Goal: Information Seeking & Learning: Learn about a topic

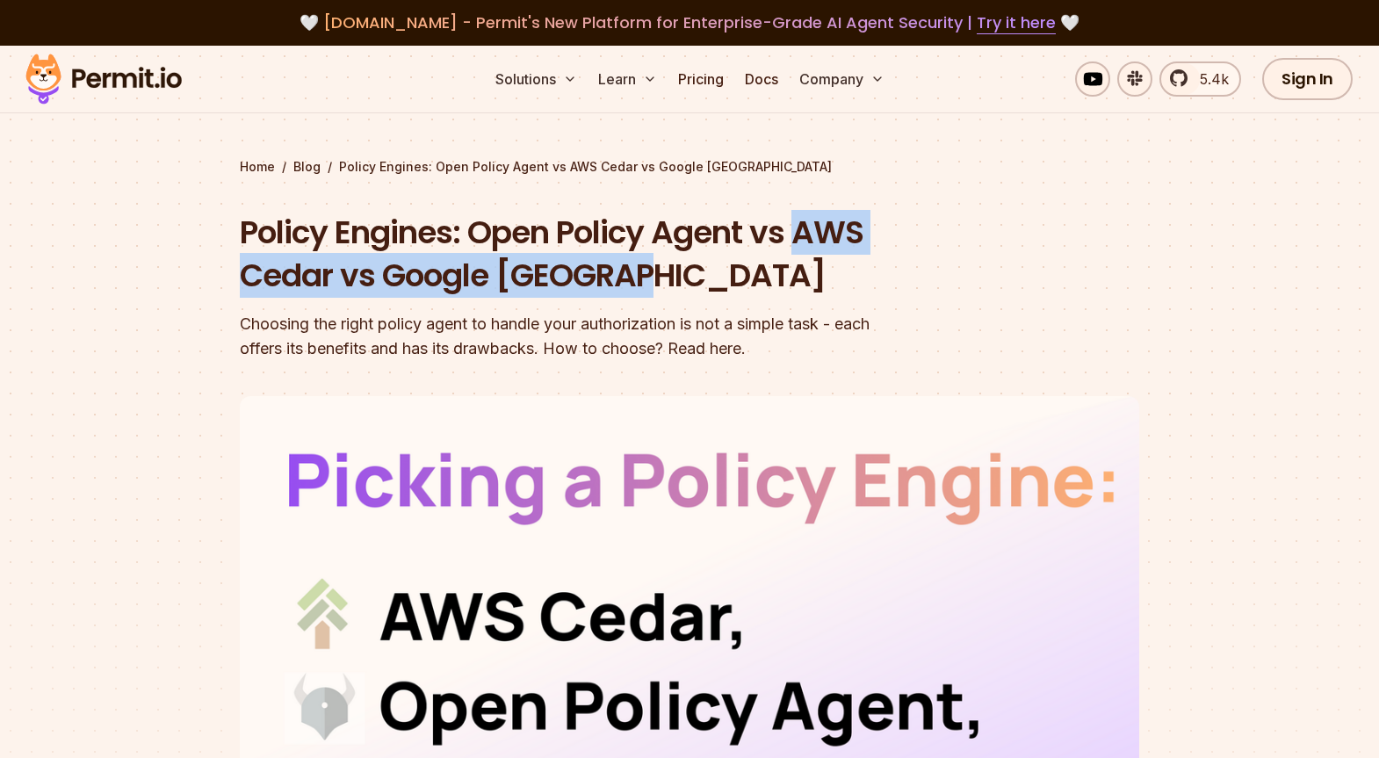
drag, startPoint x: 289, startPoint y: 282, endPoint x: 782, endPoint y: 270, distance: 493.7
click at [782, 270] on h1 "Policy Engines: Open Policy Agent vs AWS Cedar vs Google [GEOGRAPHIC_DATA]" at bounding box center [577, 254] width 674 height 87
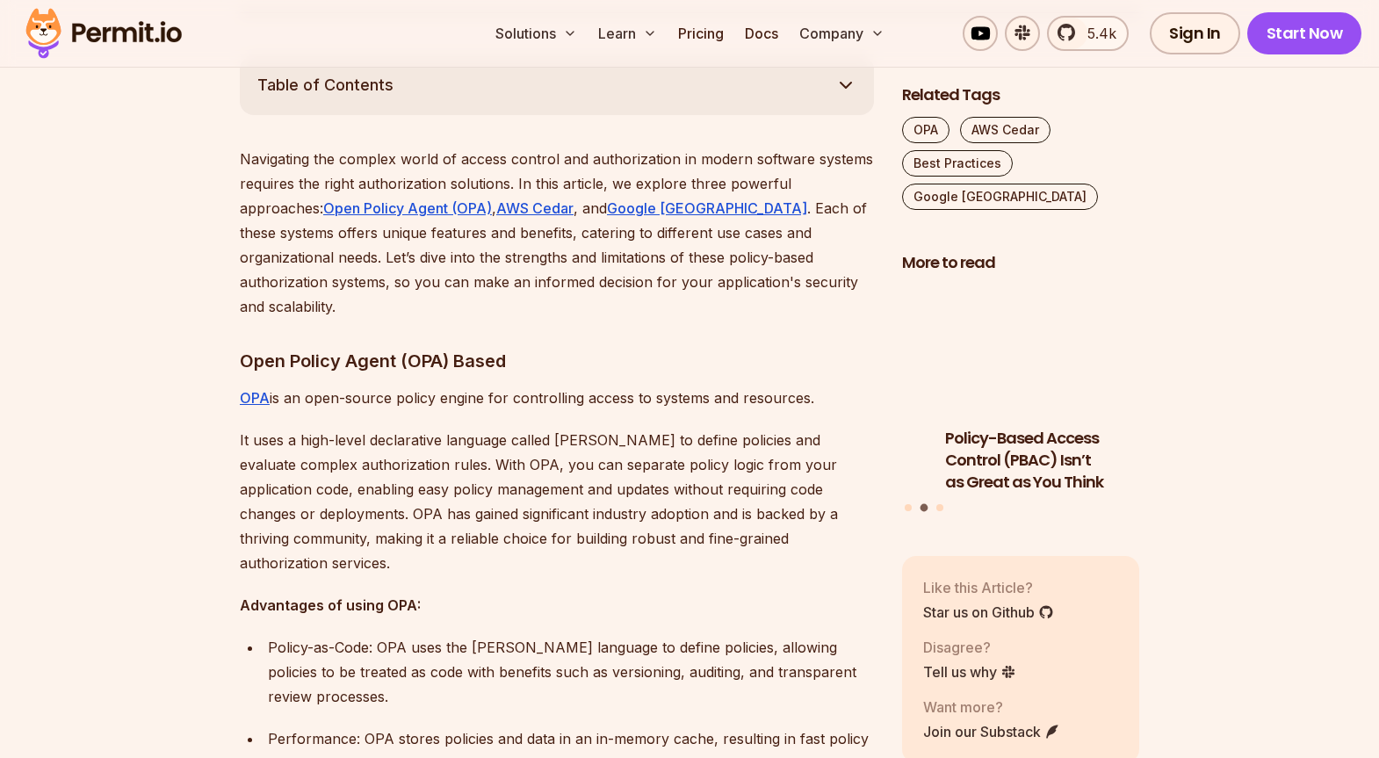
scroll to position [1001, 0]
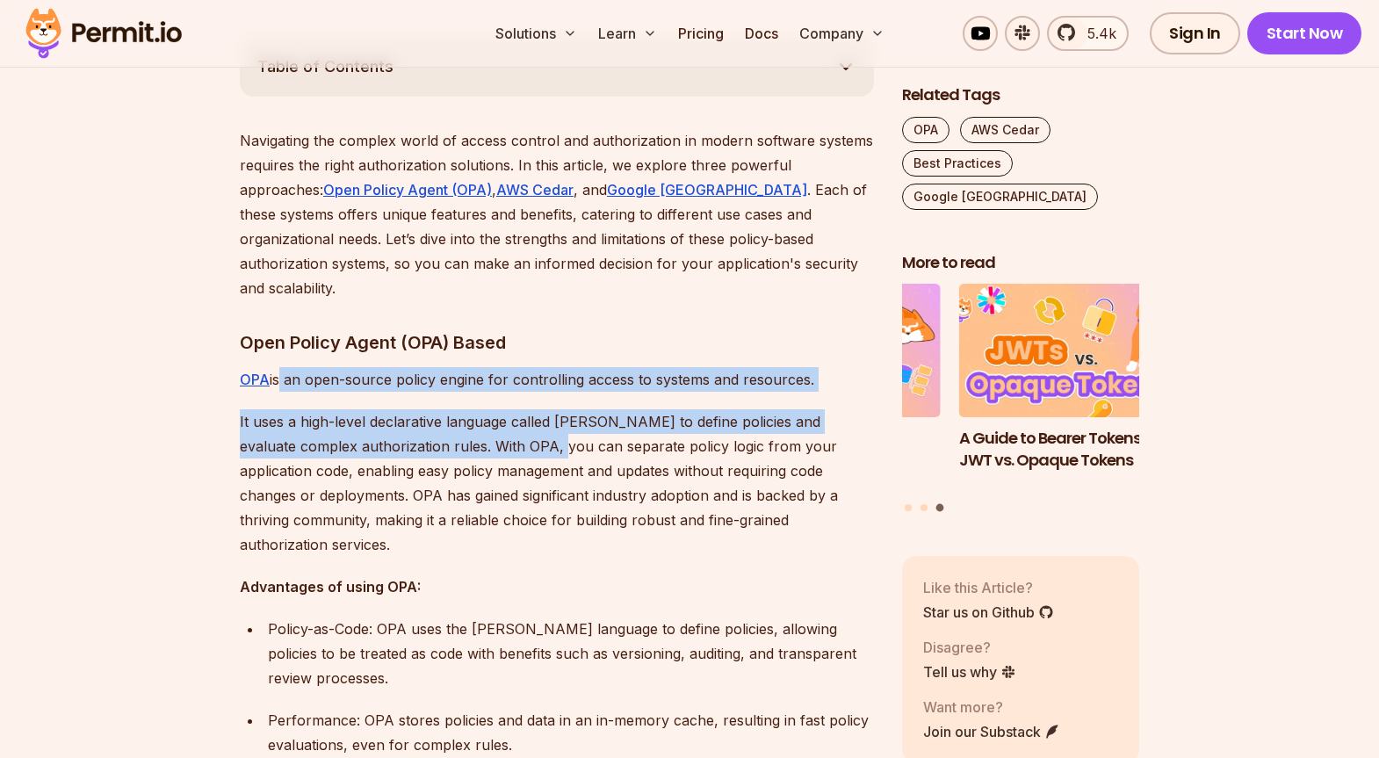
drag, startPoint x: 276, startPoint y: 351, endPoint x: 503, endPoint y: 422, distance: 238.3
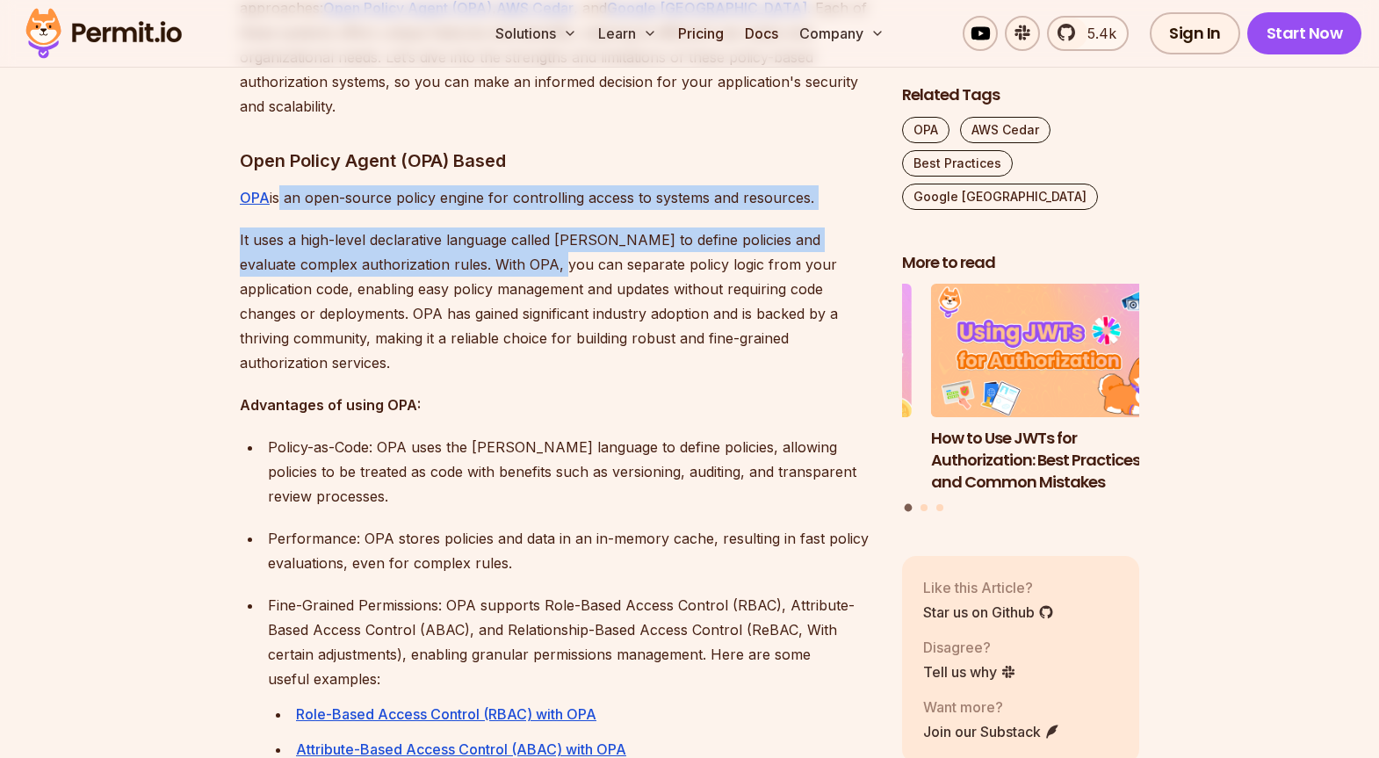
scroll to position [1186, 0]
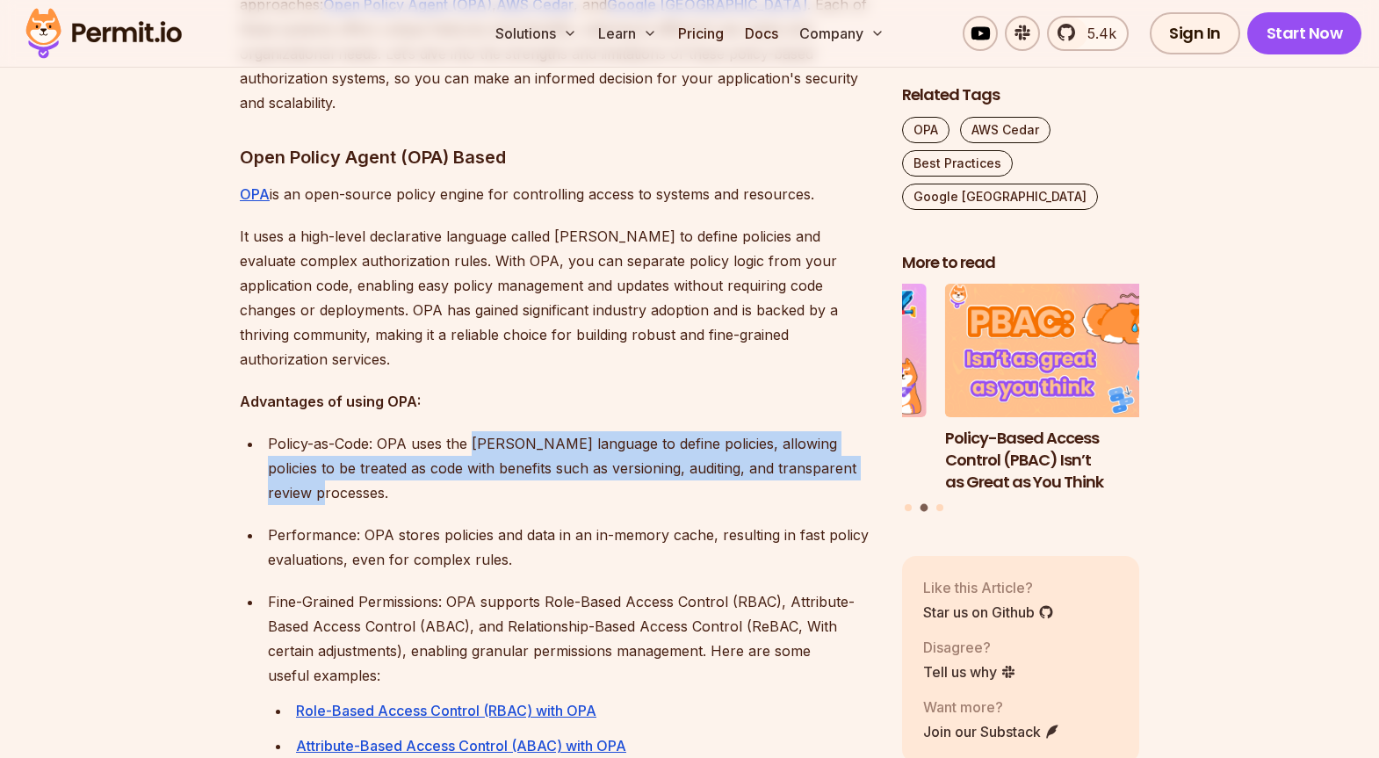
drag, startPoint x: 472, startPoint y: 418, endPoint x: 631, endPoint y: 469, distance: 166.1
click at [632, 471] on p "Policy-as-Code: OPA uses the [PERSON_NAME] language to define policies, allowin…" at bounding box center [571, 468] width 606 height 74
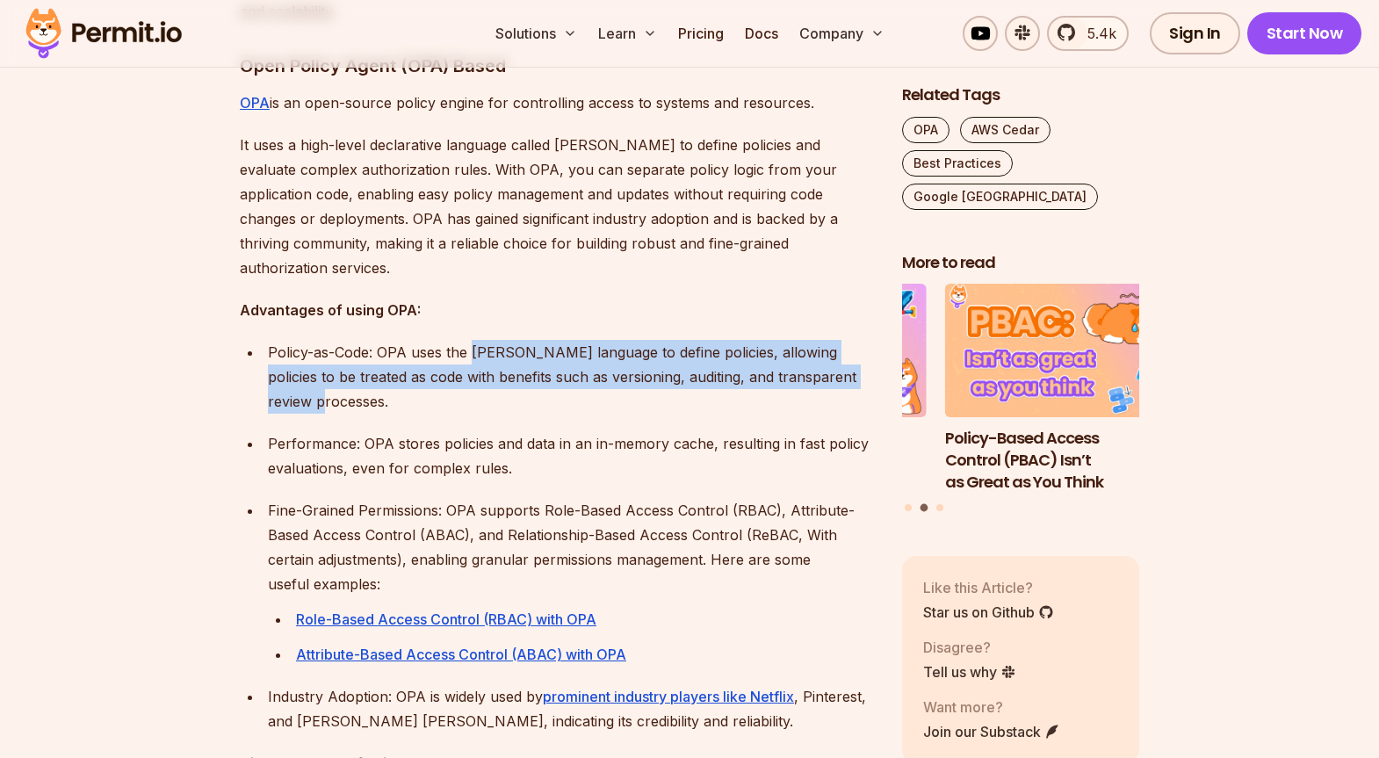
scroll to position [1308, 0]
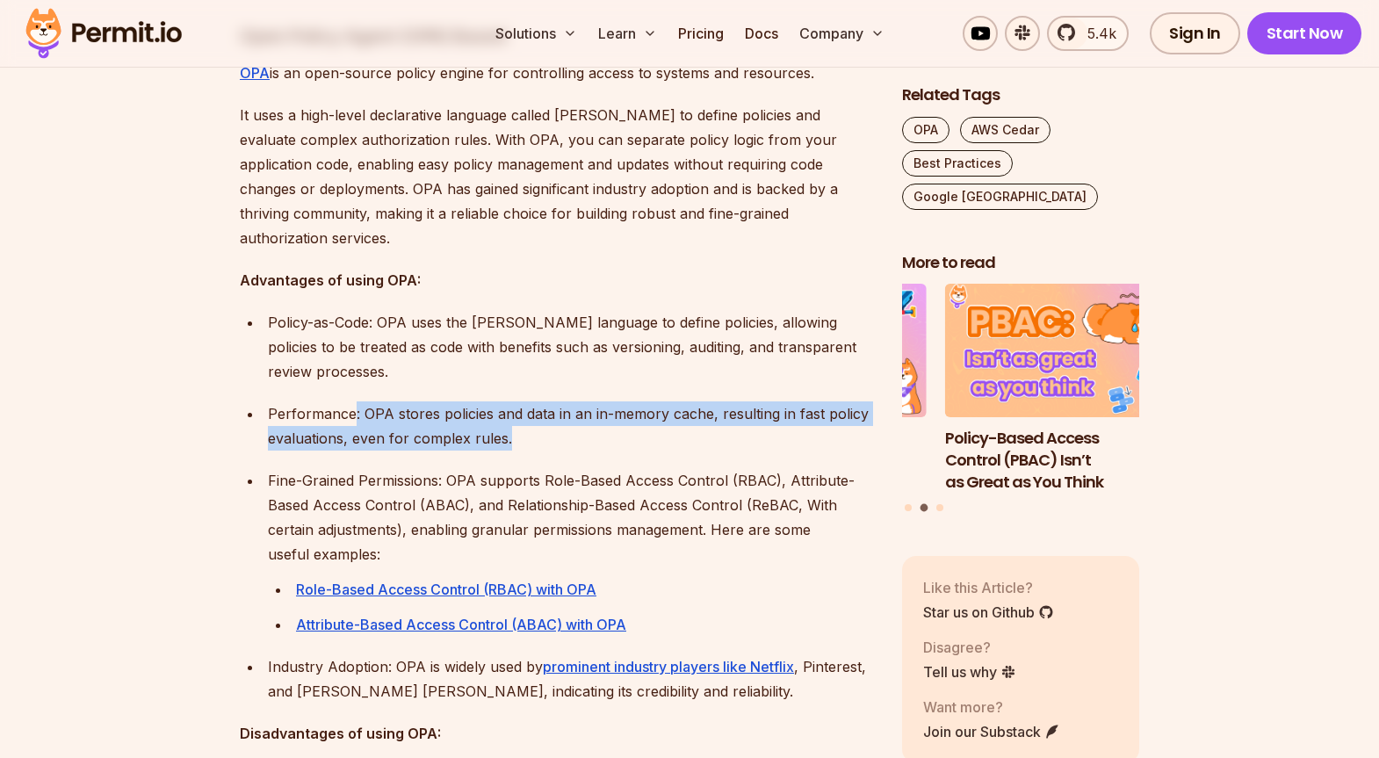
drag, startPoint x: 355, startPoint y: 386, endPoint x: 586, endPoint y: 409, distance: 232.1
click at [586, 409] on p "Performance: OPA stores policies and data in an in-memory cache, resulting in f…" at bounding box center [571, 425] width 606 height 49
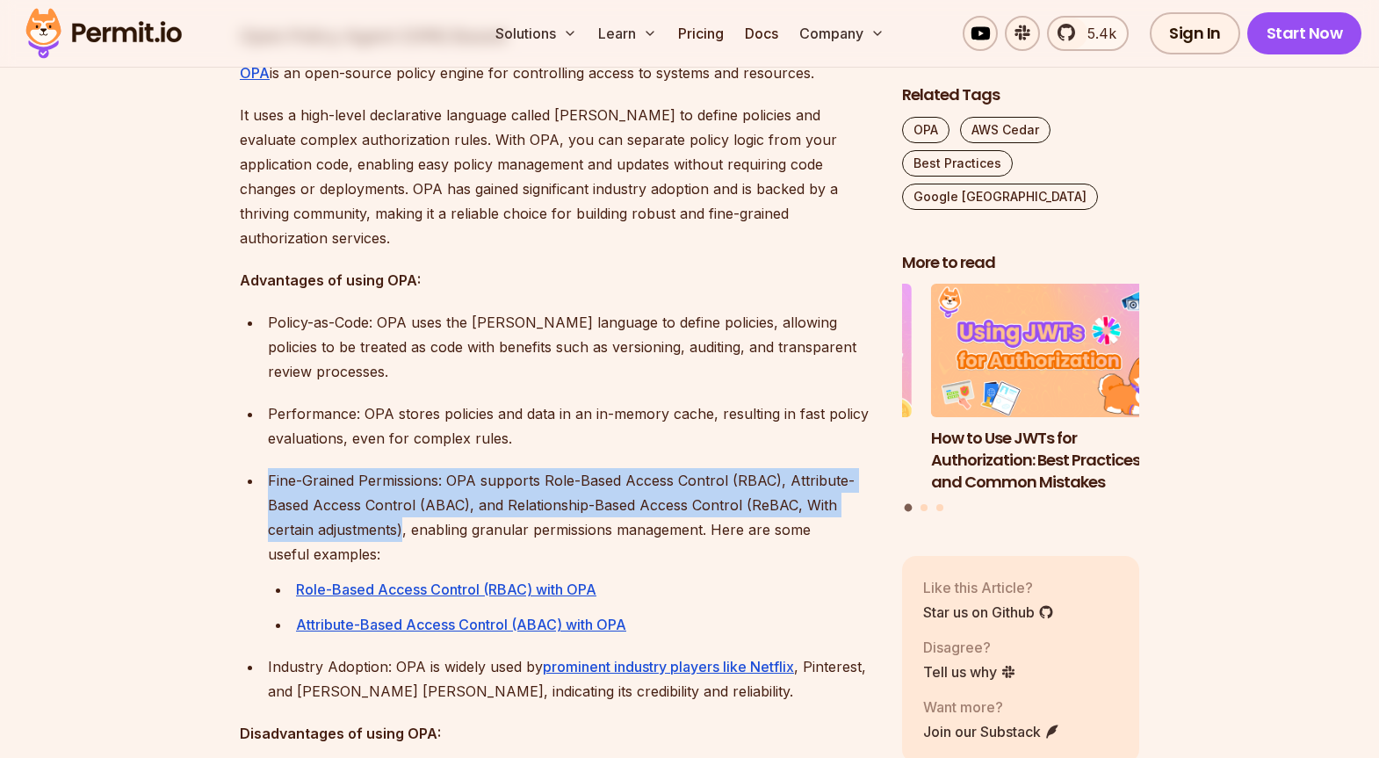
drag, startPoint x: 266, startPoint y: 458, endPoint x: 401, endPoint y: 497, distance: 140.9
click at [401, 497] on li "Fine-Grained Permissions: OPA supports Role-Based Access Control (RBAC), Attrib…" at bounding box center [568, 552] width 611 height 169
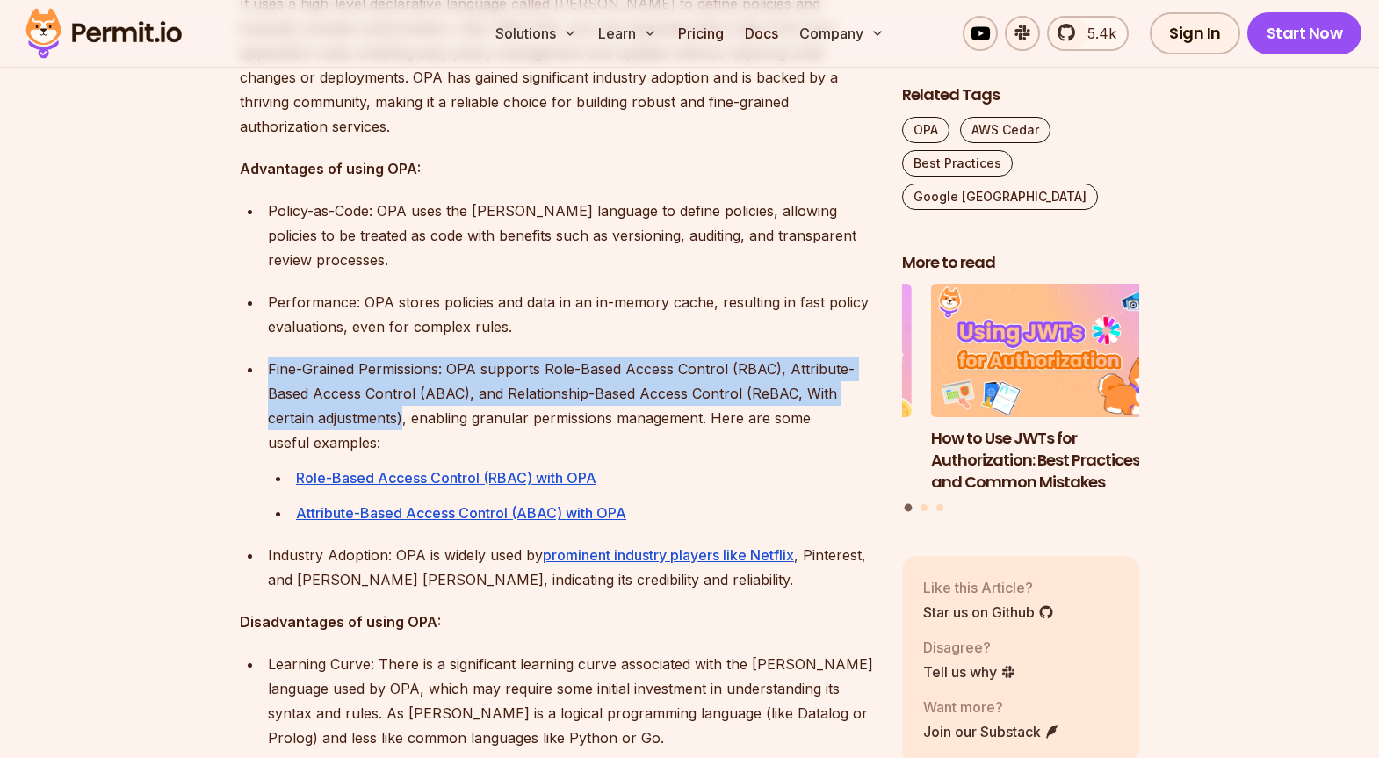
scroll to position [1436, 0]
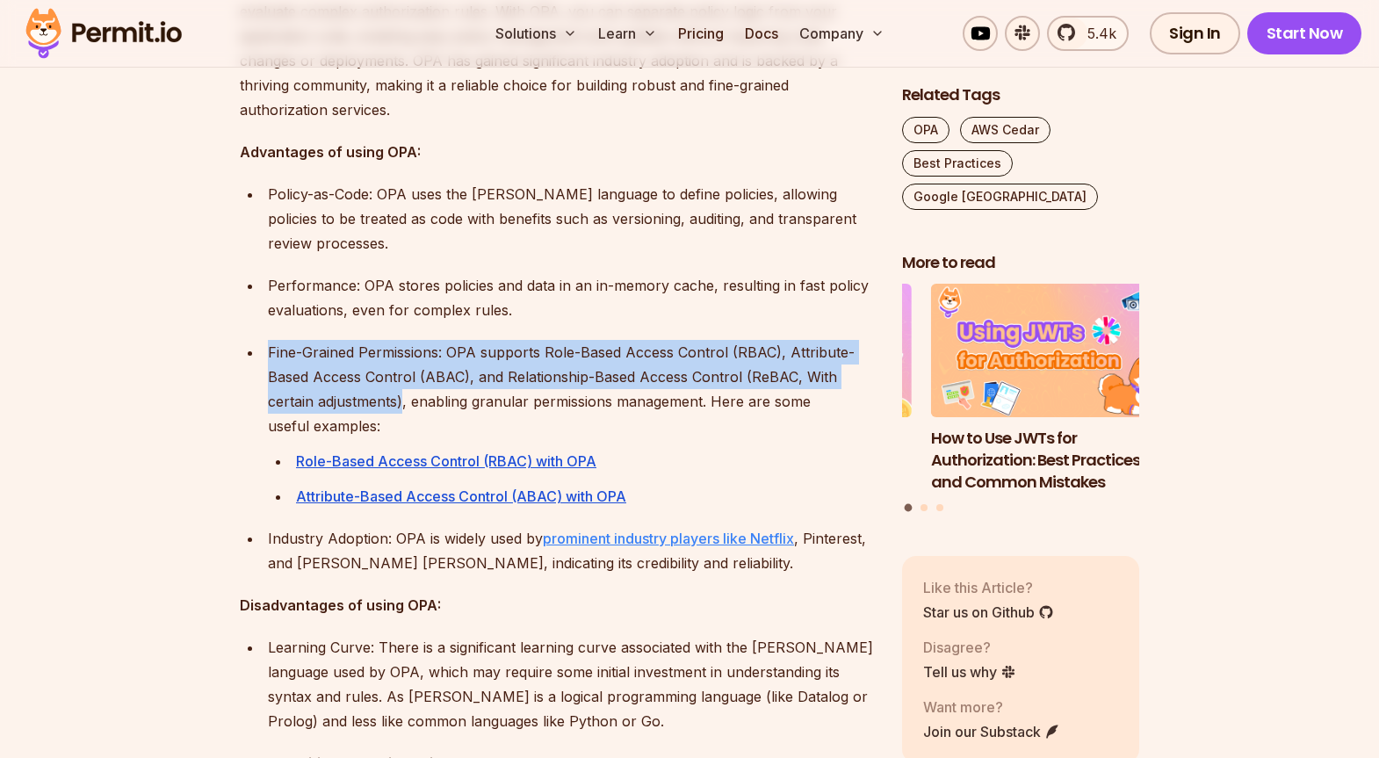
click at [652, 530] on u "prominent industry players like Netflix" at bounding box center [668, 539] width 251 height 18
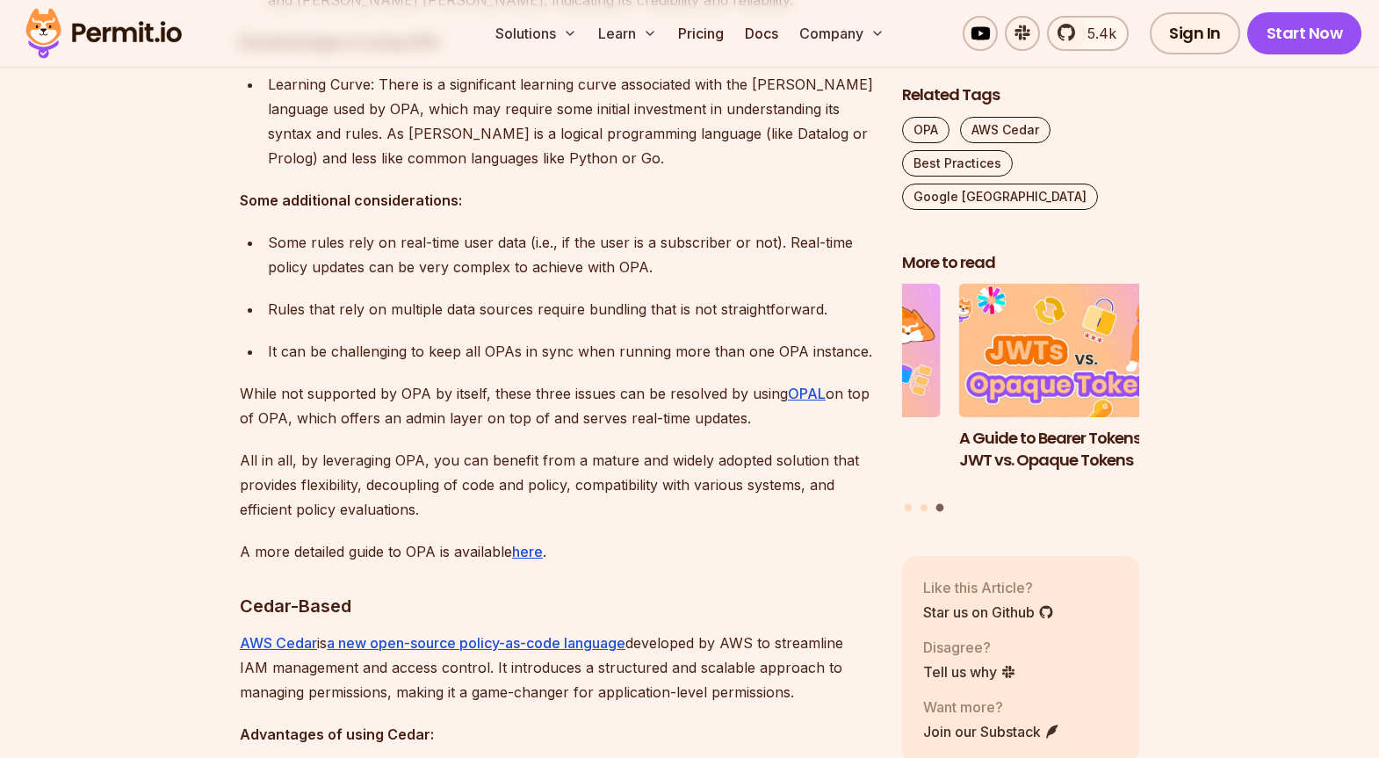
scroll to position [2028, 0]
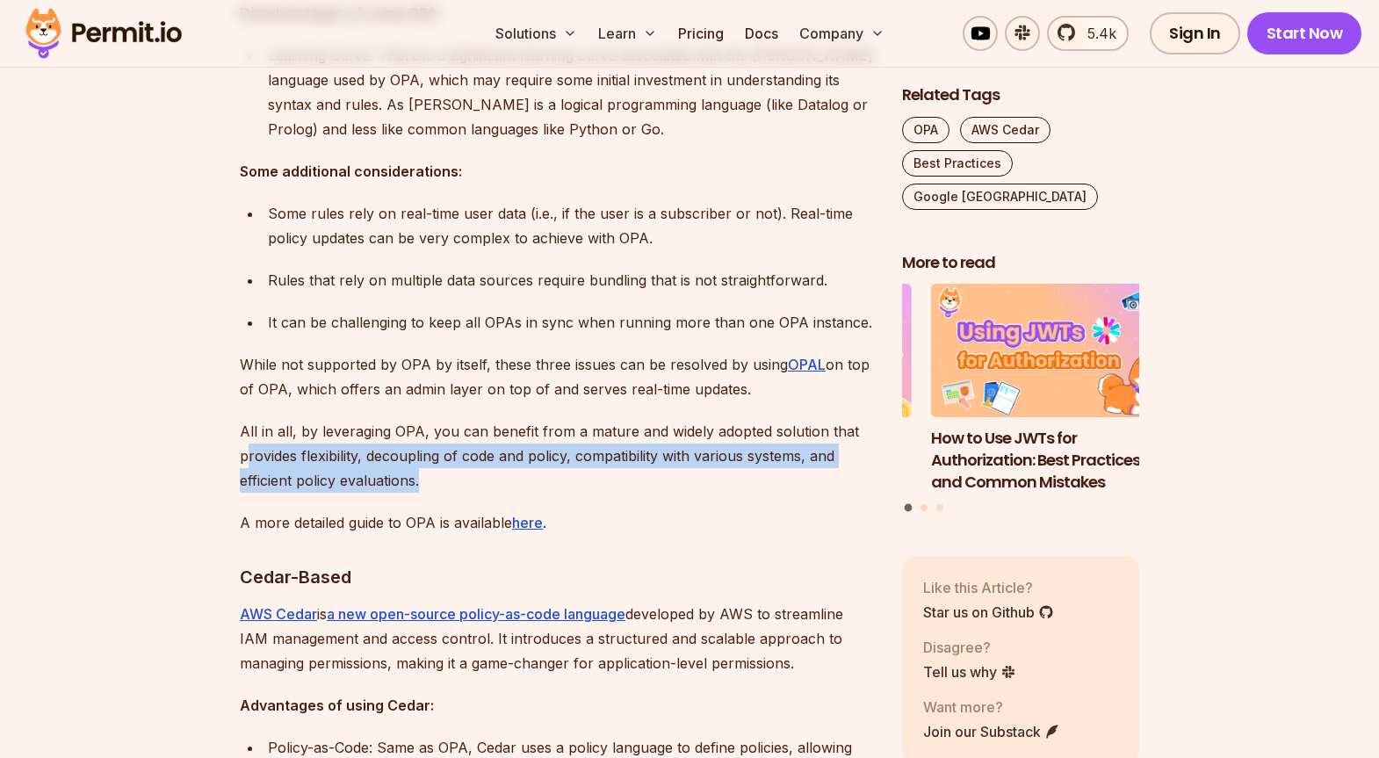
drag, startPoint x: 280, startPoint y: 434, endPoint x: 456, endPoint y: 454, distance: 176.8
click at [456, 454] on p "All in all, by leveraging OPA, you can benefit from a mature and widely adopted…" at bounding box center [557, 456] width 634 height 74
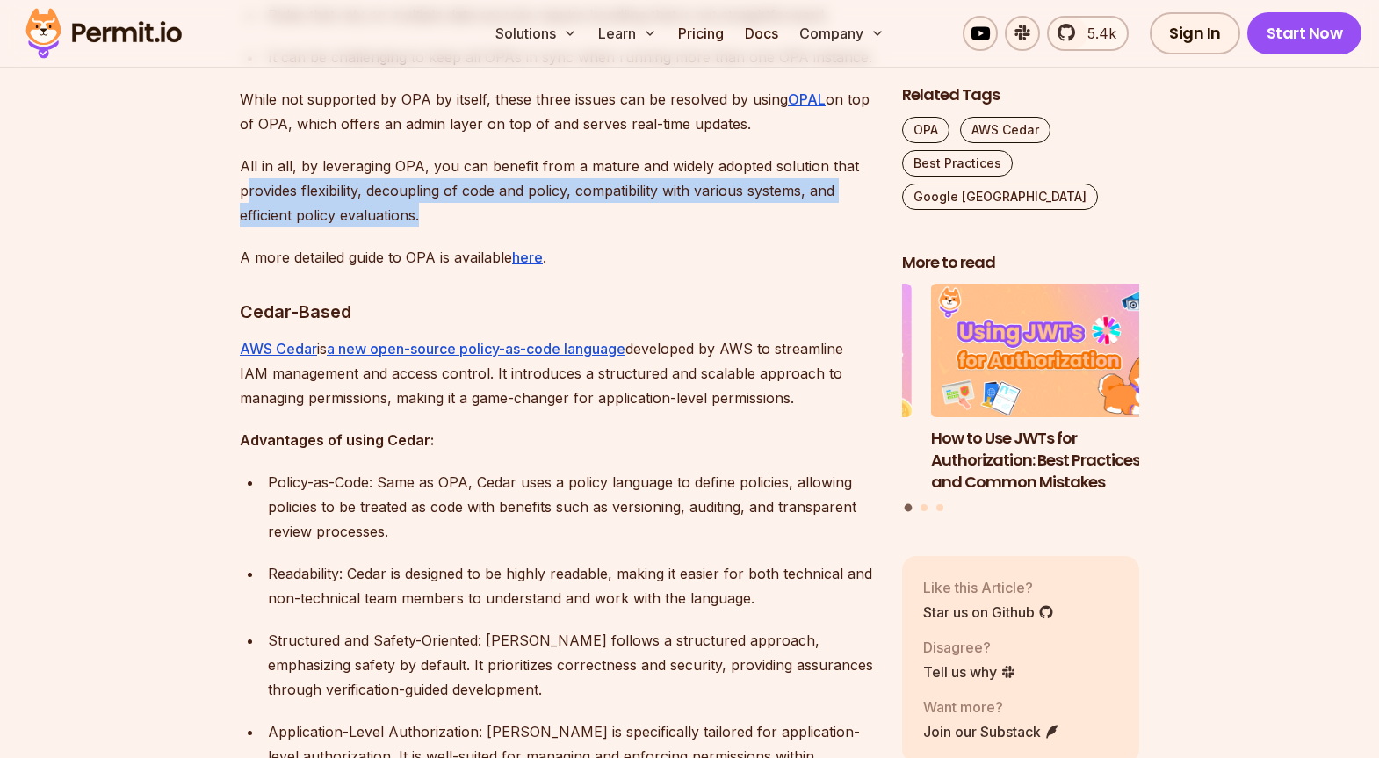
scroll to position [2343, 0]
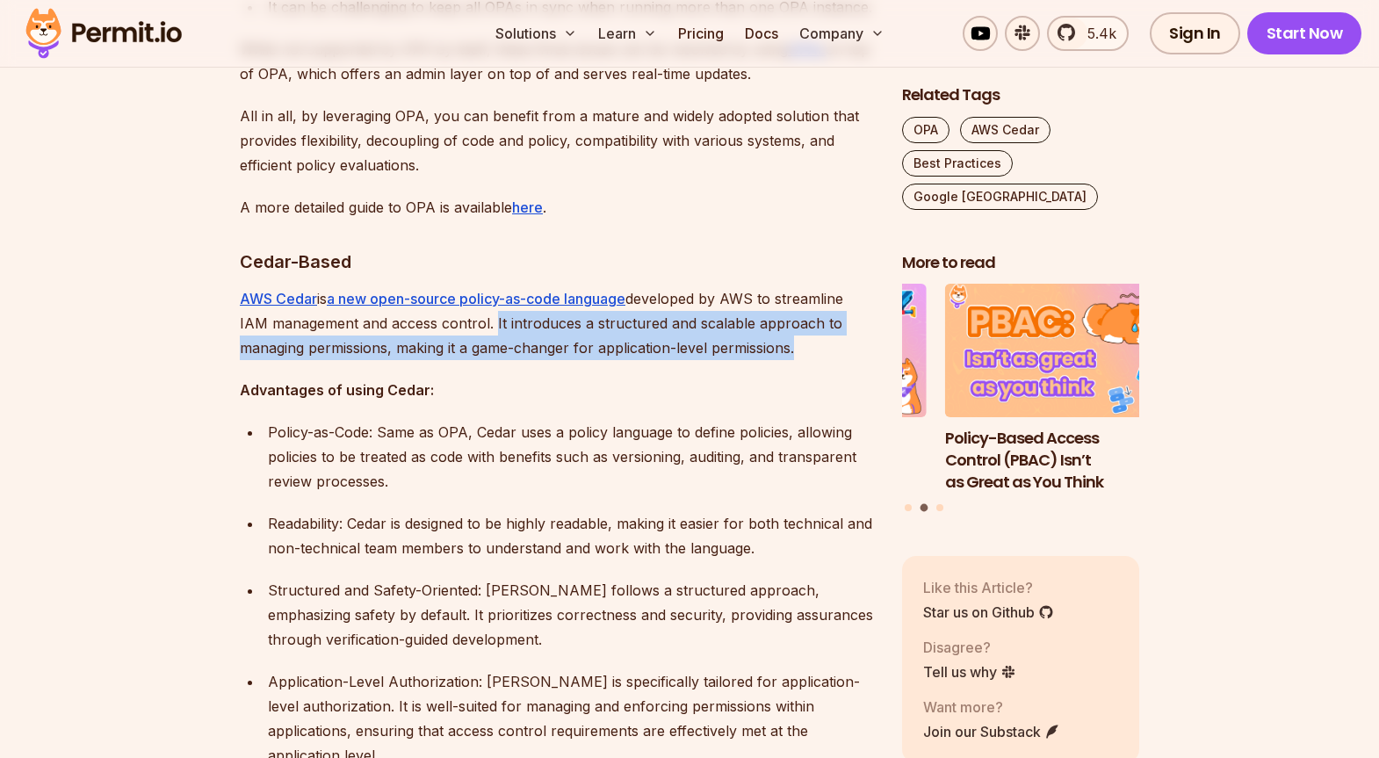
drag, startPoint x: 489, startPoint y: 297, endPoint x: 630, endPoint y: 350, distance: 150.1
click at [630, 350] on div "Navigating the complex world of access control and authorization in modern soft…" at bounding box center [557, 670] width 634 height 3769
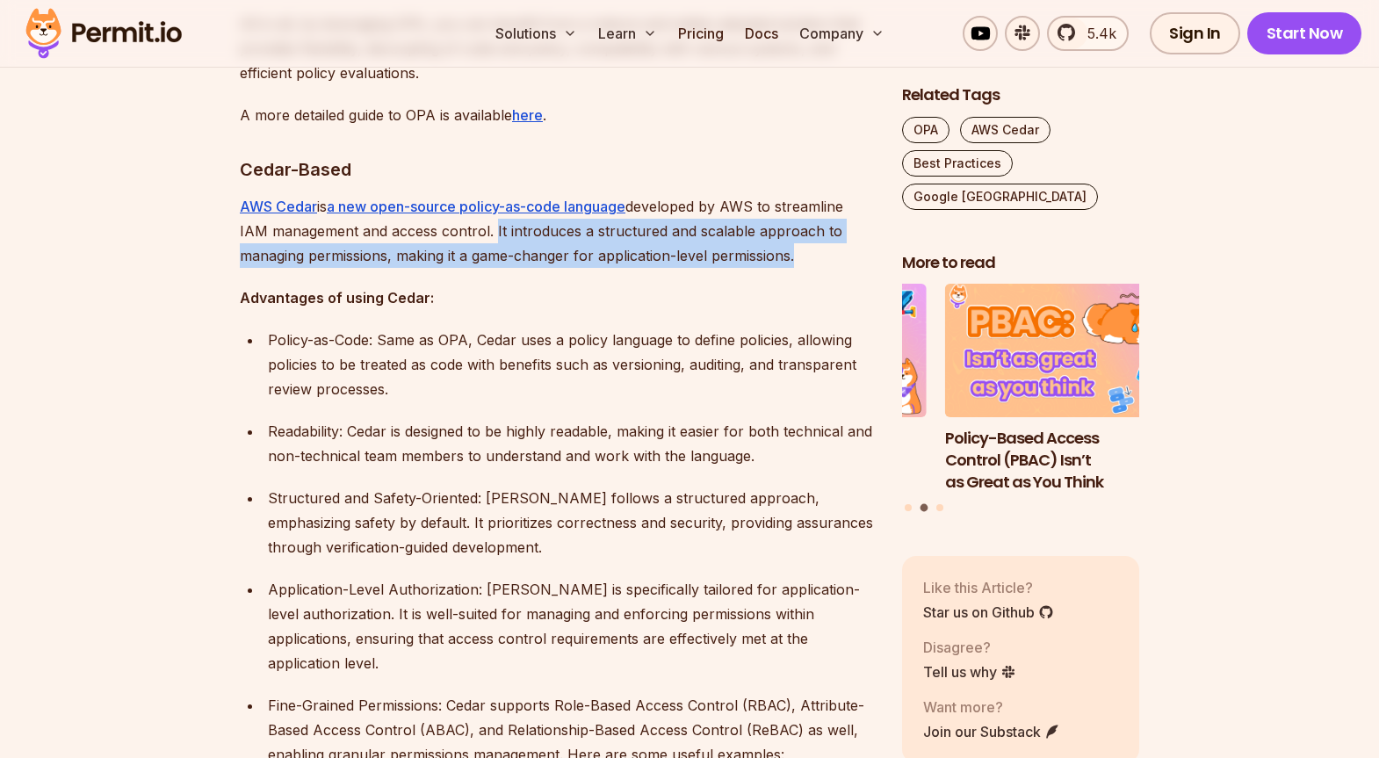
scroll to position [2456, 0]
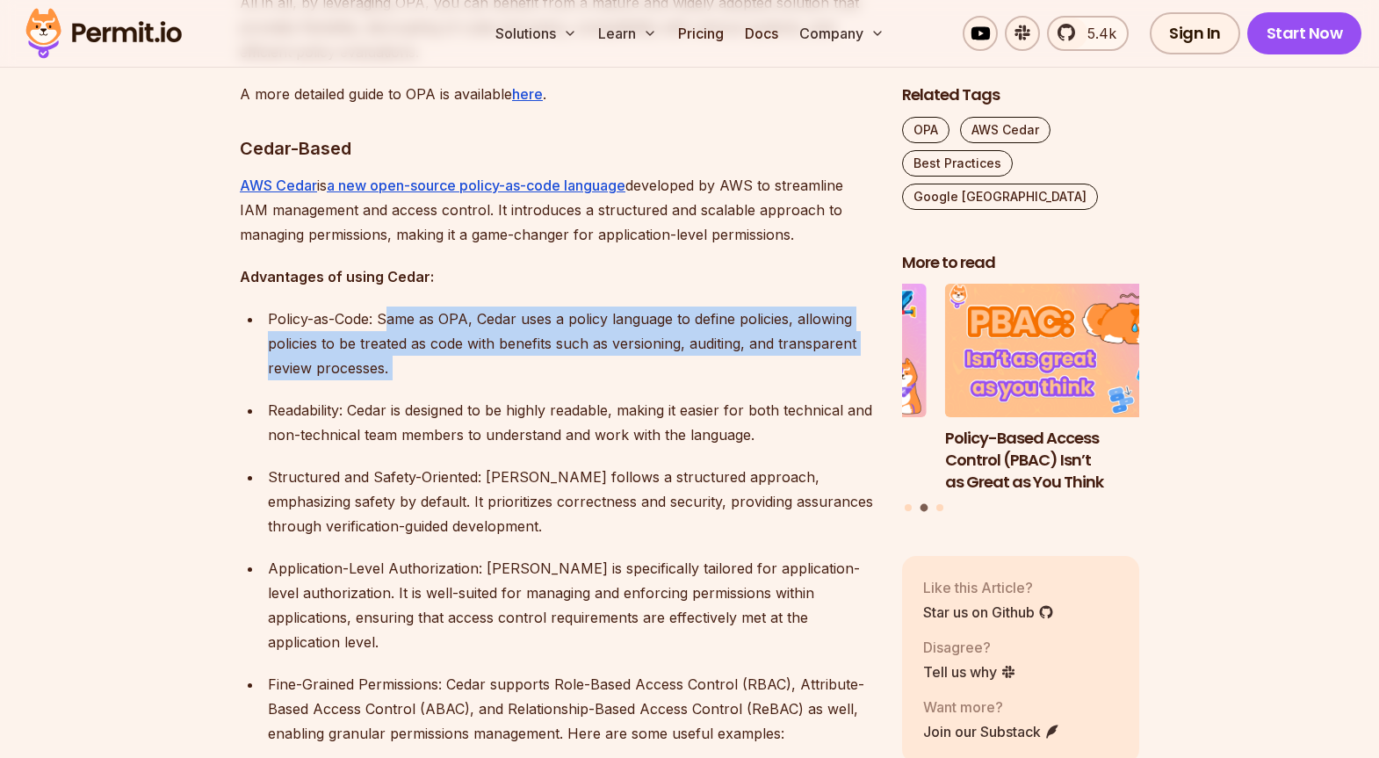
drag, startPoint x: 391, startPoint y: 293, endPoint x: 598, endPoint y: 362, distance: 218.3
click at [598, 362] on ul "Policy-as-Code: Same as OPA, Cedar uses a policy language to define policies, a…" at bounding box center [557, 550] width 634 height 488
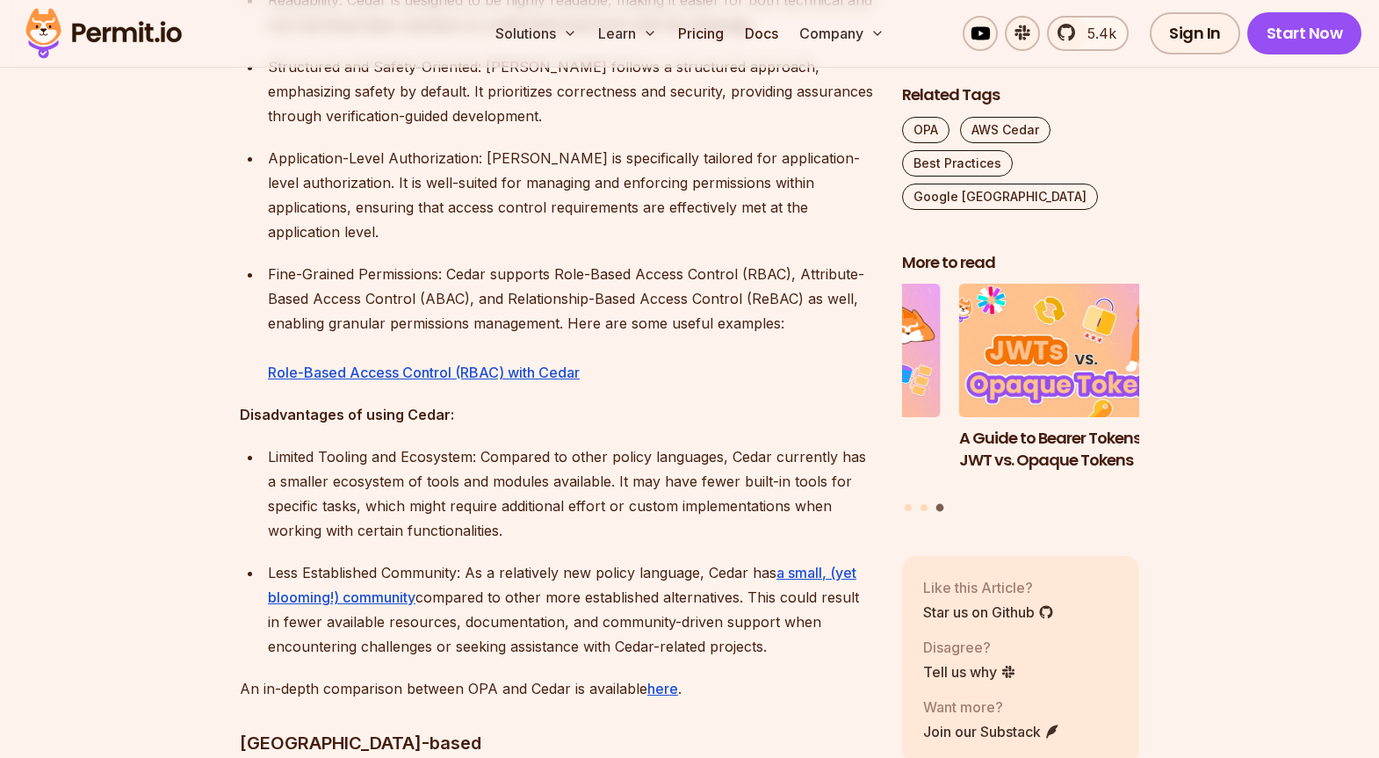
scroll to position [2972, 0]
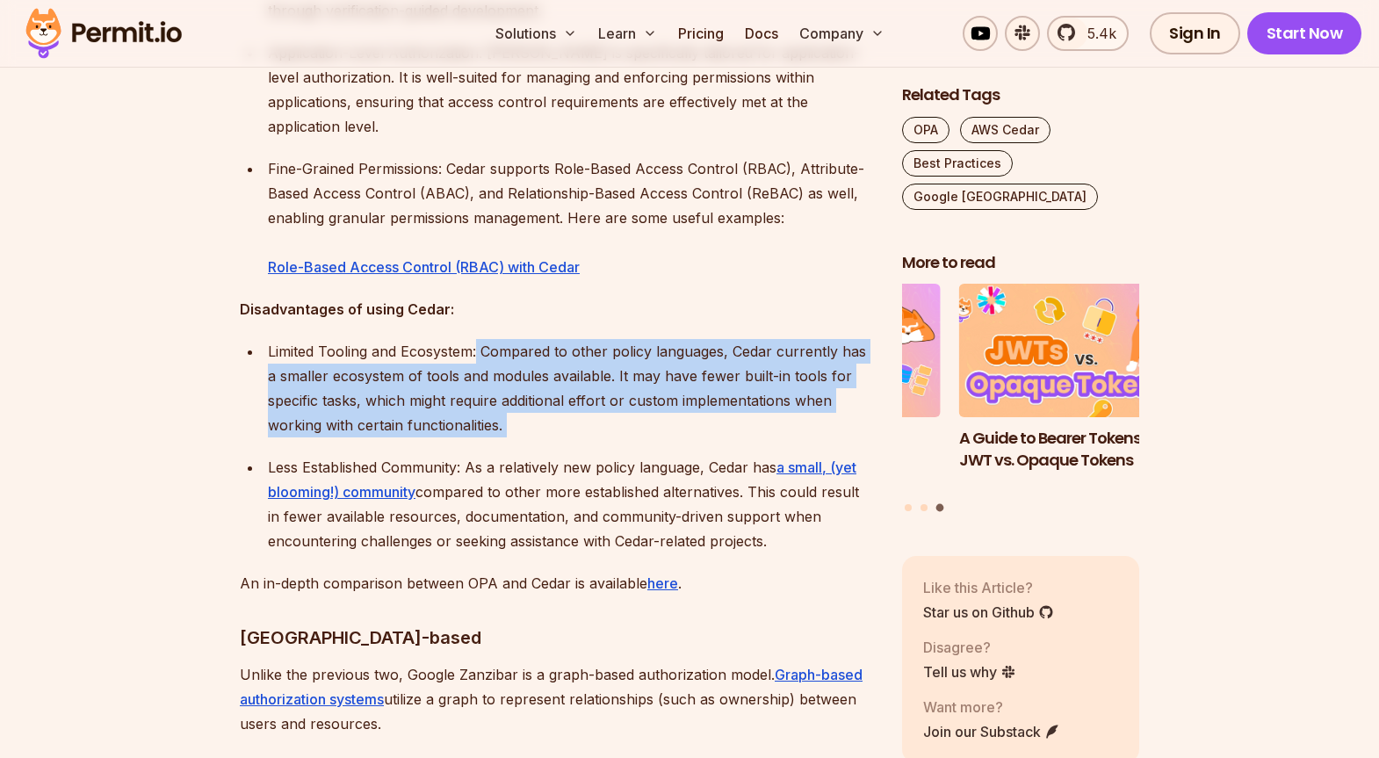
drag, startPoint x: 479, startPoint y: 304, endPoint x: 566, endPoint y: 392, distance: 123.6
click at [566, 392] on ul "Limited Tooling and Ecosystem: Compared to other policy languages, Cedar curren…" at bounding box center [557, 446] width 634 height 214
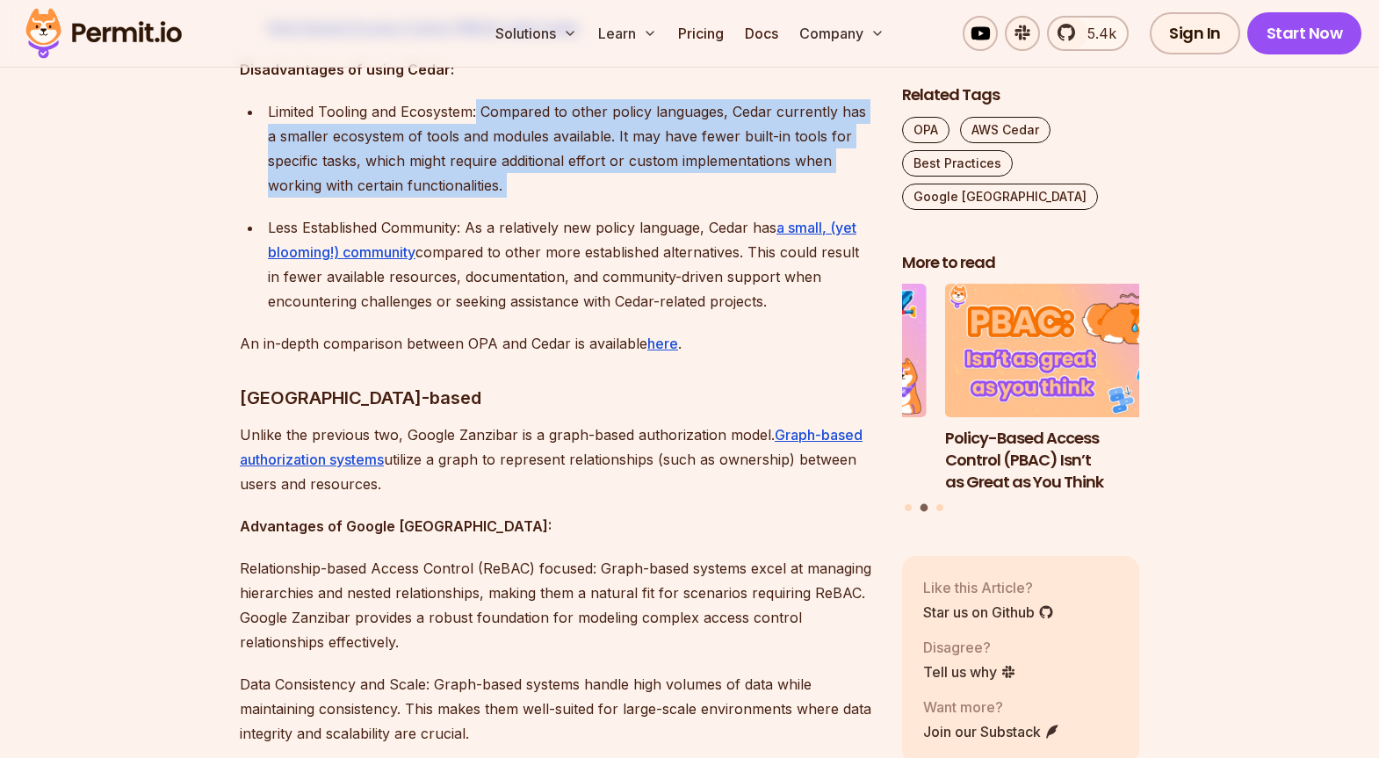
scroll to position [3227, 0]
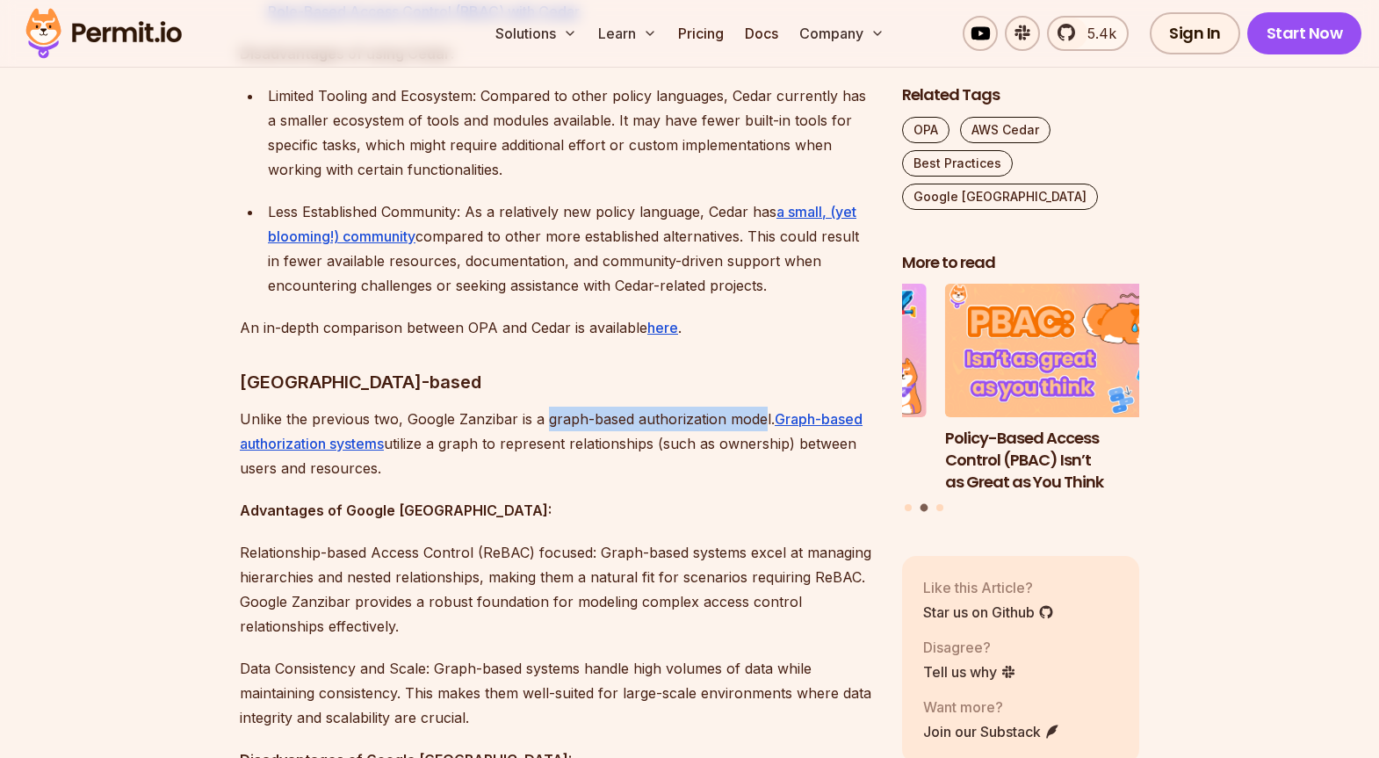
drag, startPoint x: 546, startPoint y: 370, endPoint x: 760, endPoint y: 362, distance: 213.5
click at [760, 407] on p "Unlike the previous two, Google Zanzibar is a graph-based authorization model. …" at bounding box center [557, 444] width 634 height 74
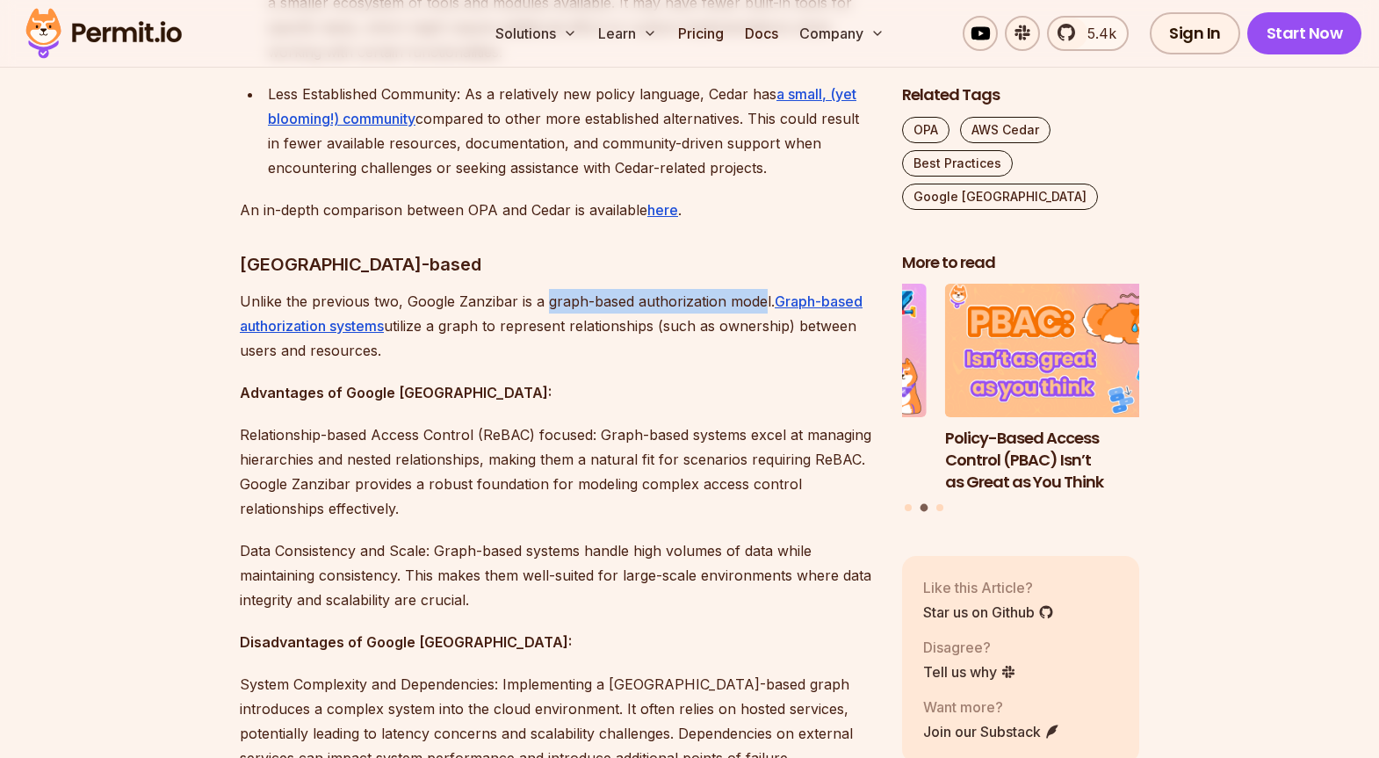
scroll to position [3355, 0]
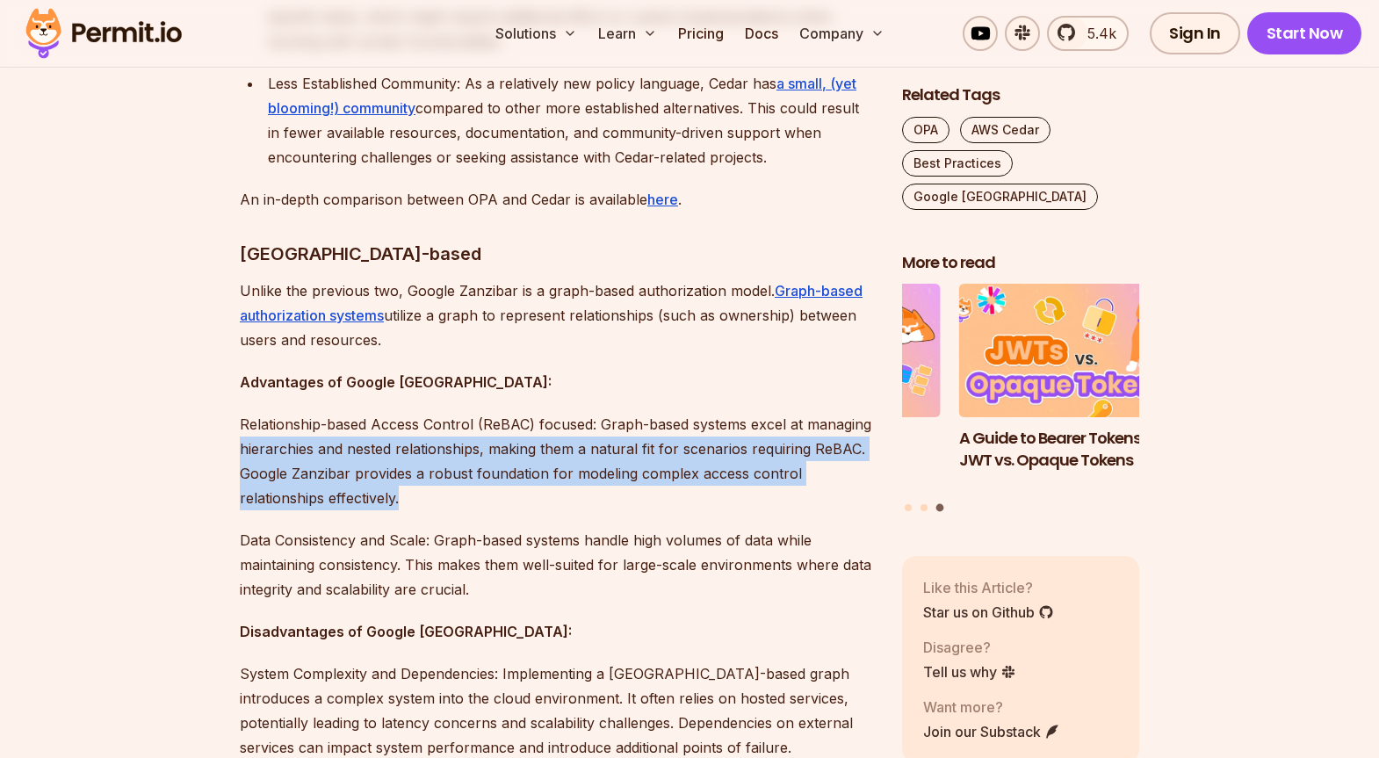
drag, startPoint x: 241, startPoint y: 398, endPoint x: 463, endPoint y: 439, distance: 226.0
click at [463, 439] on p "Relationship-based Access Control (ReBAC) focused: Graph-based systems excel at…" at bounding box center [557, 461] width 634 height 98
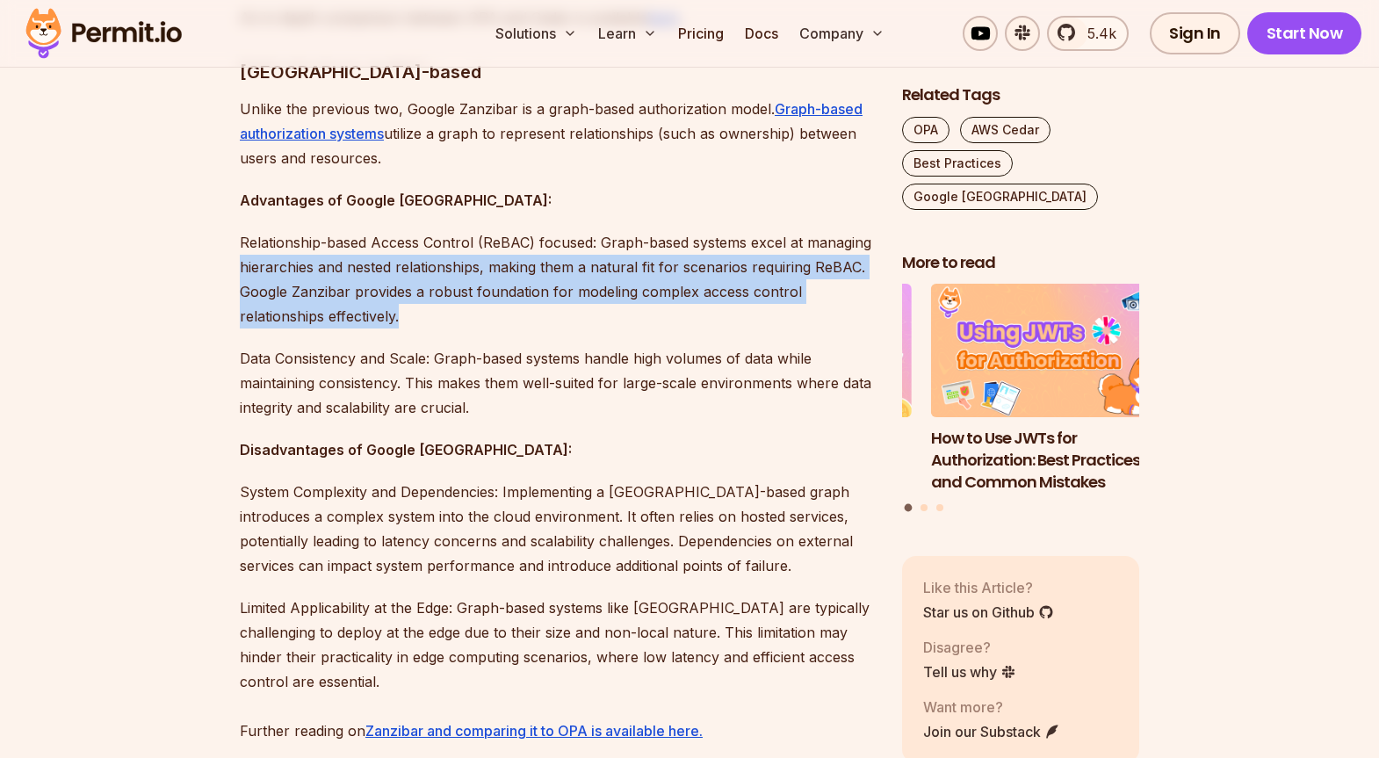
scroll to position [3543, 0]
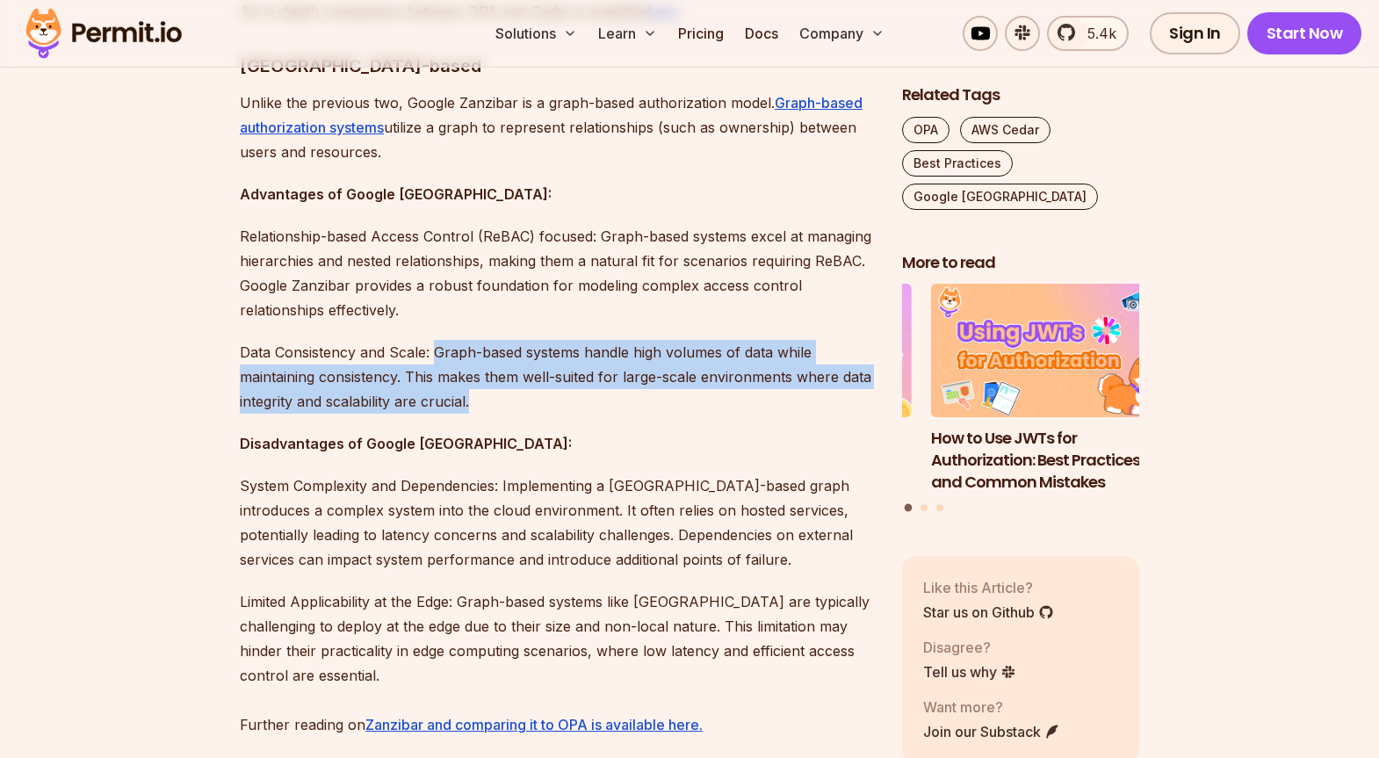
drag, startPoint x: 436, startPoint y: 307, endPoint x: 529, endPoint y: 353, distance: 102.9
click at [529, 353] on p "Data Consistency and Scale: Graph-based systems handle high volumes of data whi…" at bounding box center [557, 377] width 634 height 74
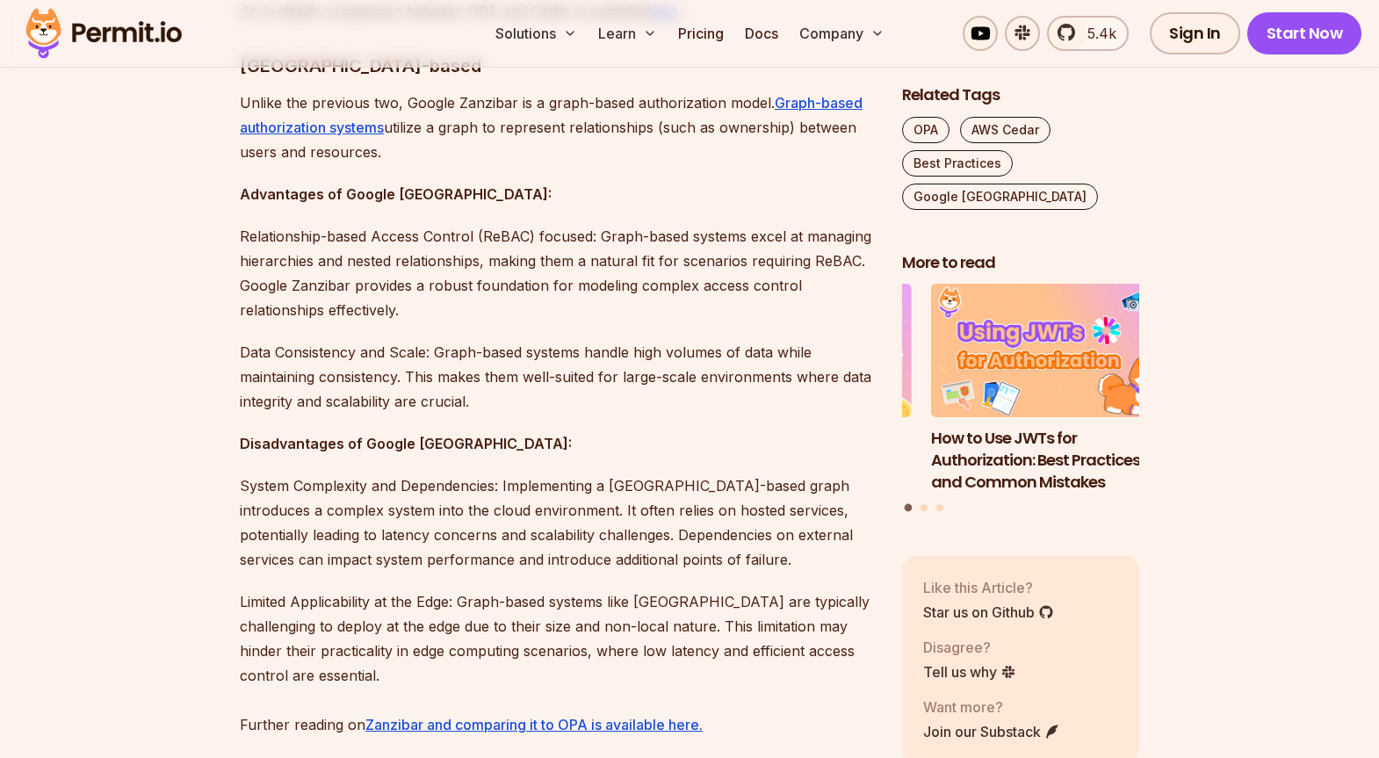
click at [458, 340] on p "Data Consistency and Scale: Graph-based systems handle high volumes of data whi…" at bounding box center [557, 377] width 634 height 74
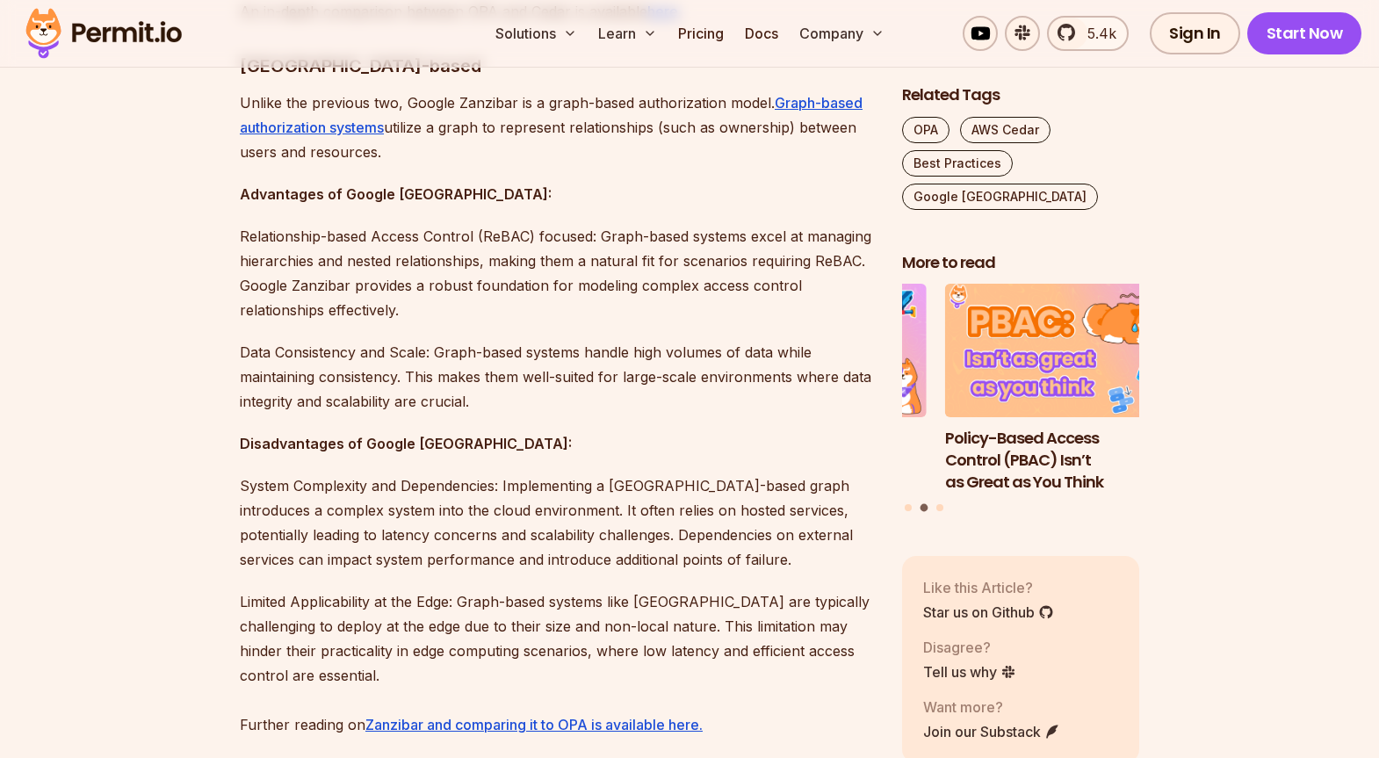
drag, startPoint x: 302, startPoint y: 353, endPoint x: 508, endPoint y: 350, distance: 205.5
click at [508, 350] on p "Data Consistency and Scale: Graph-based systems handle high volumes of data whi…" at bounding box center [557, 377] width 634 height 74
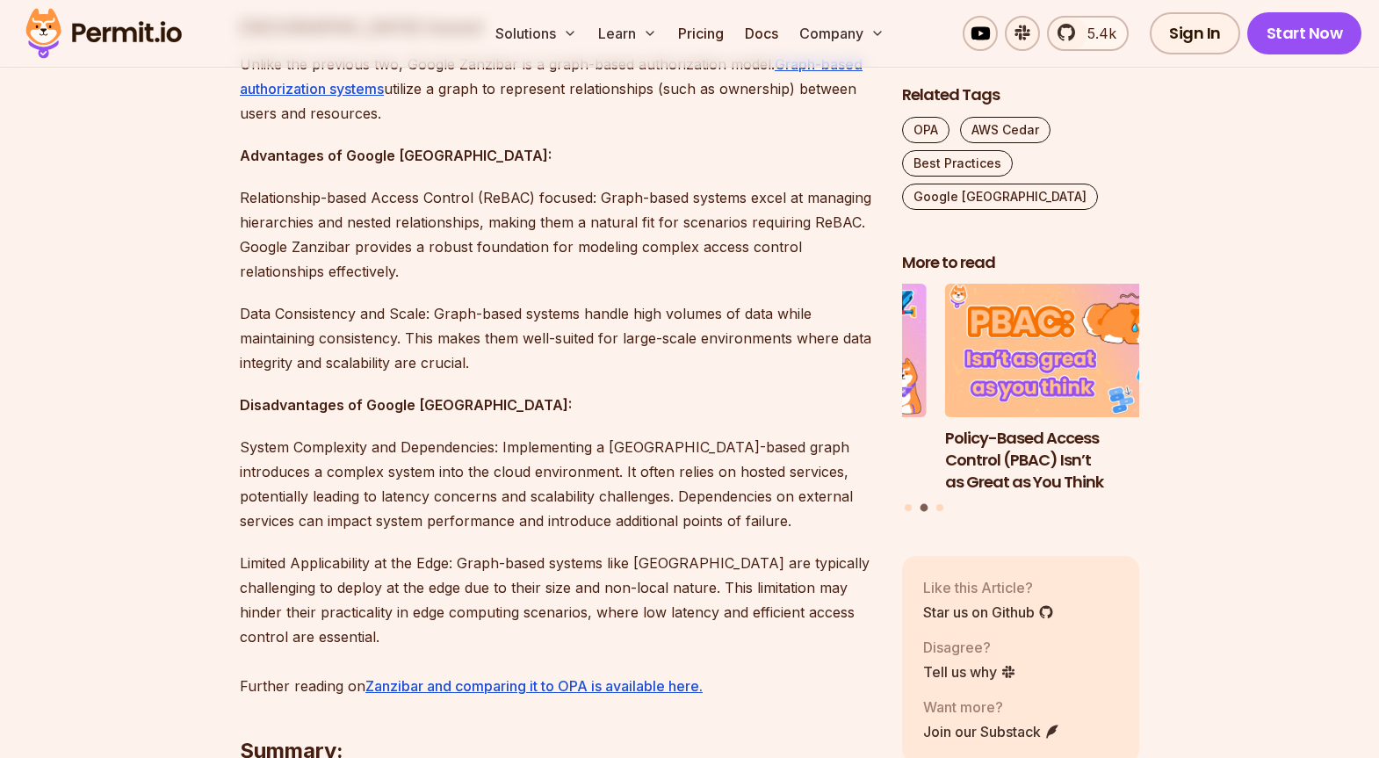
scroll to position [3687, 0]
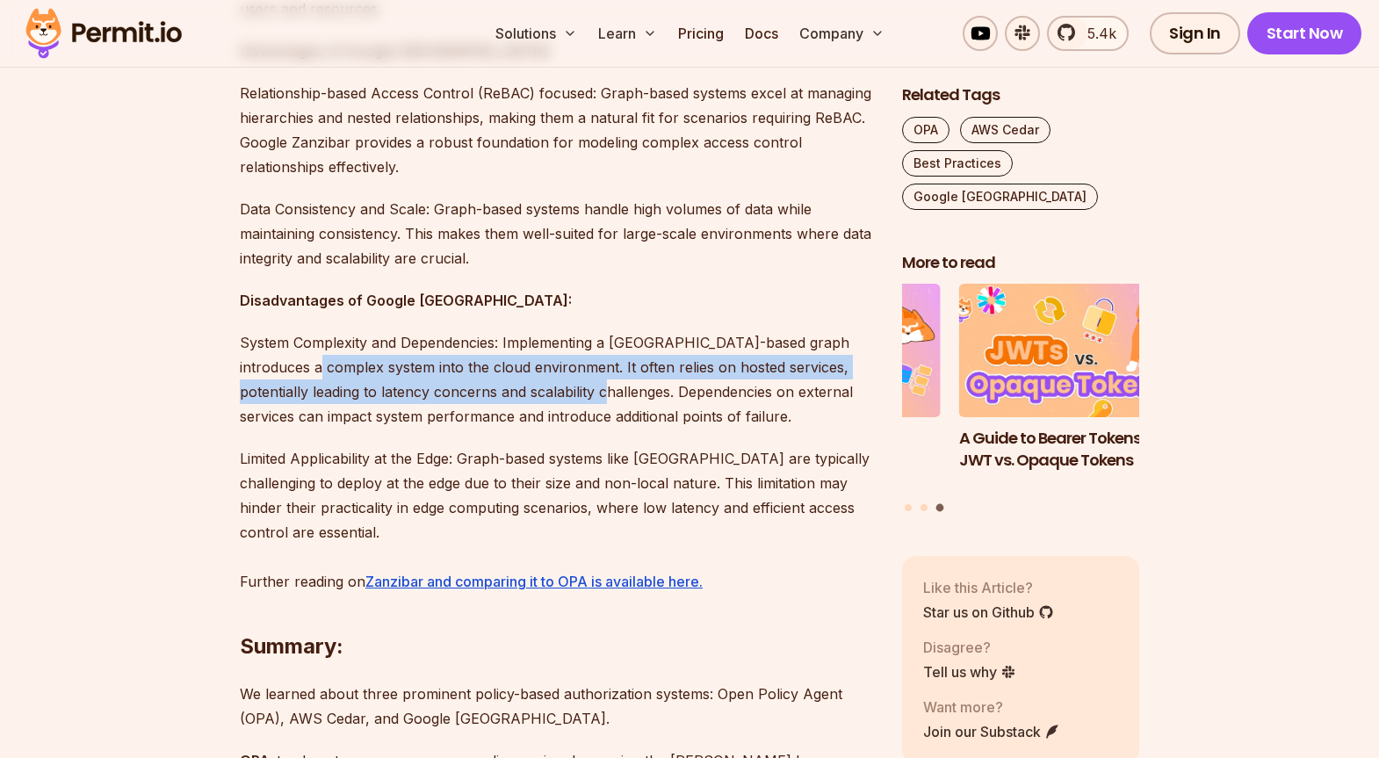
drag, startPoint x: 302, startPoint y: 318, endPoint x: 595, endPoint y: 338, distance: 294.0
click at [595, 338] on p "System Complexity and Dependencies: Implementing a [GEOGRAPHIC_DATA]-based grap…" at bounding box center [557, 379] width 634 height 98
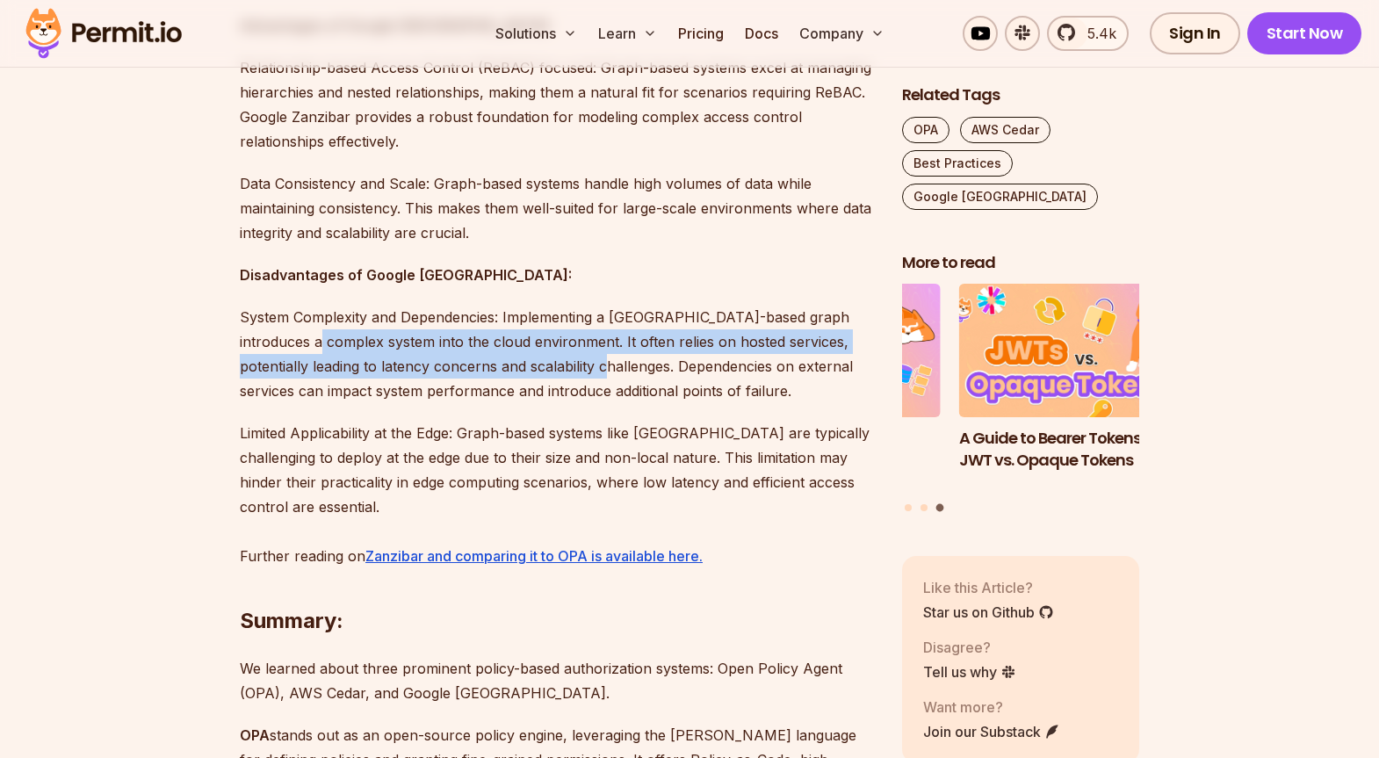
scroll to position [3716, 0]
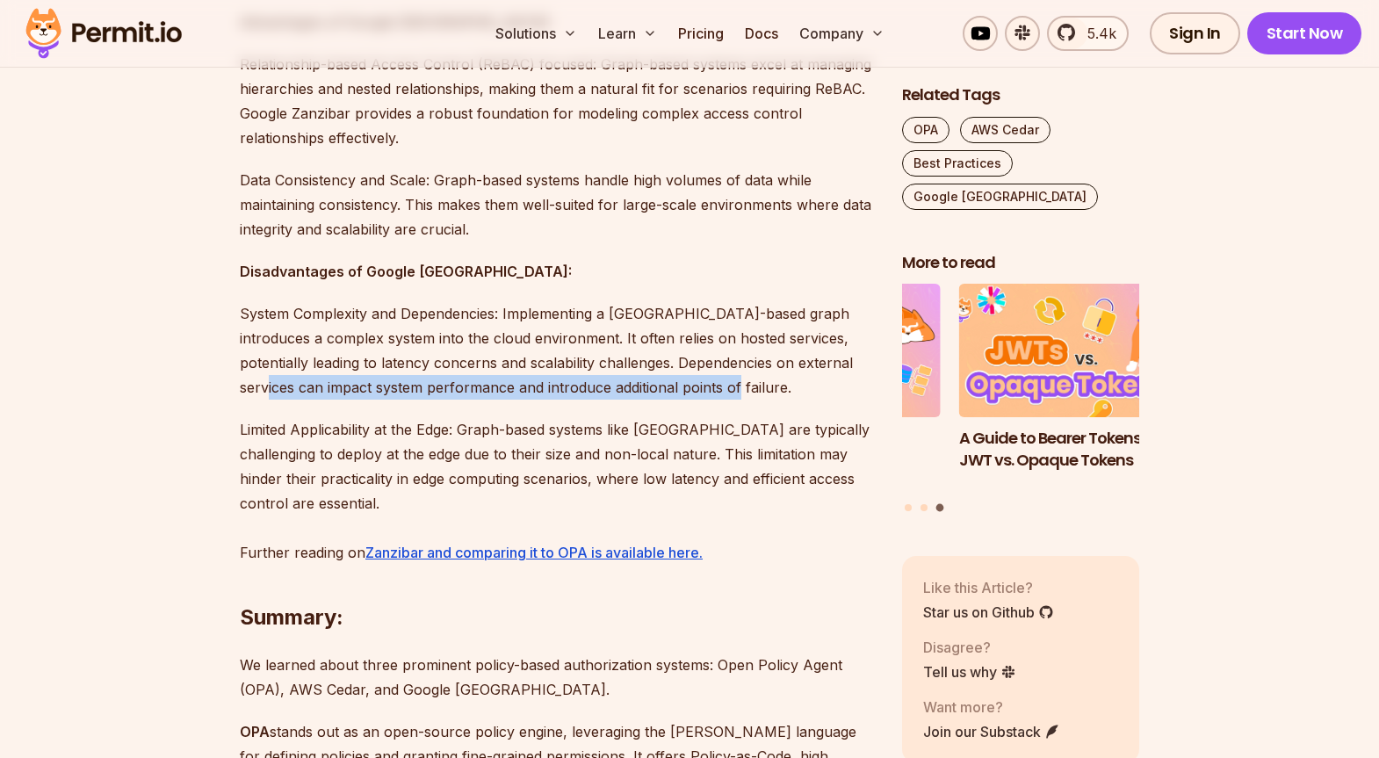
drag, startPoint x: 241, startPoint y: 341, endPoint x: 710, endPoint y: 333, distance: 469.9
click at [710, 333] on p "System Complexity and Dependencies: Implementing a [GEOGRAPHIC_DATA]-based grap…" at bounding box center [557, 350] width 634 height 98
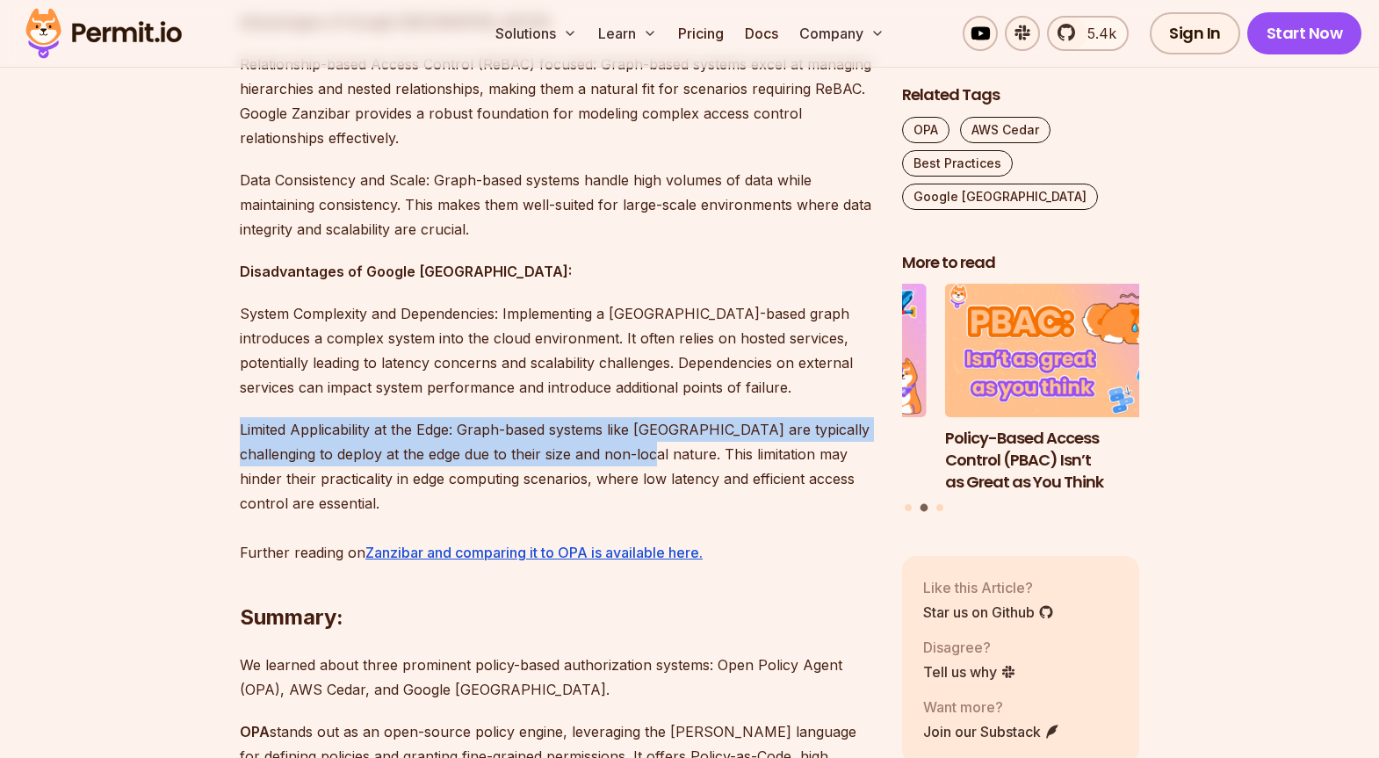
drag, startPoint x: 236, startPoint y: 386, endPoint x: 629, endPoint y: 400, distance: 392.8
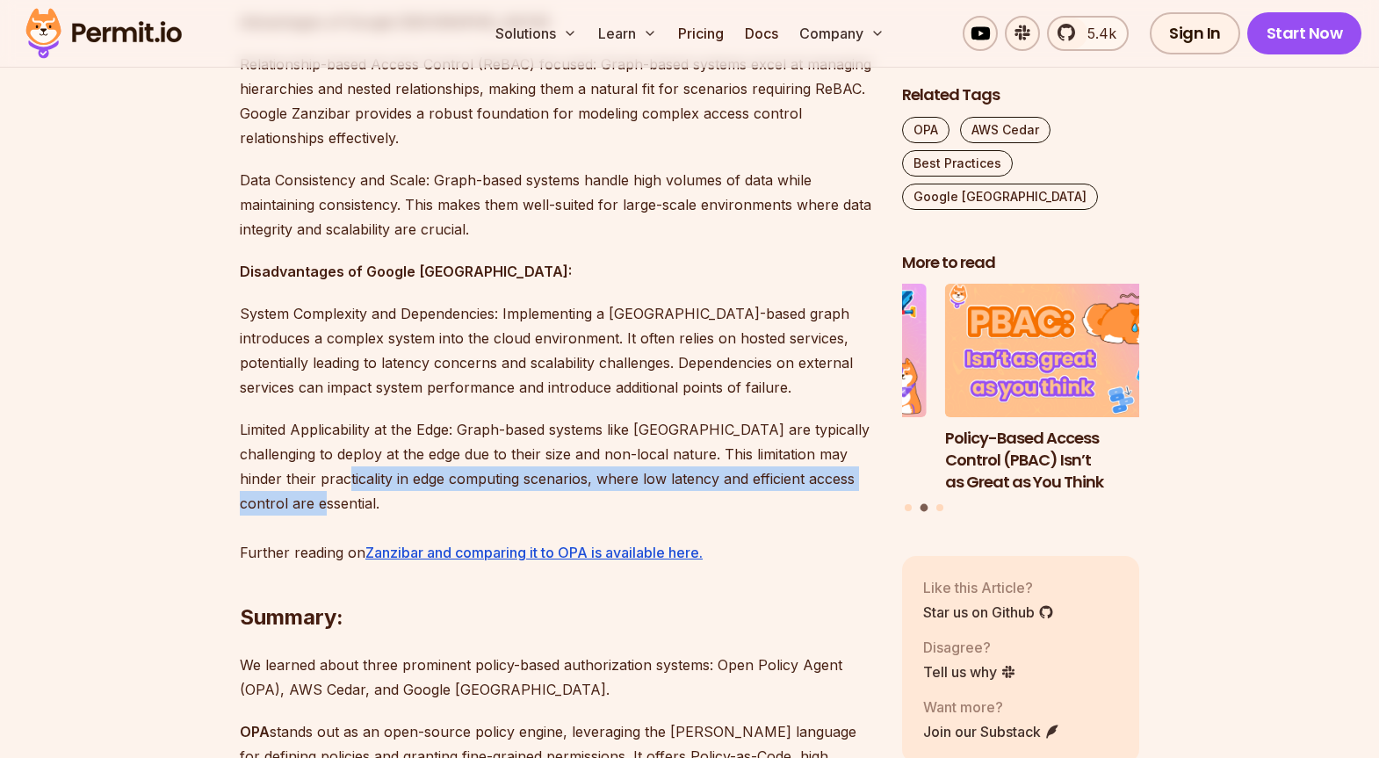
drag, startPoint x: 315, startPoint y: 429, endPoint x: 501, endPoint y: 454, distance: 187.8
click at [501, 454] on p "Limited Applicability at the Edge: Graph-based systems like [GEOGRAPHIC_DATA] a…" at bounding box center [557, 491] width 634 height 148
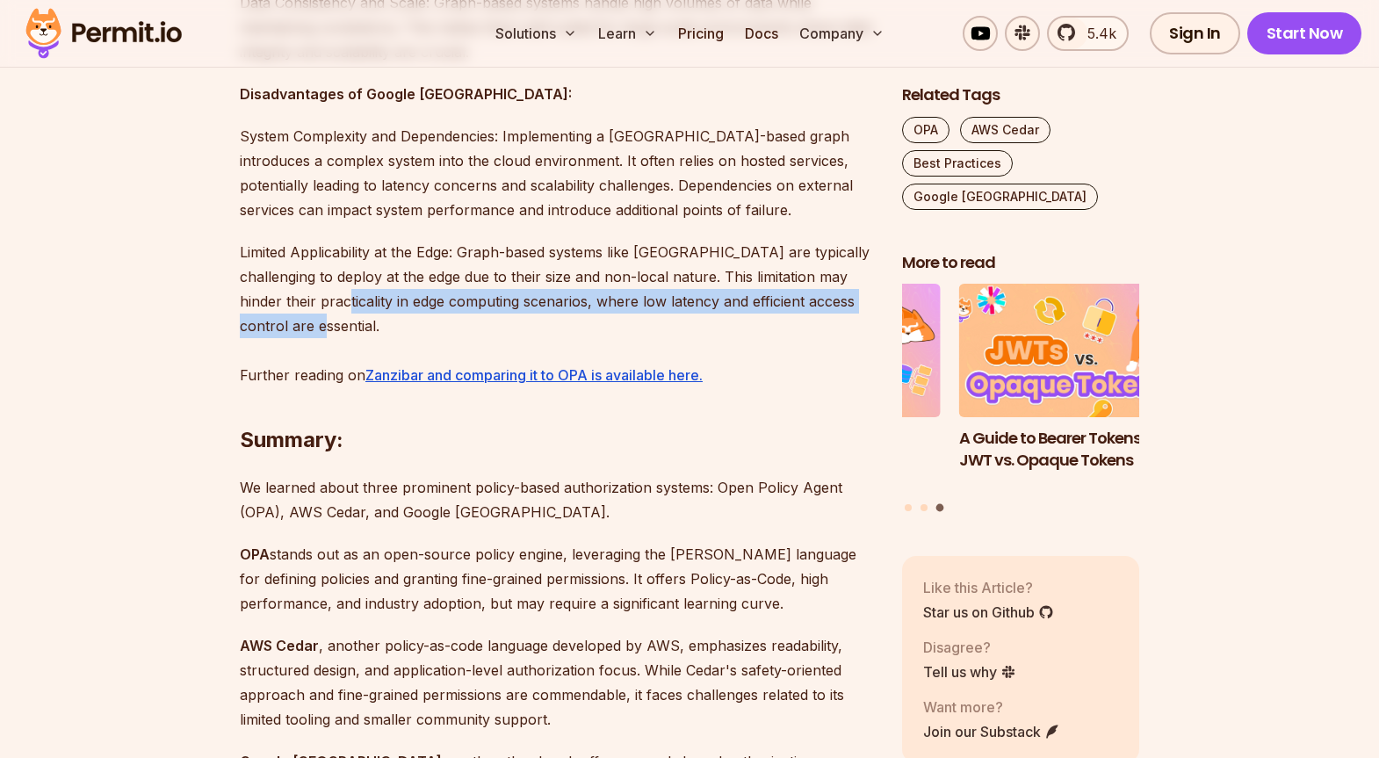
scroll to position [3896, 0]
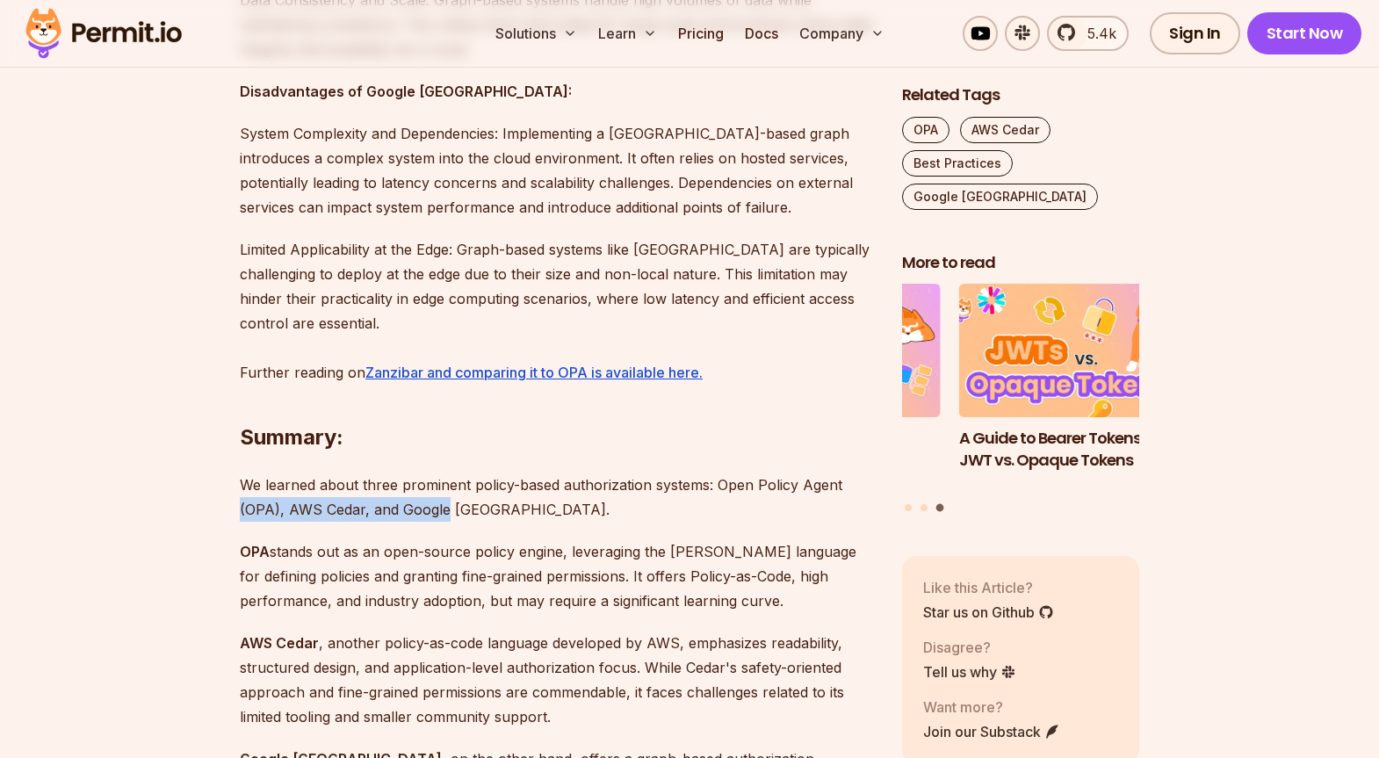
drag, startPoint x: 237, startPoint y: 462, endPoint x: 446, endPoint y: 457, distance: 209.1
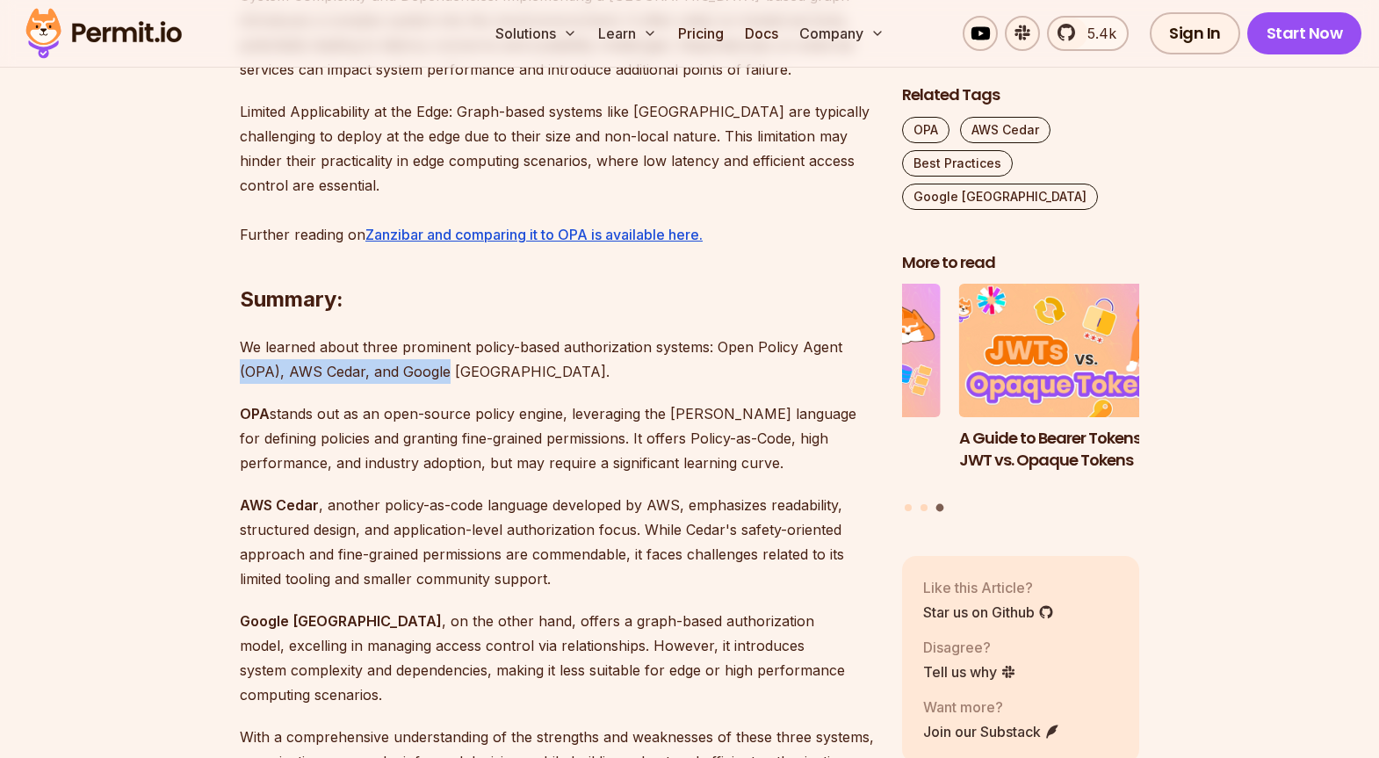
scroll to position [4037, 0]
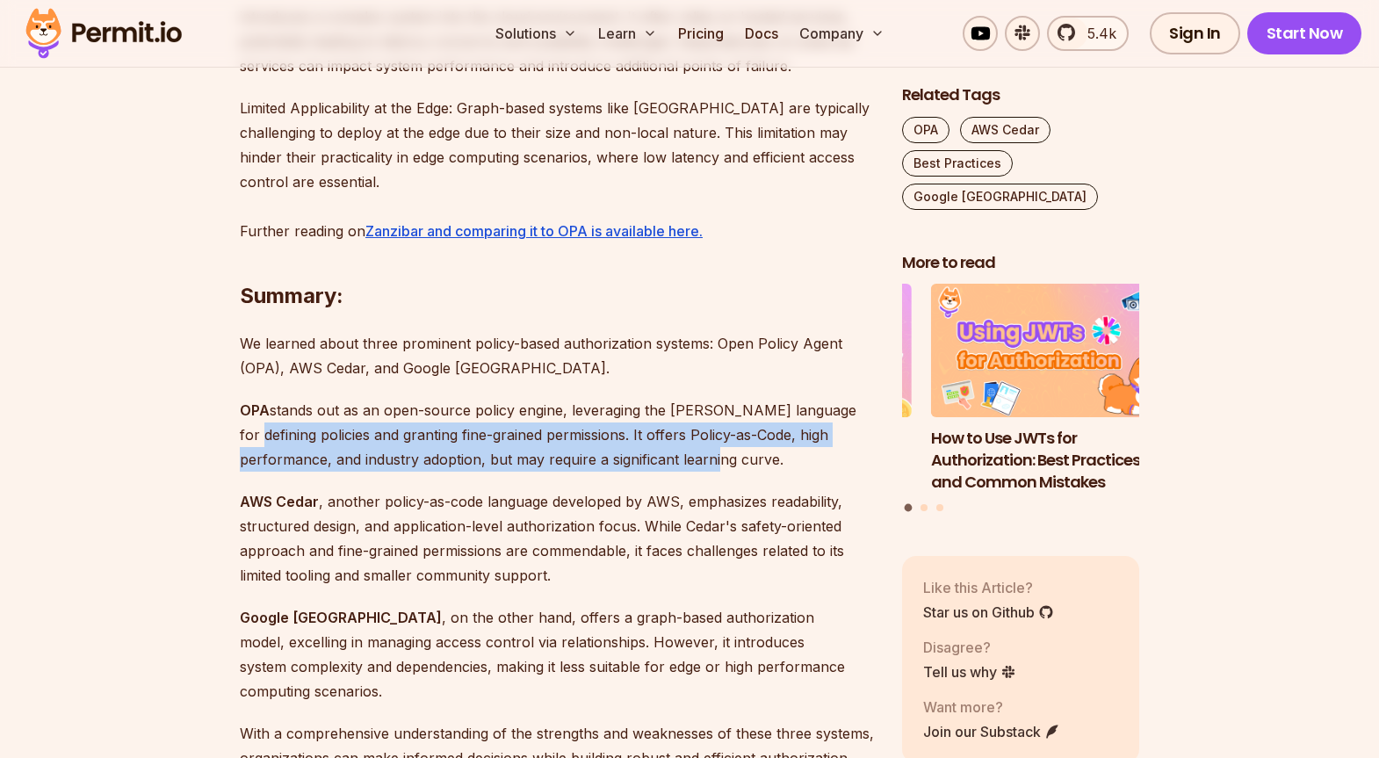
drag, startPoint x: 252, startPoint y: 390, endPoint x: 669, endPoint y: 415, distance: 417.9
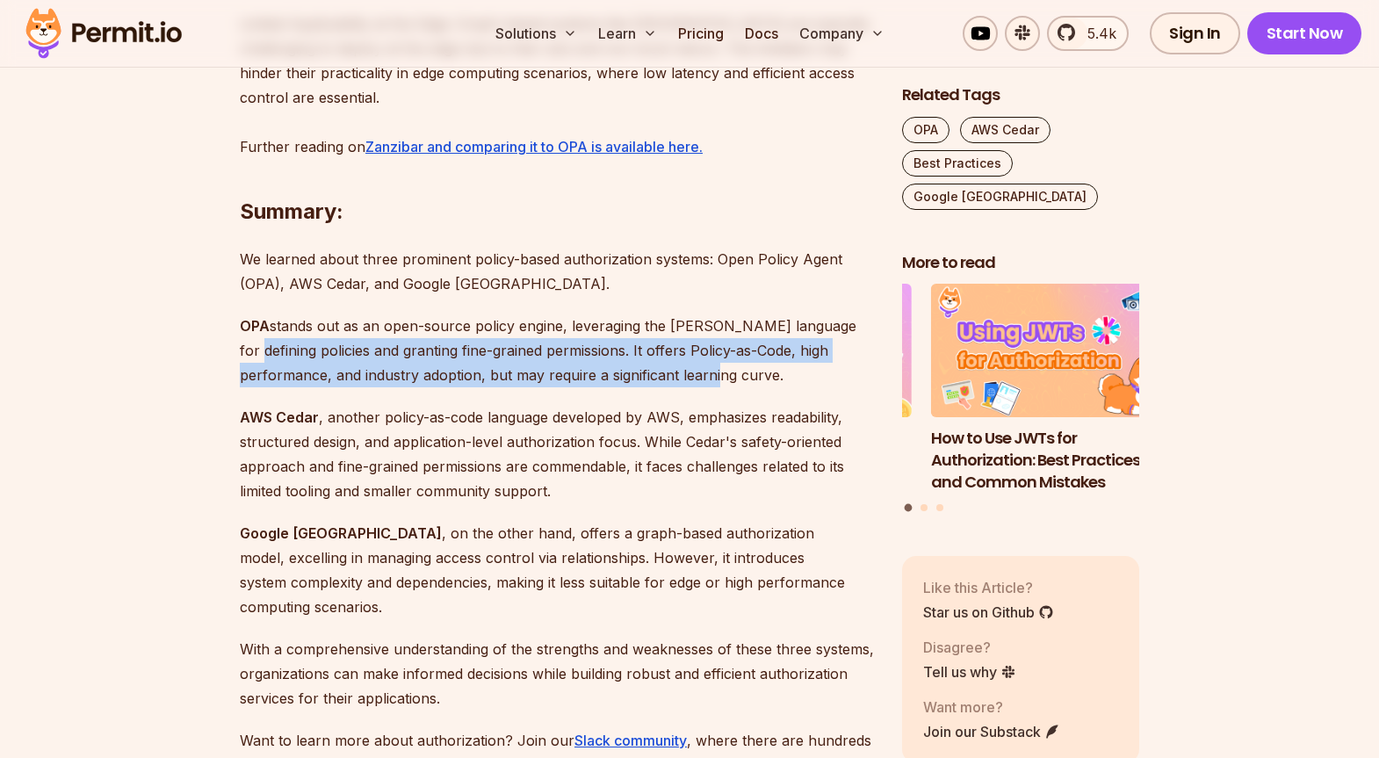
scroll to position [4144, 0]
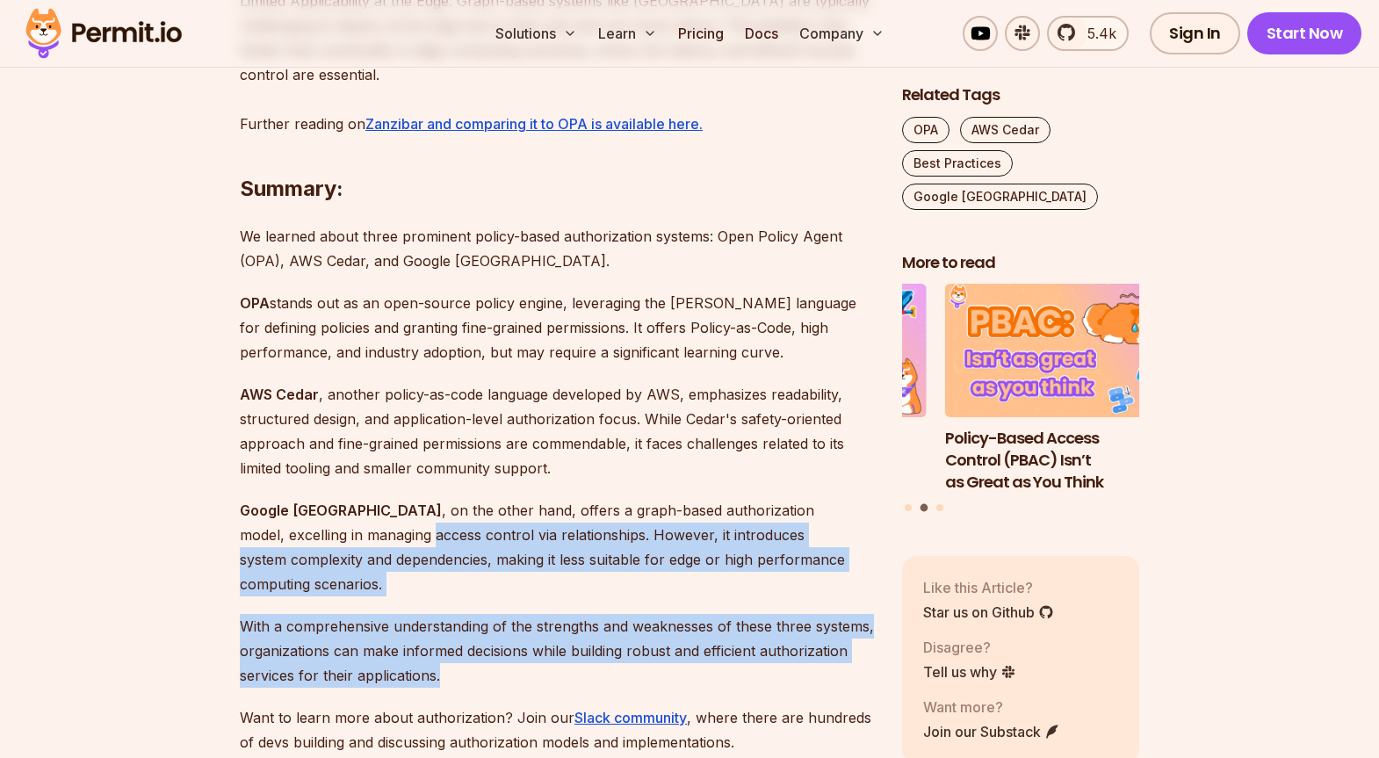
drag, startPoint x: 310, startPoint y: 487, endPoint x: 546, endPoint y: 594, distance: 259.0
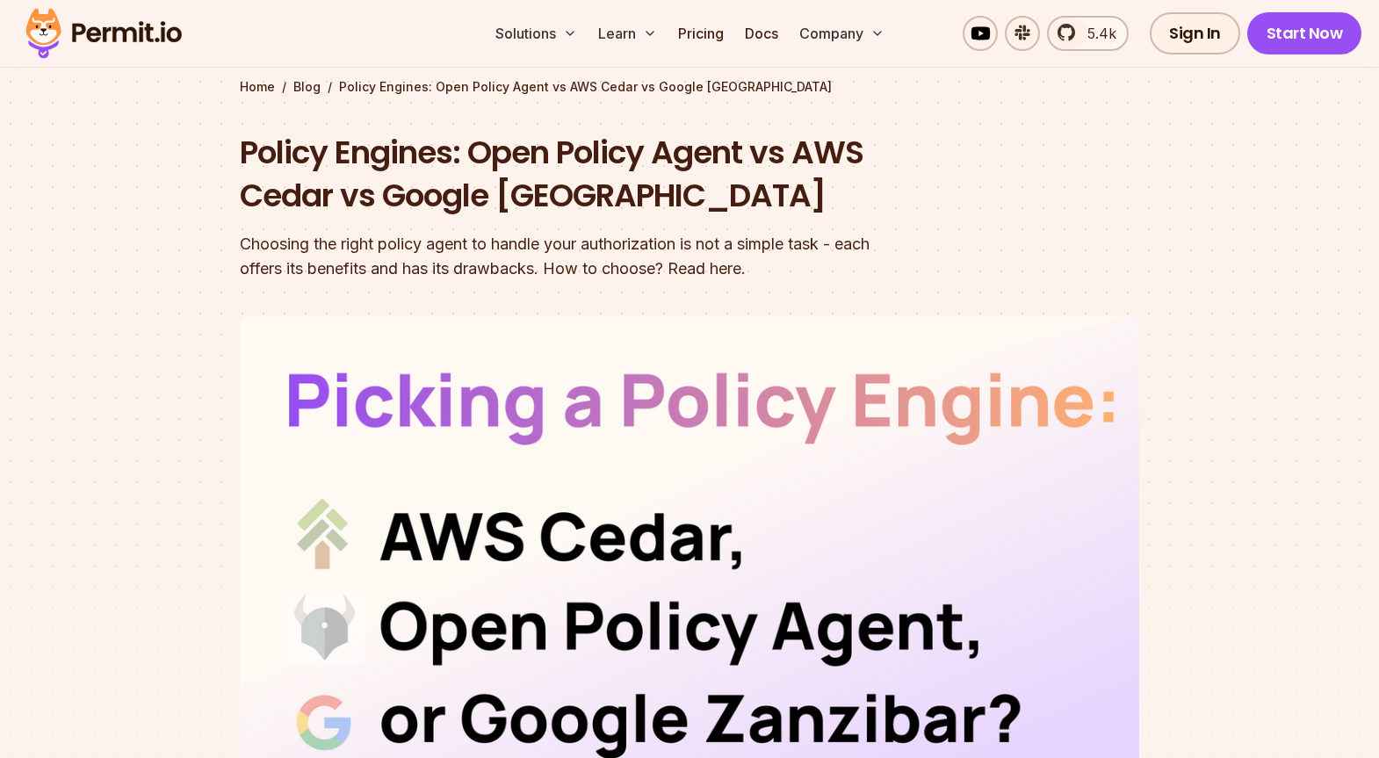
scroll to position [0, 0]
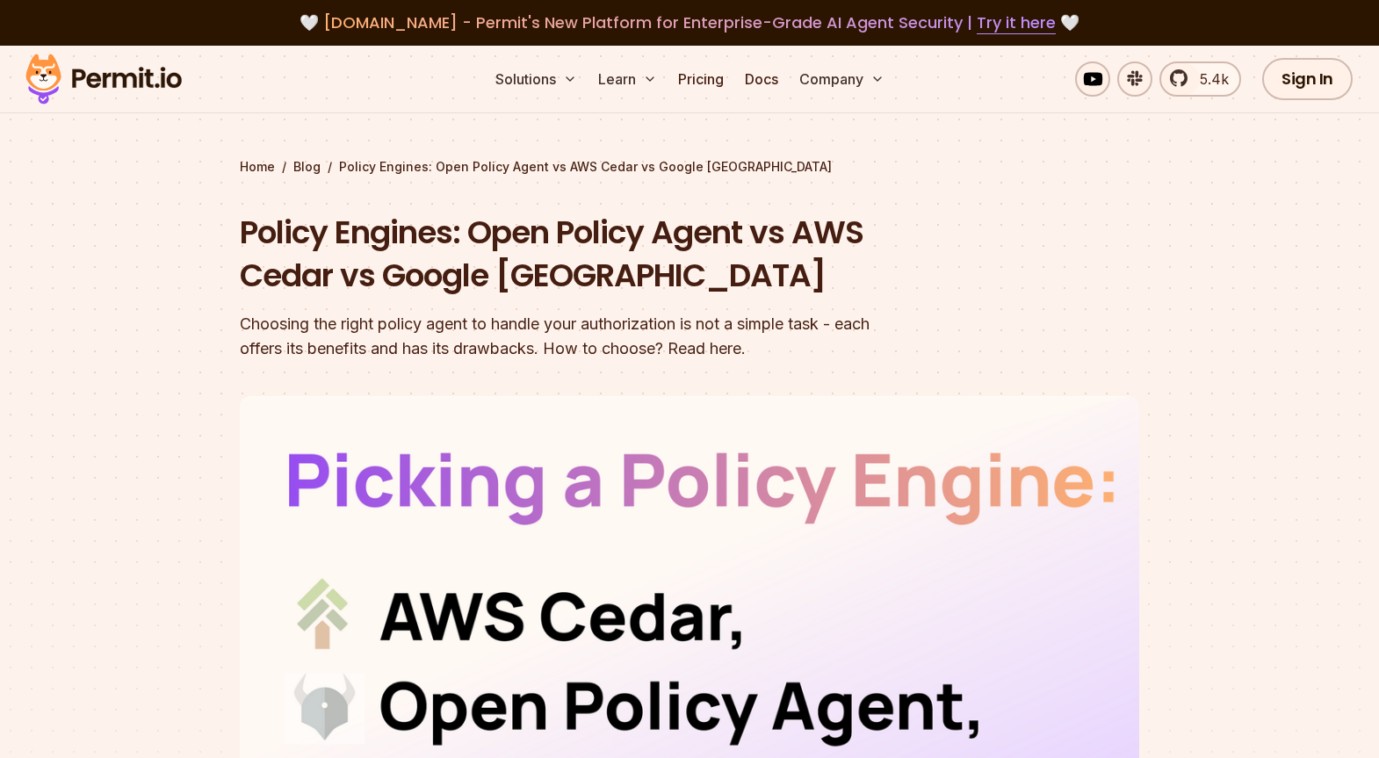
click at [119, 90] on img at bounding box center [104, 79] width 172 height 60
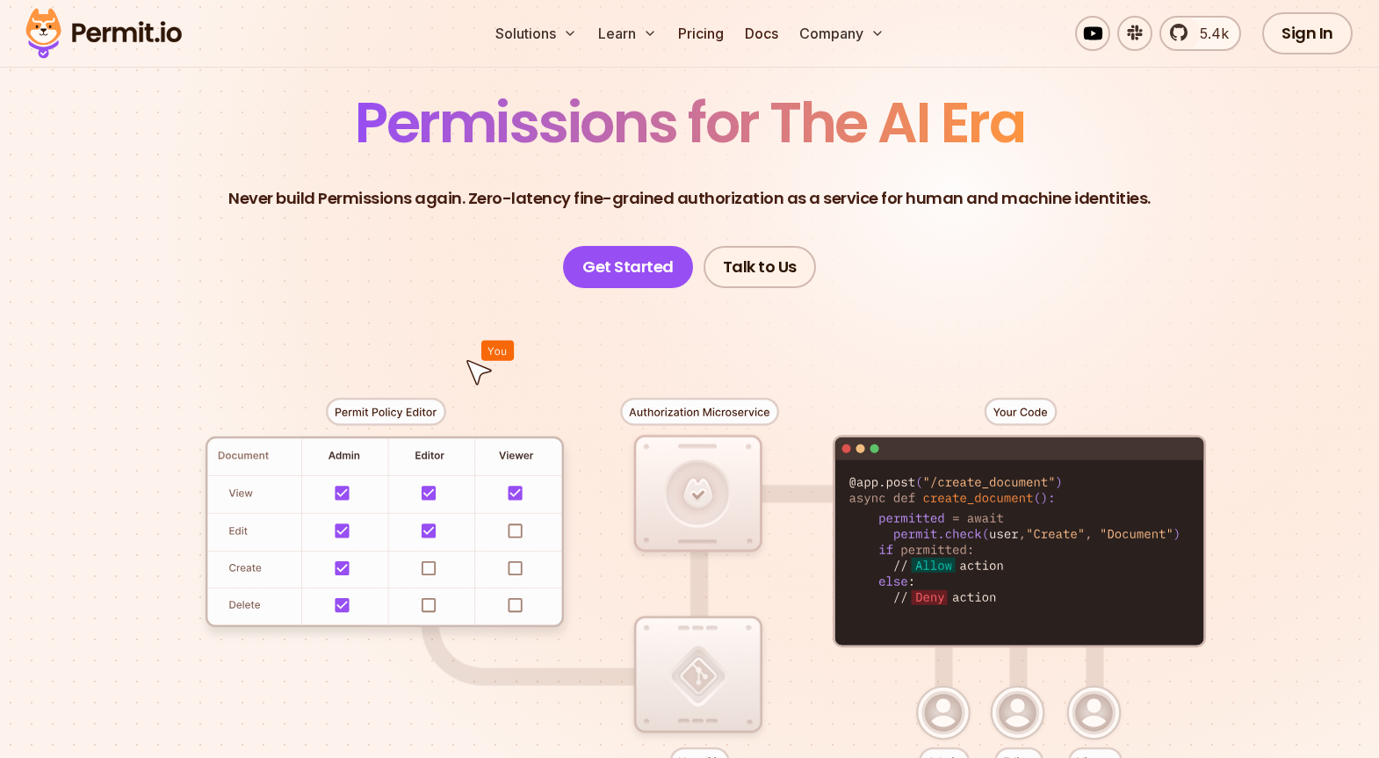
scroll to position [143, 0]
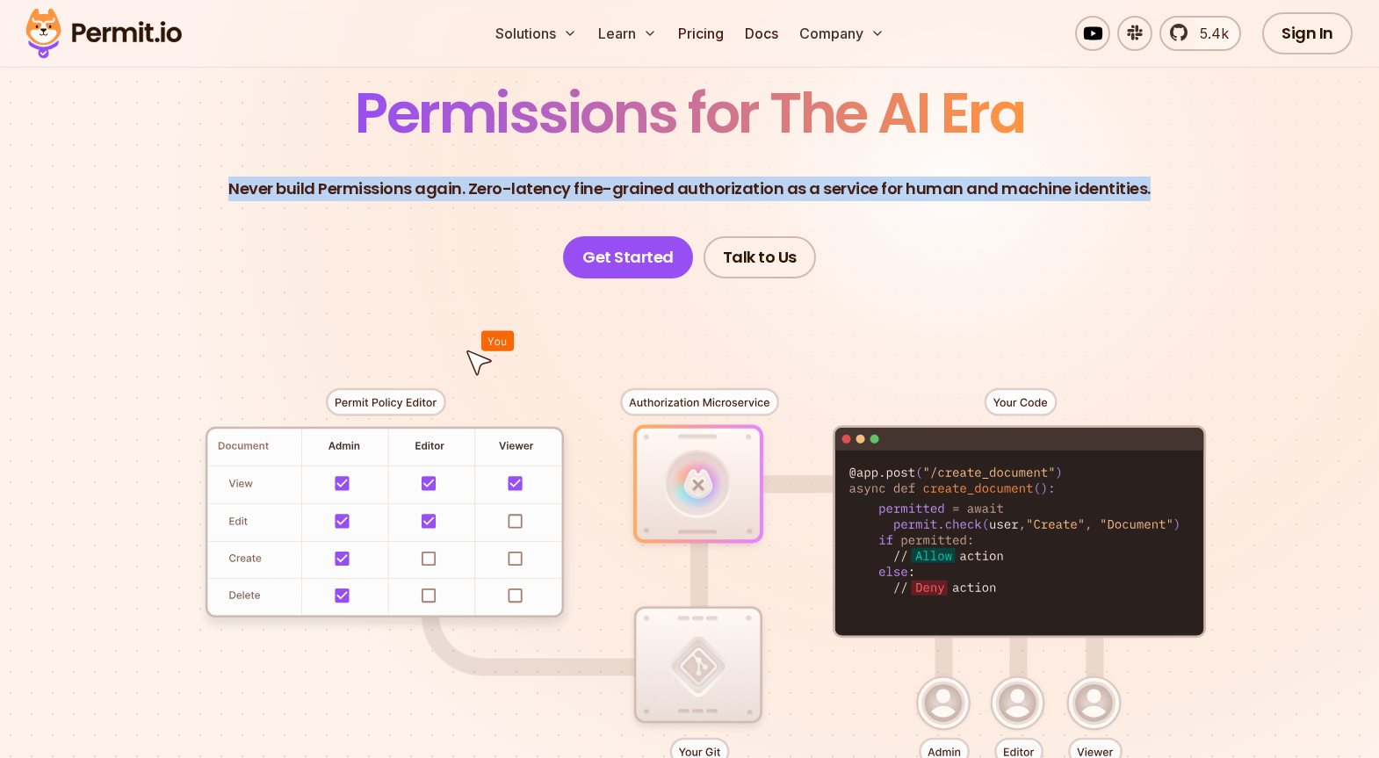
drag, startPoint x: 236, startPoint y: 187, endPoint x: 1164, endPoint y: 186, distance: 927.3
click at [1164, 186] on header "Permissions for The AI Era Never build Permissions again. Zero-latency fine-gra…" at bounding box center [689, 181] width 1229 height 193
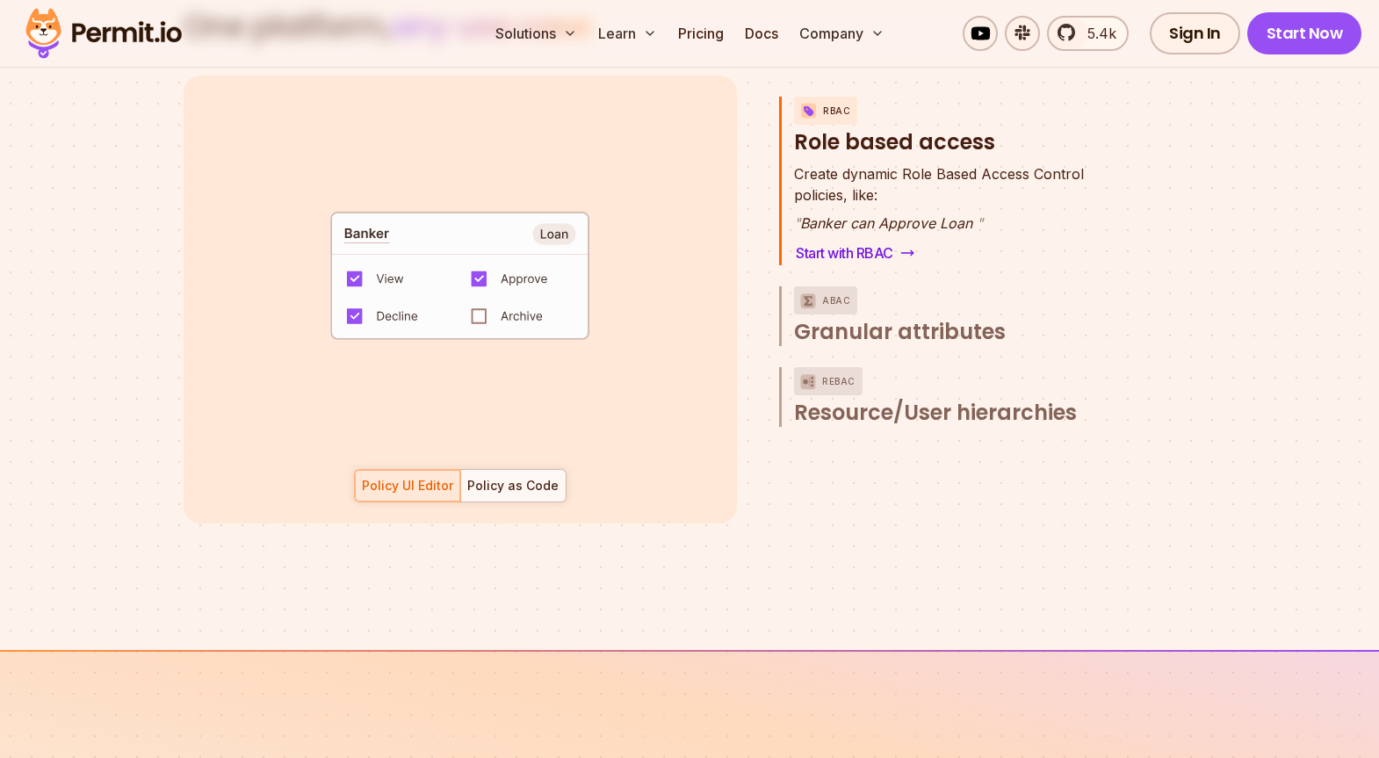
scroll to position [2476, 0]
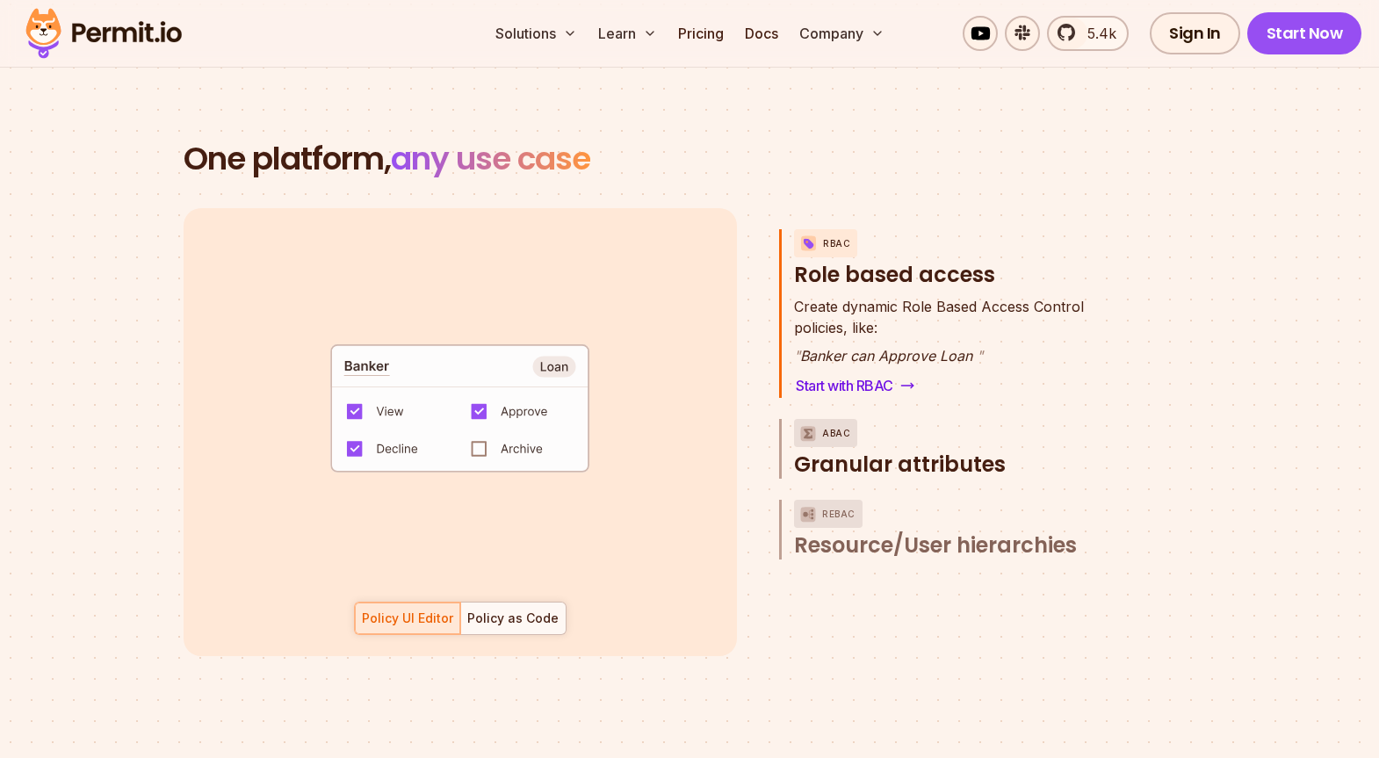
click at [837, 419] on p "ABAC" at bounding box center [836, 433] width 28 height 28
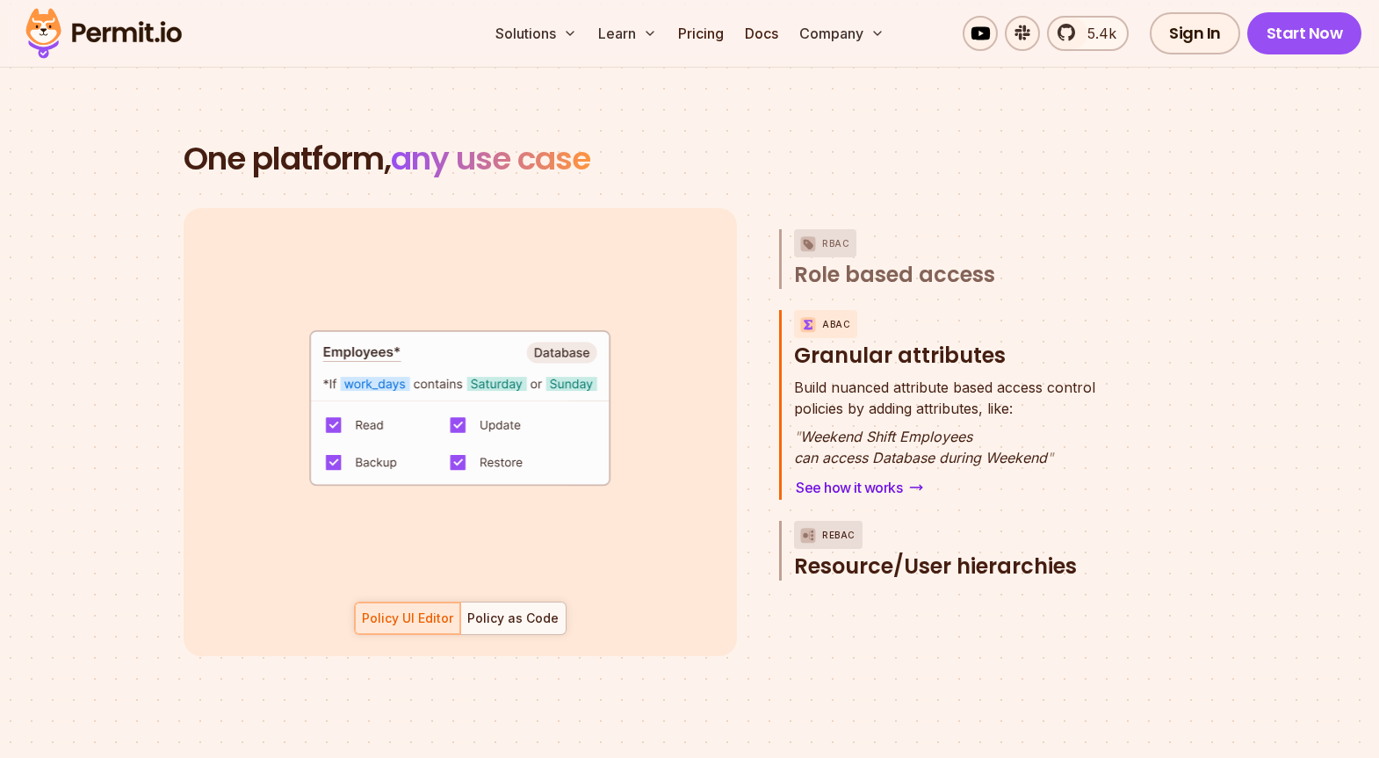
click at [826, 521] on p "ReBAC" at bounding box center [838, 535] width 33 height 28
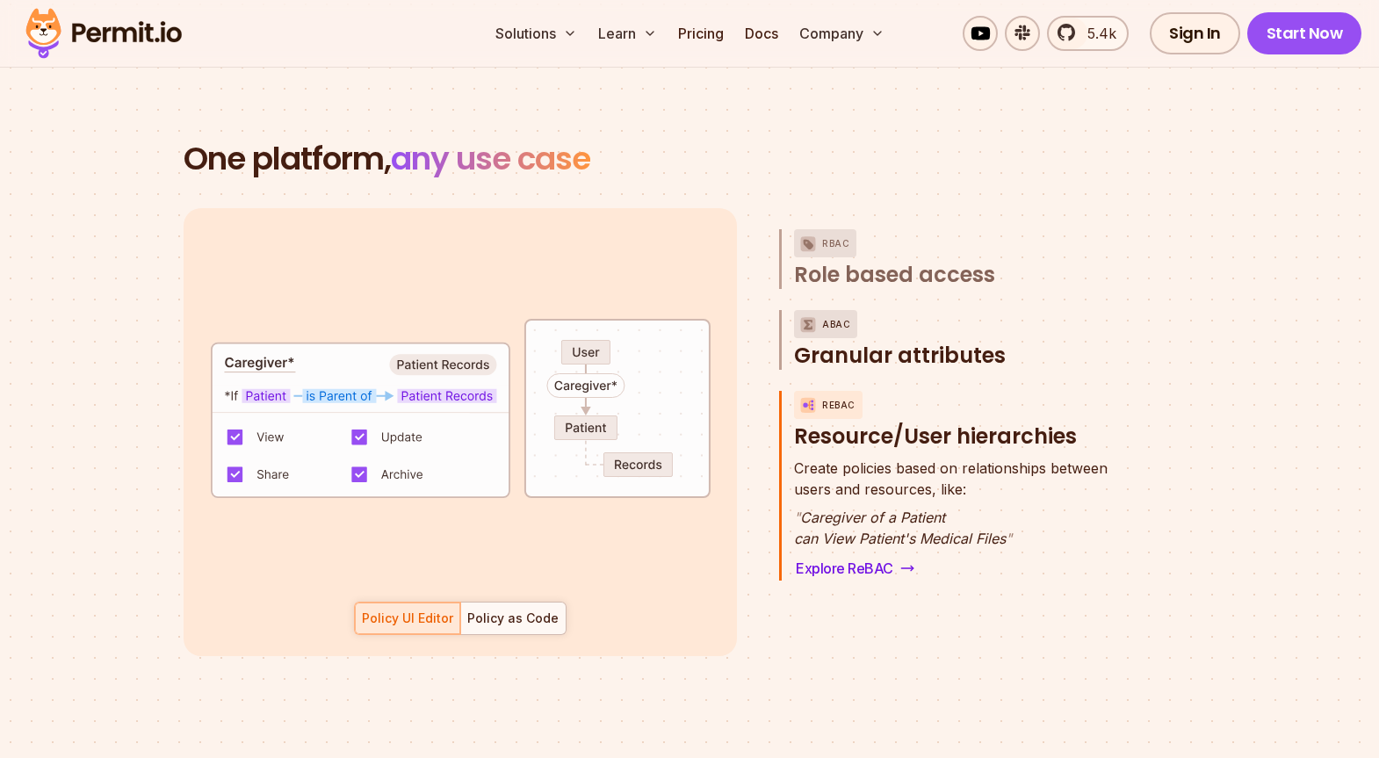
click at [820, 310] on div "ABAC" at bounding box center [825, 324] width 63 height 28
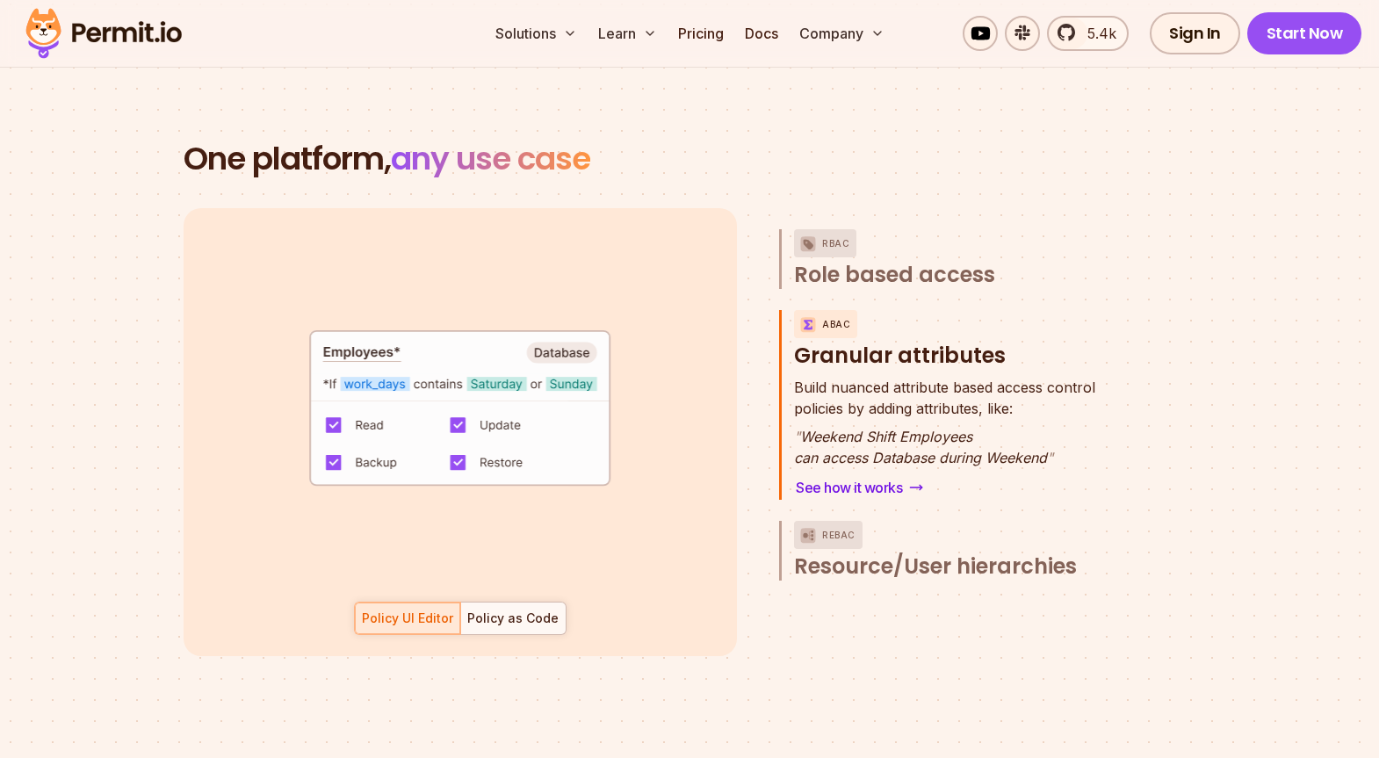
click at [827, 497] on div "RBAC Role based access ABAC Granular attributes Build nuanced attribute based a…" at bounding box center [950, 432] width 342 height 448
click at [828, 521] on p "ReBAC" at bounding box center [838, 535] width 33 height 28
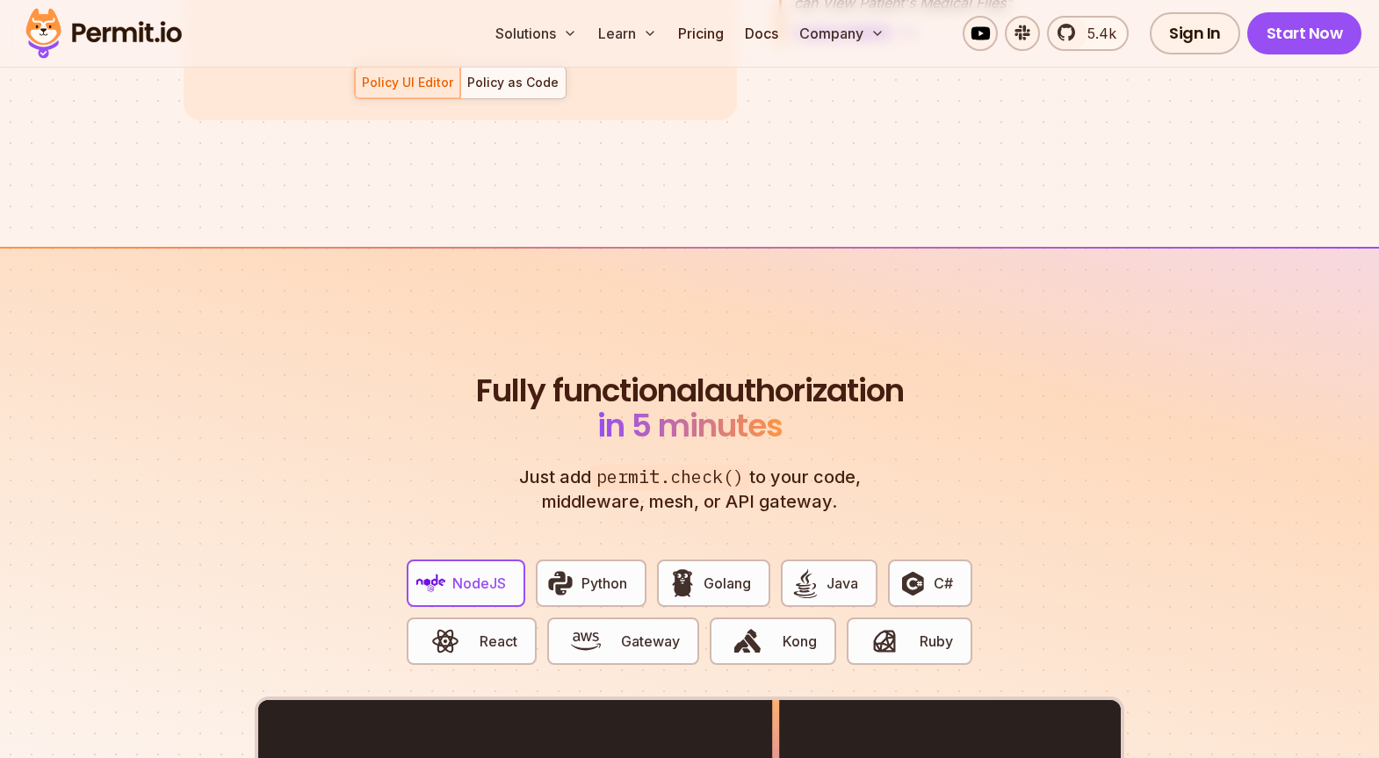
scroll to position [3026, 0]
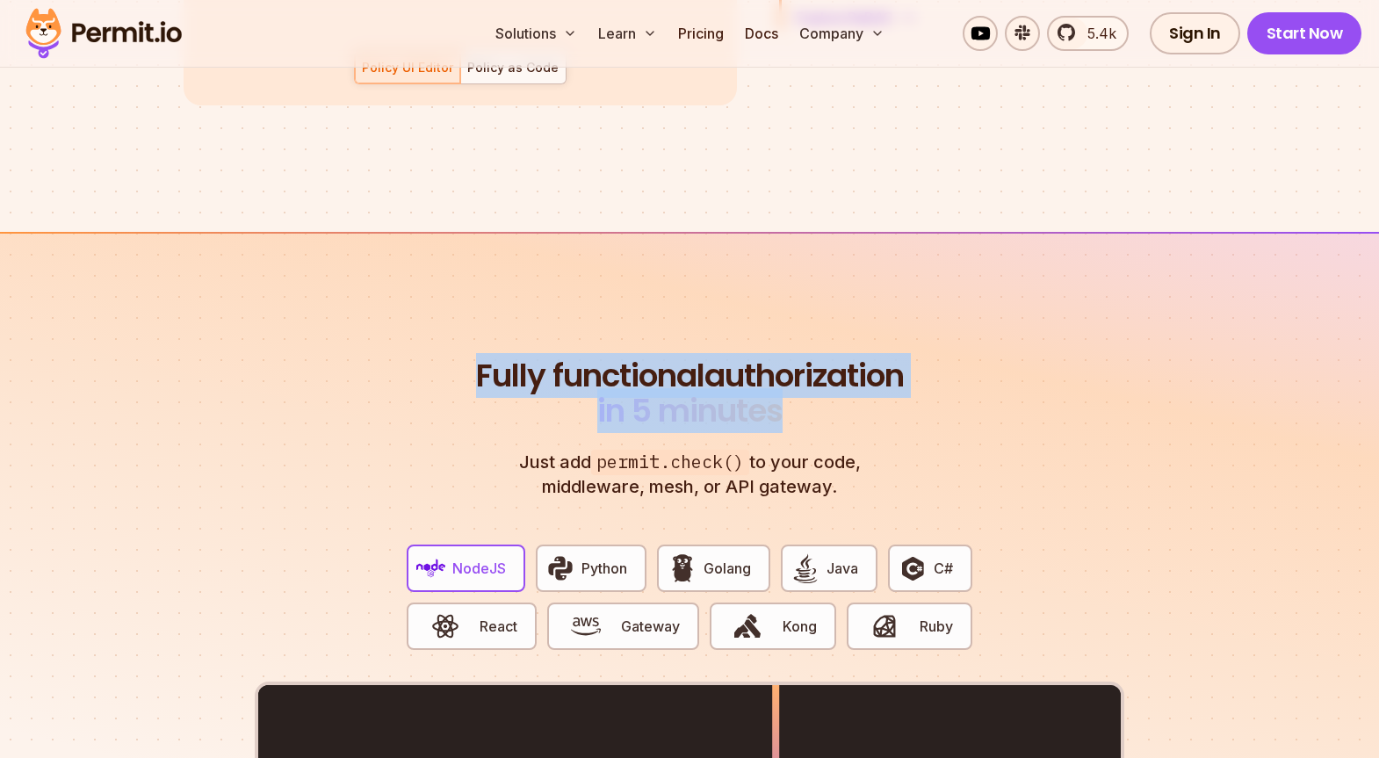
drag, startPoint x: 565, startPoint y: 349, endPoint x: 912, endPoint y: 393, distance: 349.8
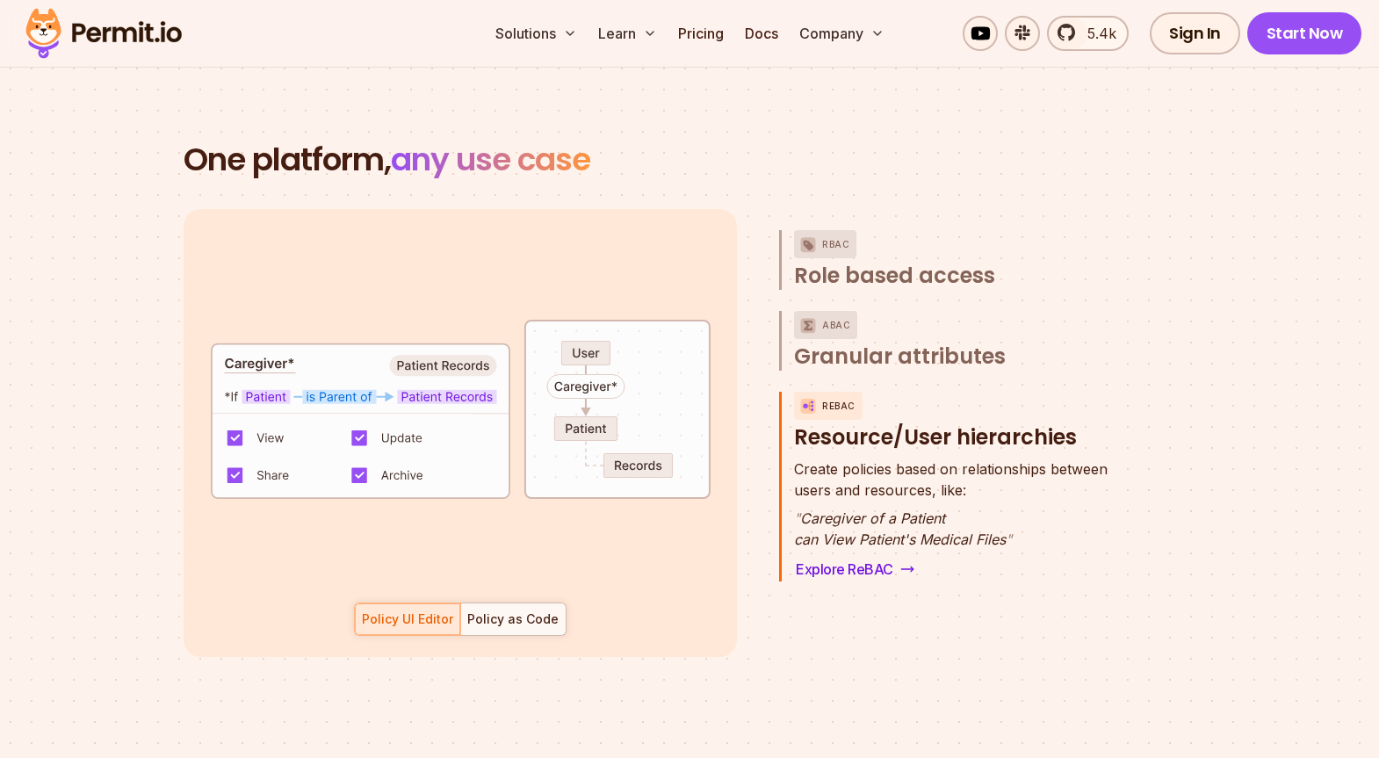
scroll to position [2450, 0]
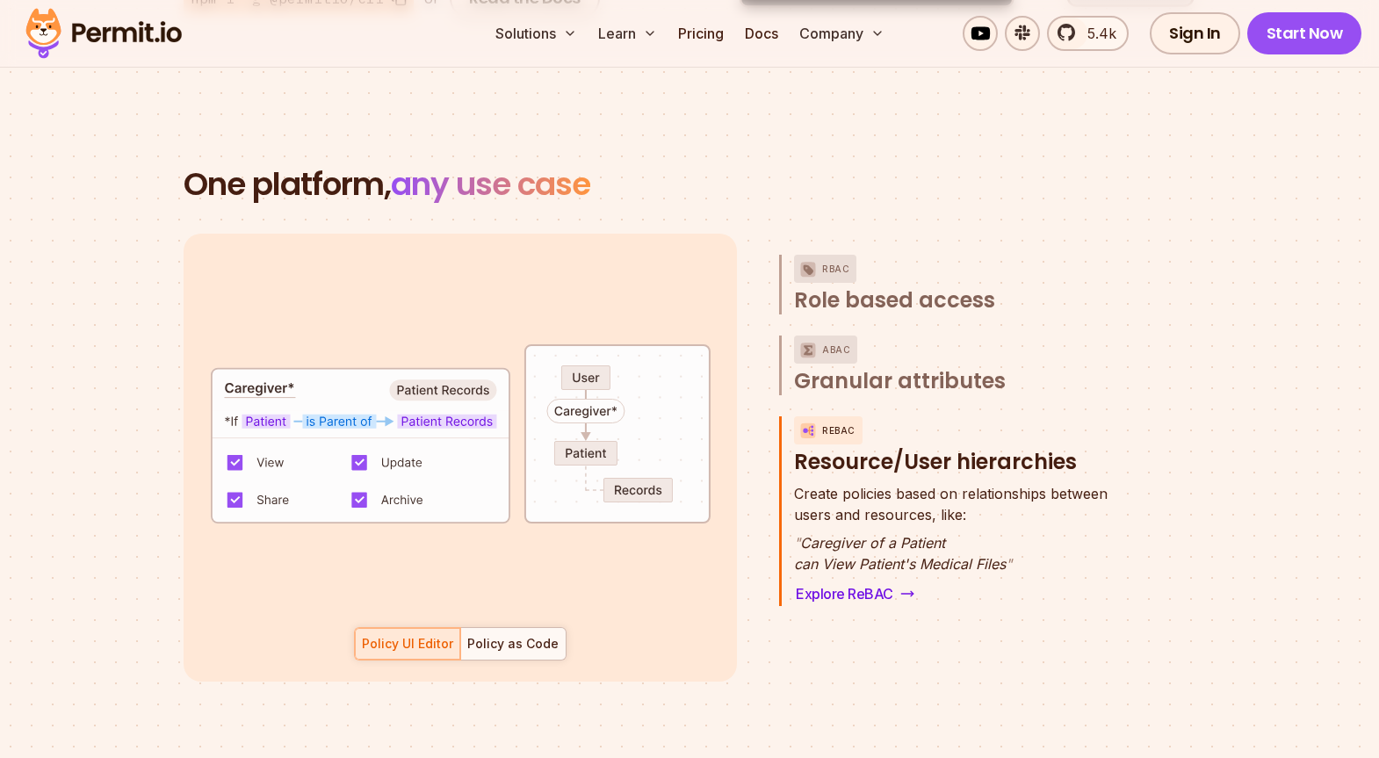
drag, startPoint x: 301, startPoint y: 396, endPoint x: 388, endPoint y: 396, distance: 86.9
click at [388, 396] on code "default allow := false allow if { patient_caregiver = true } patient_caregiver …" at bounding box center [460, 427] width 497 height 397
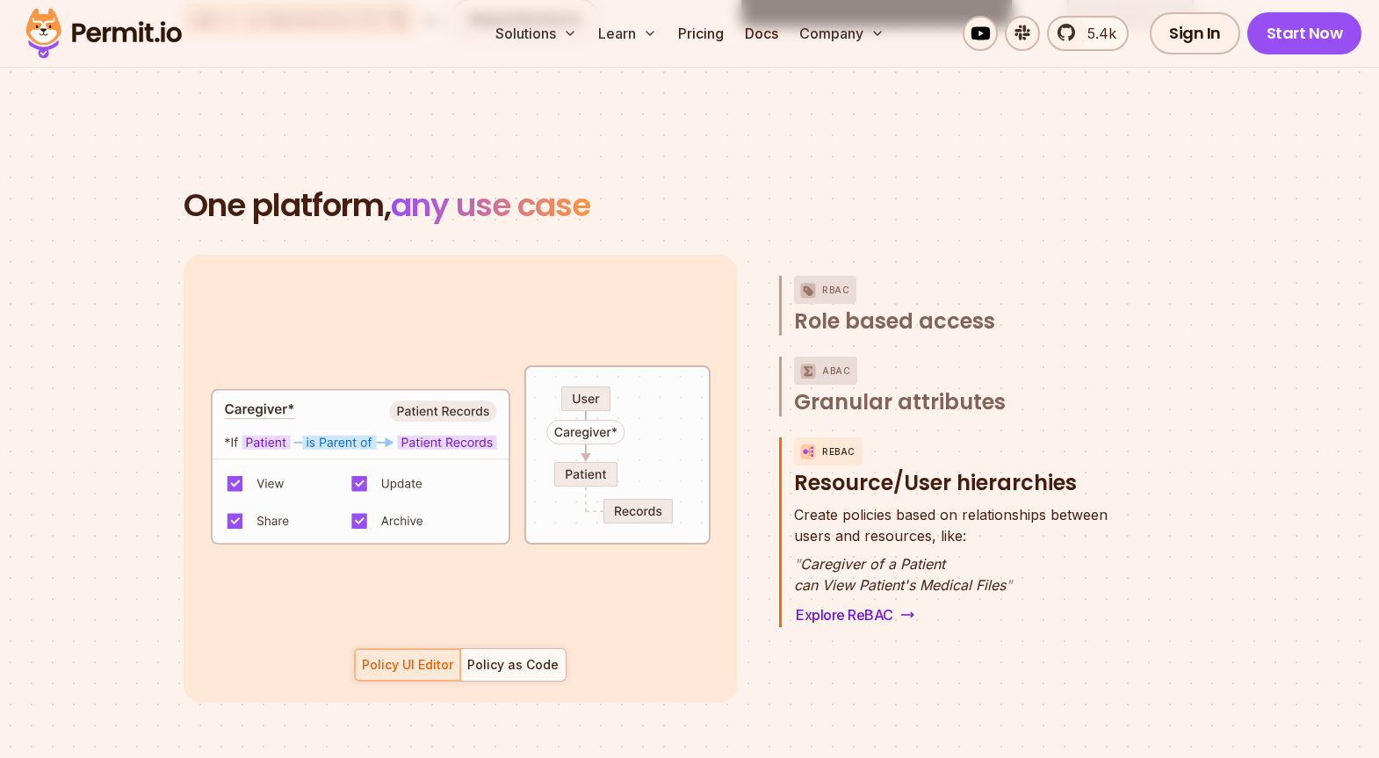
scroll to position [2408, 0]
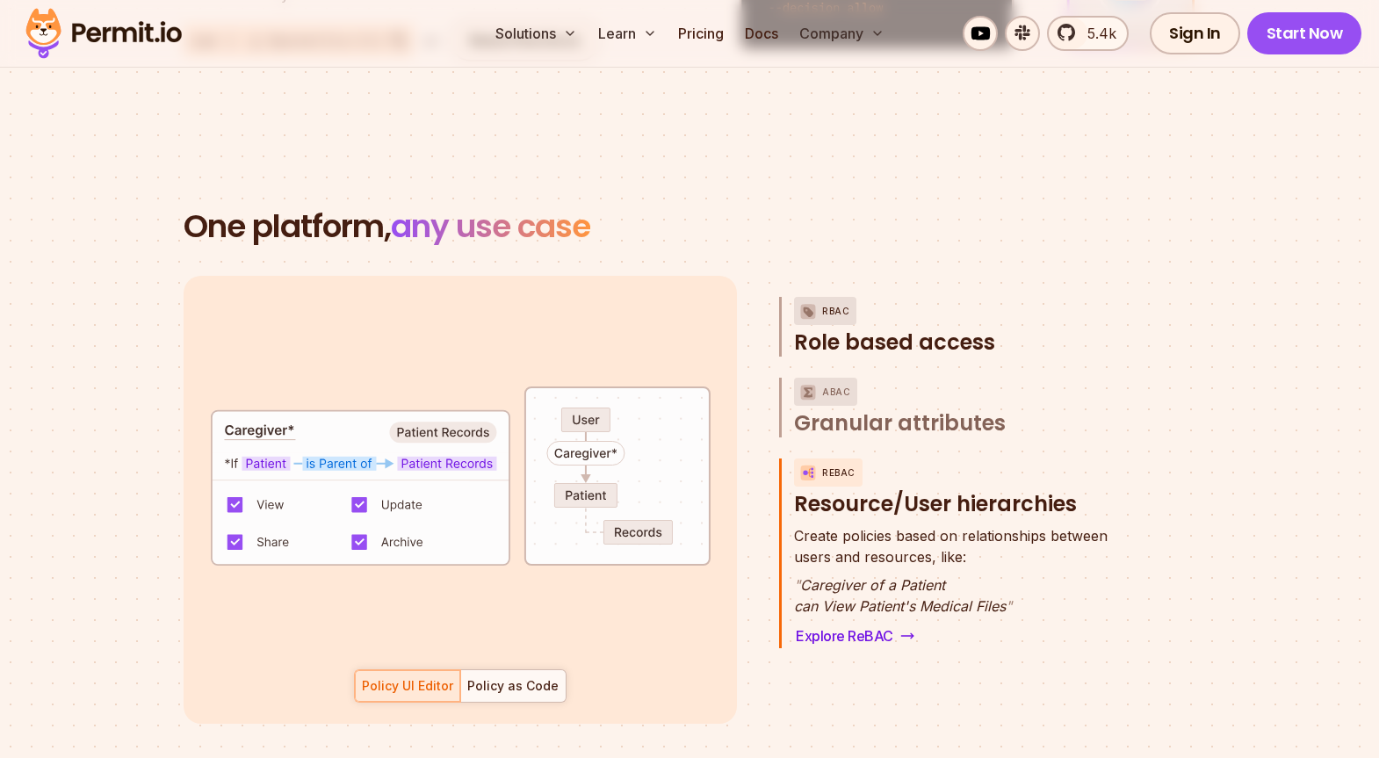
click at [827, 329] on span "Role based access" at bounding box center [894, 342] width 201 height 28
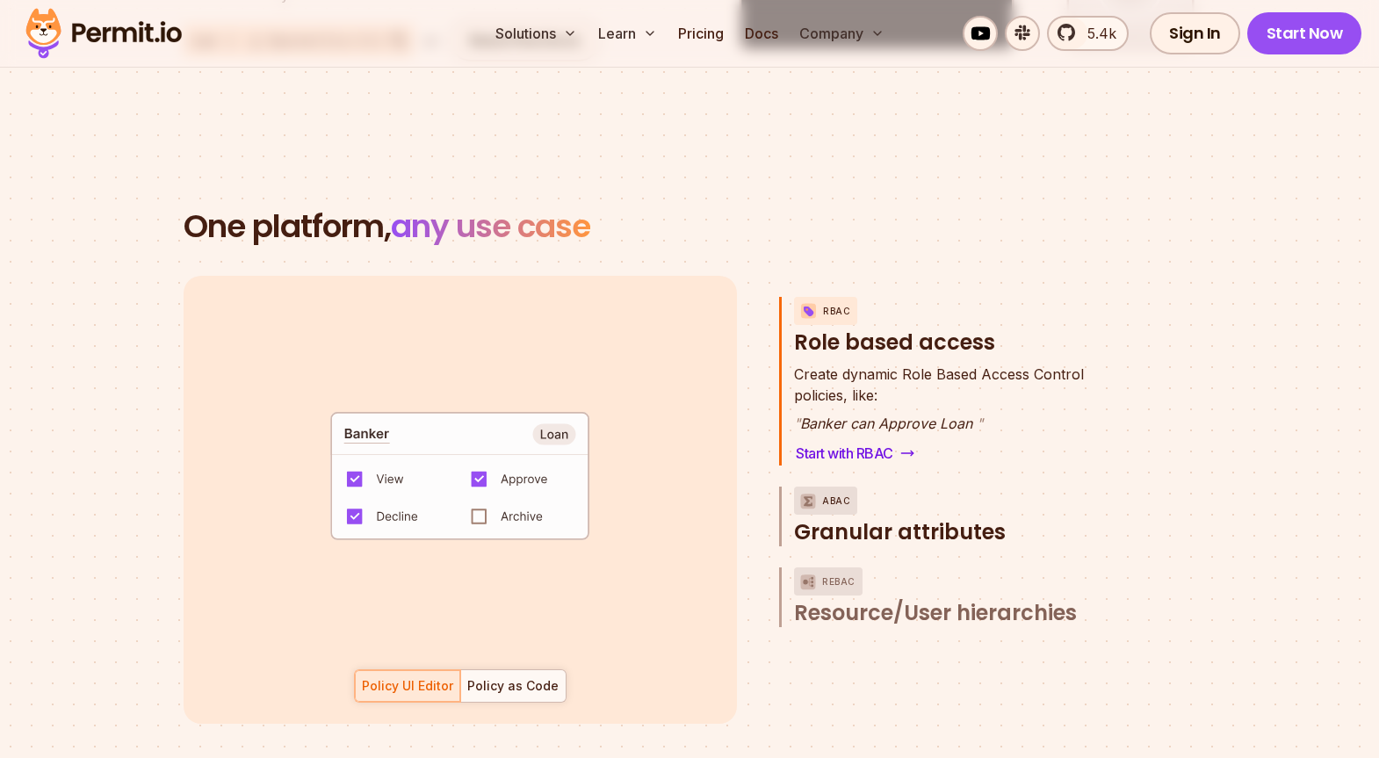
click at [845, 491] on p "ABAC" at bounding box center [836, 501] width 28 height 28
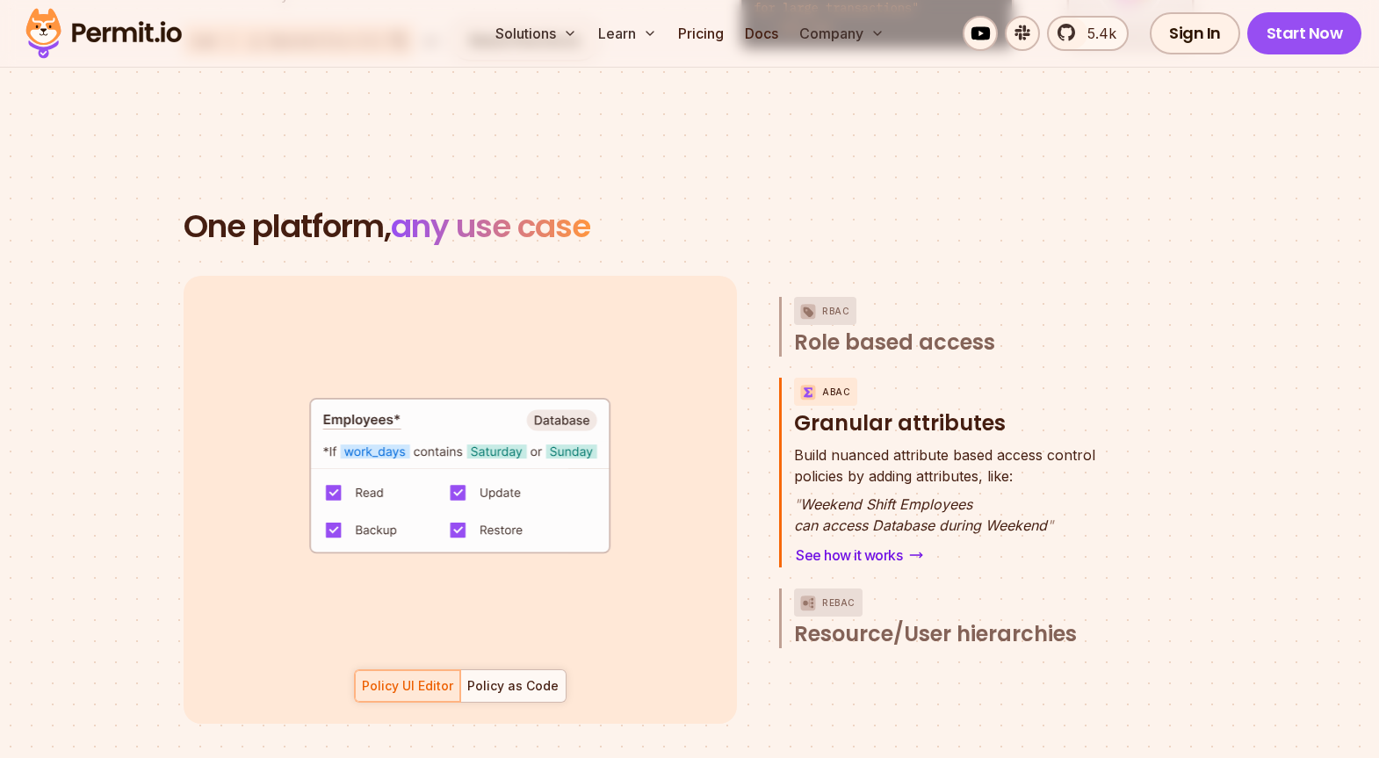
click at [344, 472] on code "default allow := false allow if { some _, allowed_actions in conditions input.a…" at bounding box center [460, 484] width 406 height 186
click at [335, 471] on code "default allow := false allow if { some _, allowed_actions in conditions input.a…" at bounding box center [460, 484] width 406 height 186
click at [511, 677] on div "Policy as Code" at bounding box center [512, 686] width 91 height 18
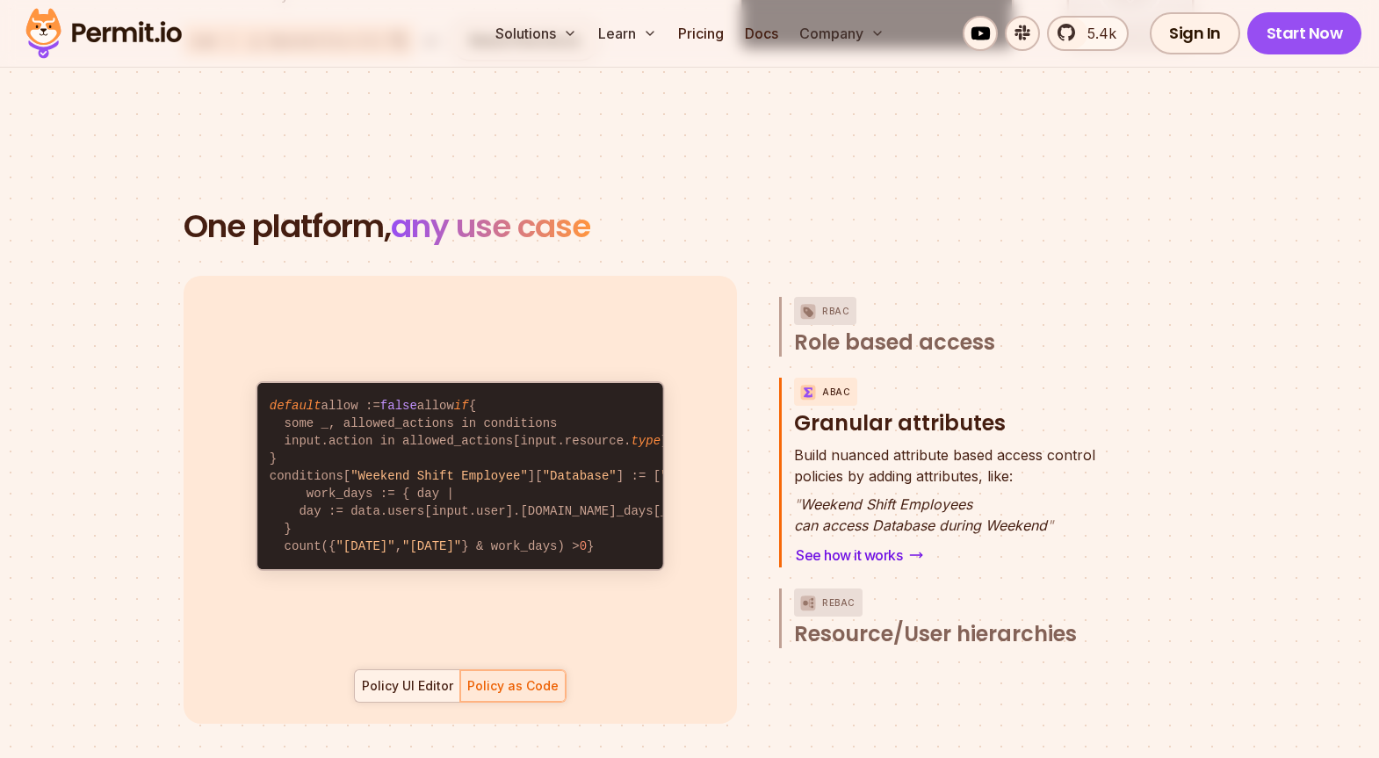
click at [425, 677] on div "Policy UI Editor" at bounding box center [407, 686] width 91 height 18
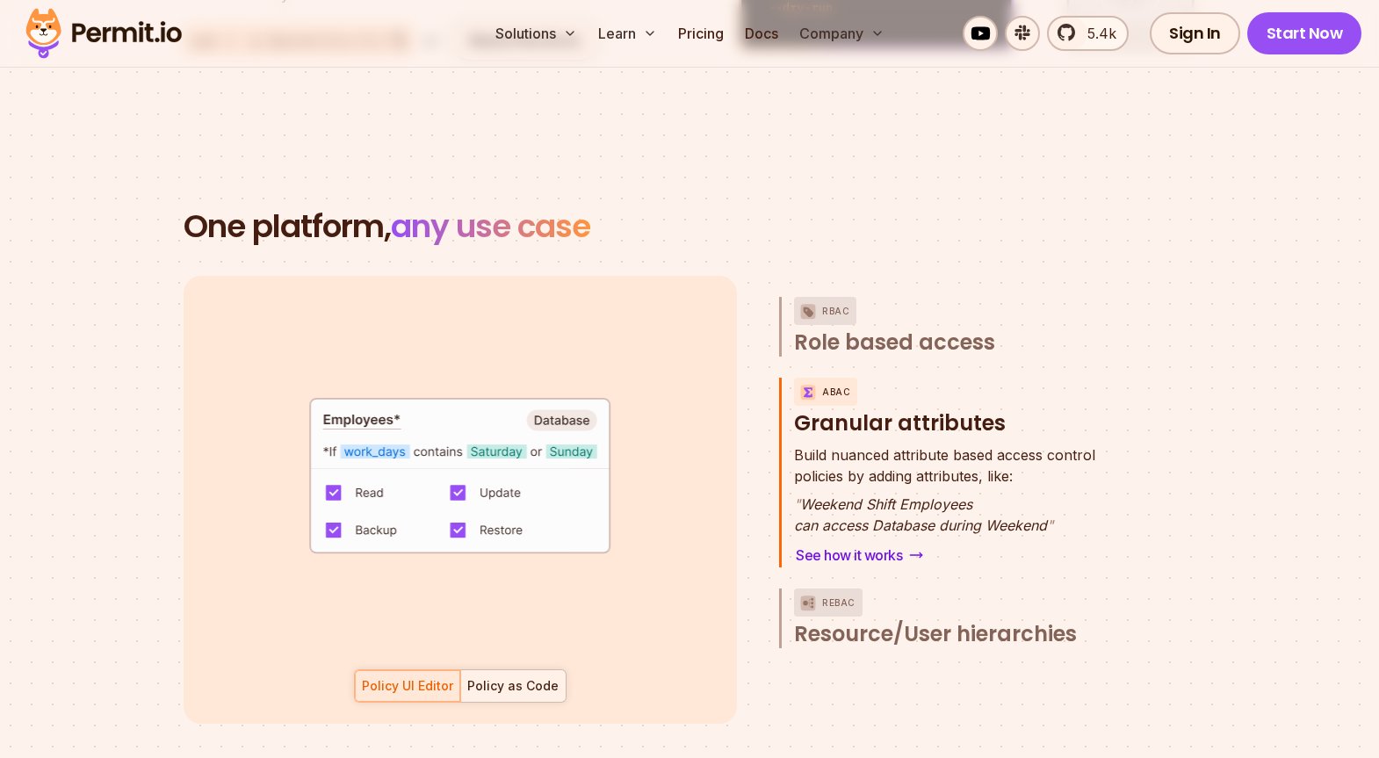
click at [538, 677] on div "Policy as Code" at bounding box center [512, 686] width 91 height 18
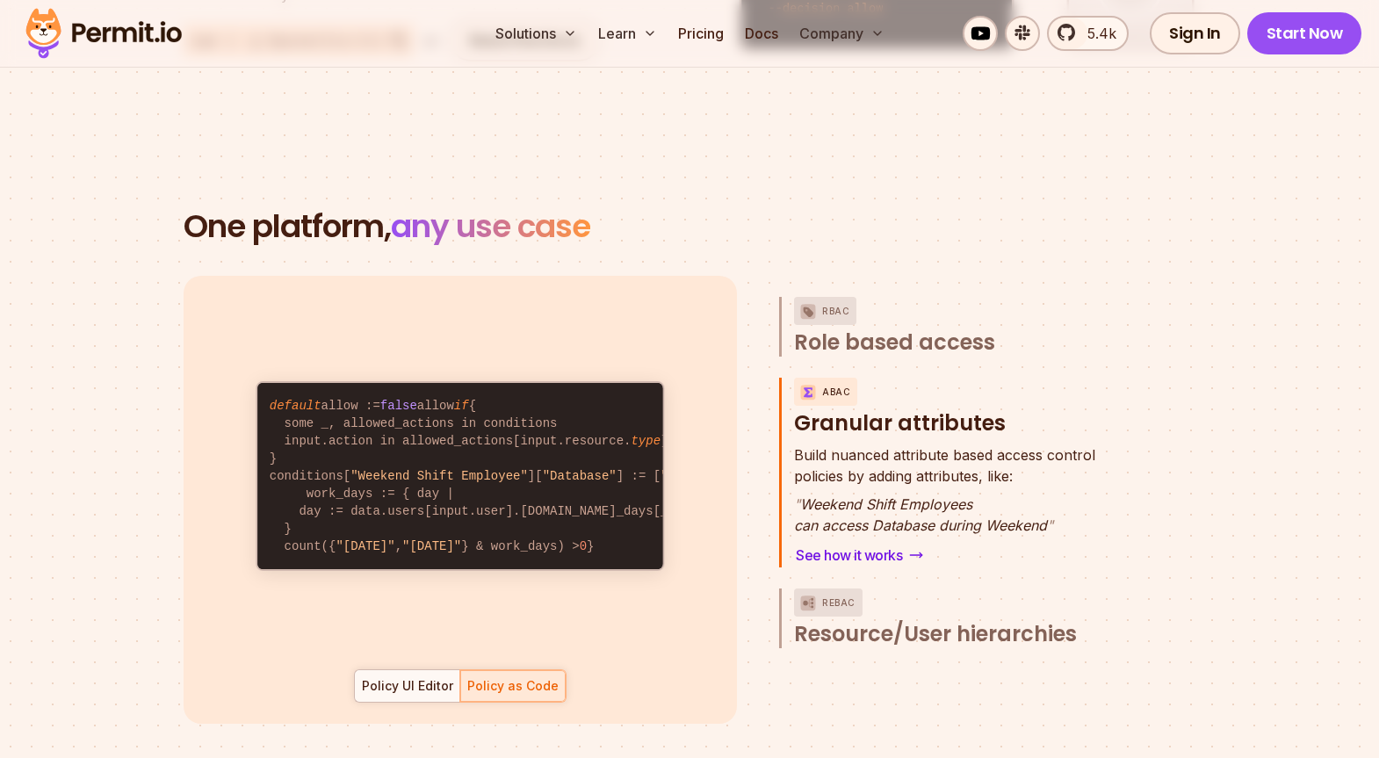
click at [852, 620] on span "Resource/User hierarchies" at bounding box center [935, 634] width 283 height 28
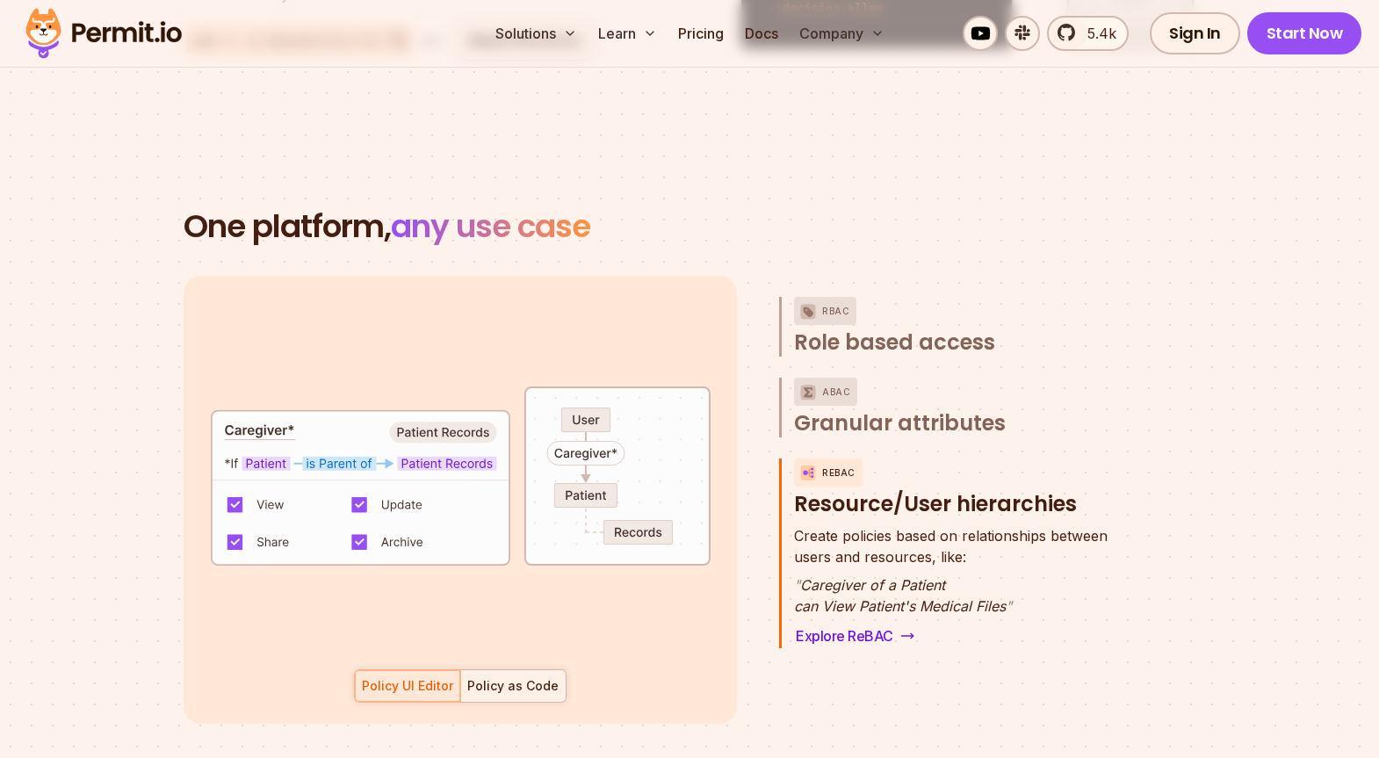
click at [521, 677] on div "Policy as Code" at bounding box center [512, 686] width 91 height 18
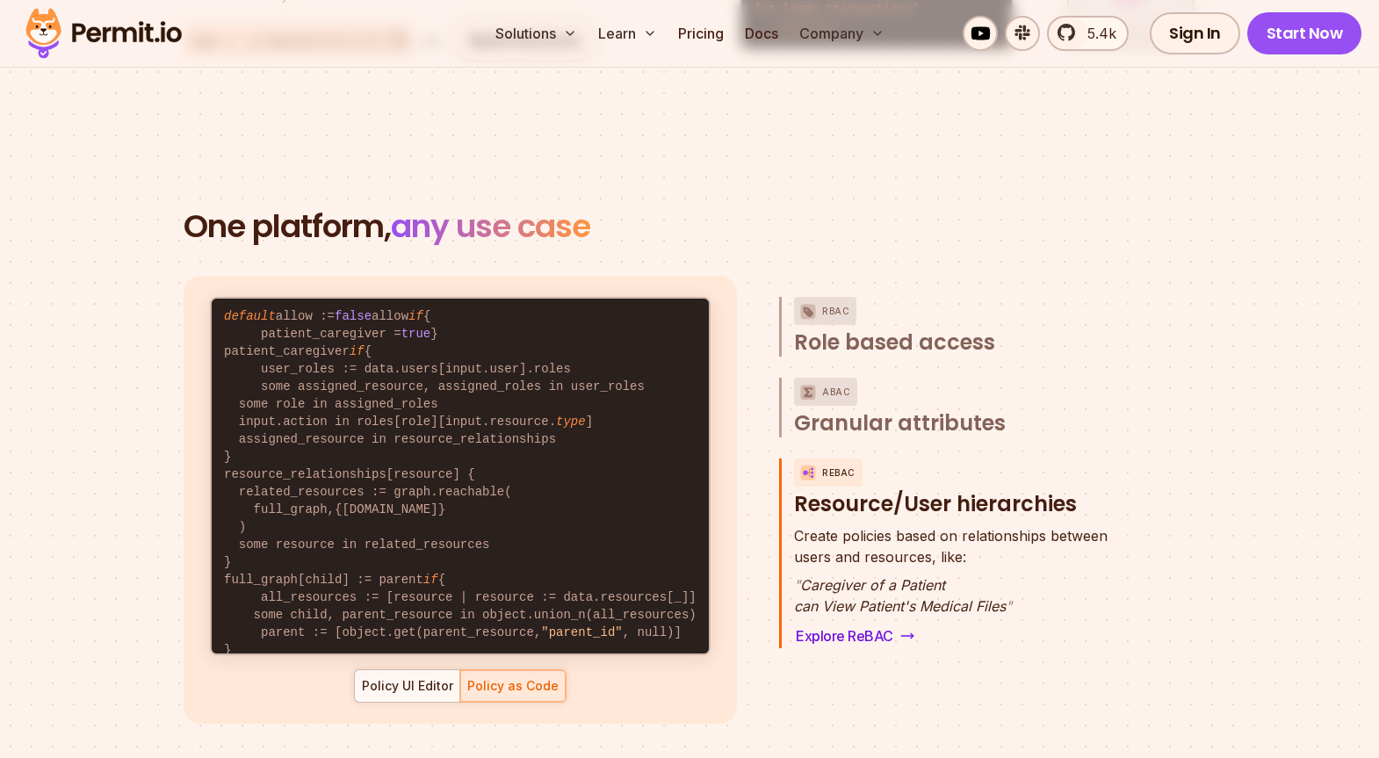
scroll to position [0, 0]
drag, startPoint x: 242, startPoint y: 441, endPoint x: 317, endPoint y: 437, distance: 74.7
click at [317, 437] on code "default allow := false allow if { patient_caregiver = true } patient_caregiver …" at bounding box center [460, 497] width 497 height 397
click at [267, 467] on code "default allow := false allow if { patient_caregiver = true } patient_caregiver …" at bounding box center [460, 497] width 497 height 397
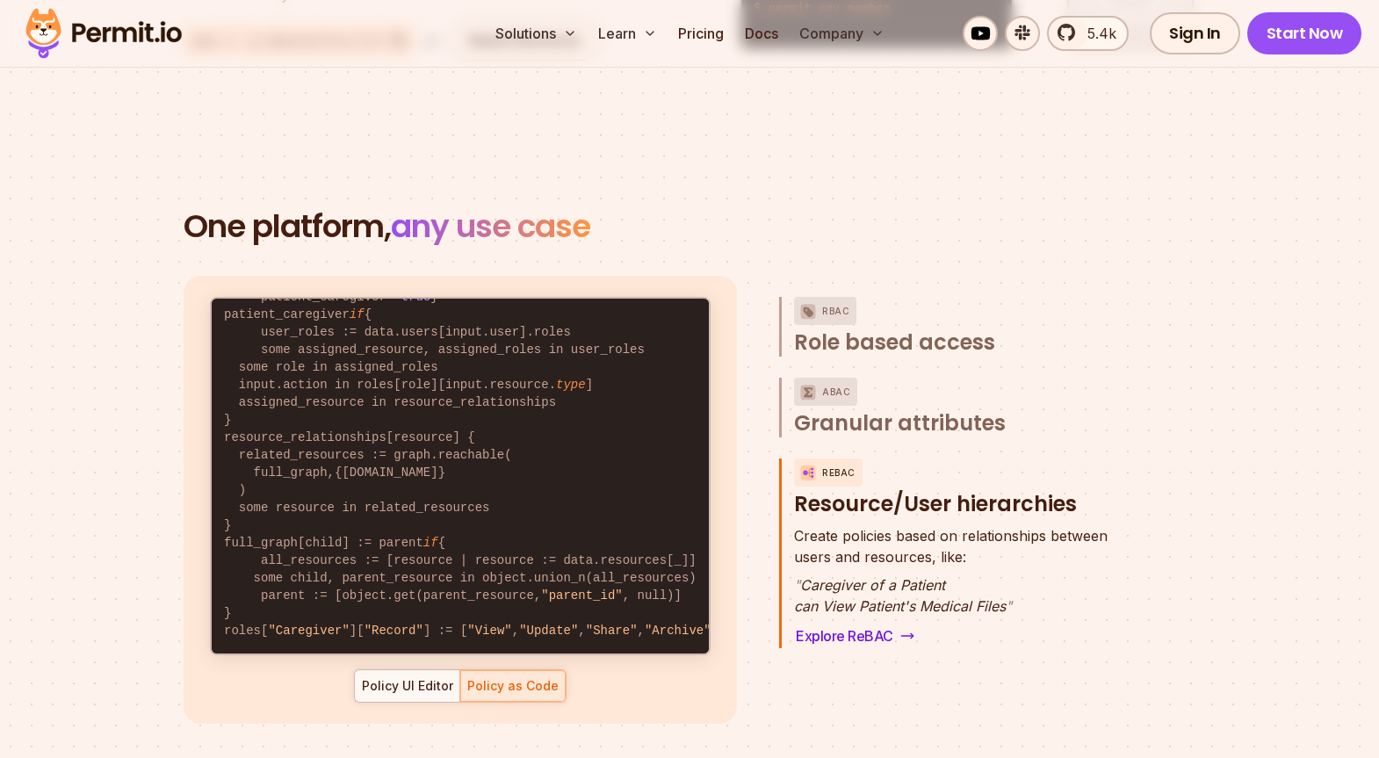
scroll to position [91, 0]
drag, startPoint x: 241, startPoint y: 474, endPoint x: 495, endPoint y: 469, distance: 253.8
click at [495, 469] on code "default allow := false allow if { patient_caregiver = true } patient_caregiver …" at bounding box center [460, 454] width 497 height 397
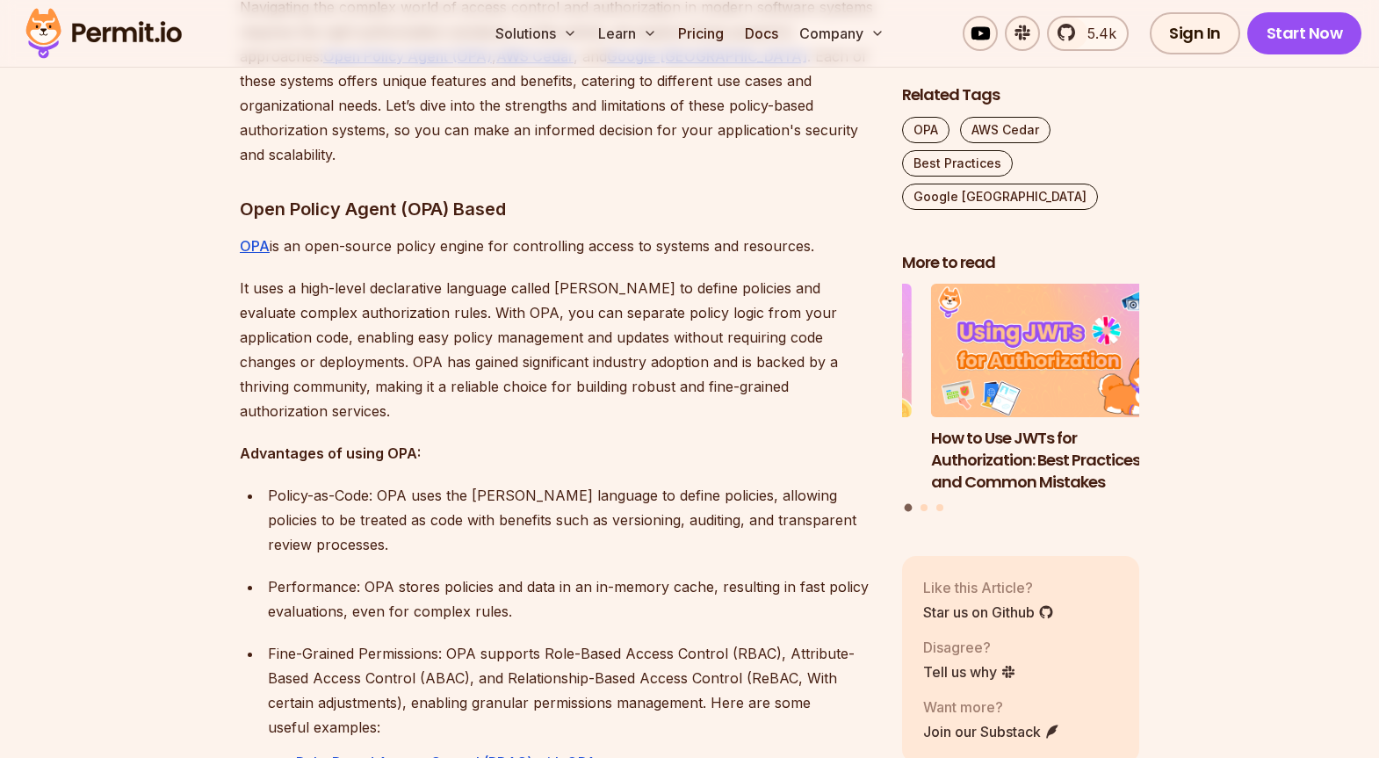
scroll to position [1062, 0]
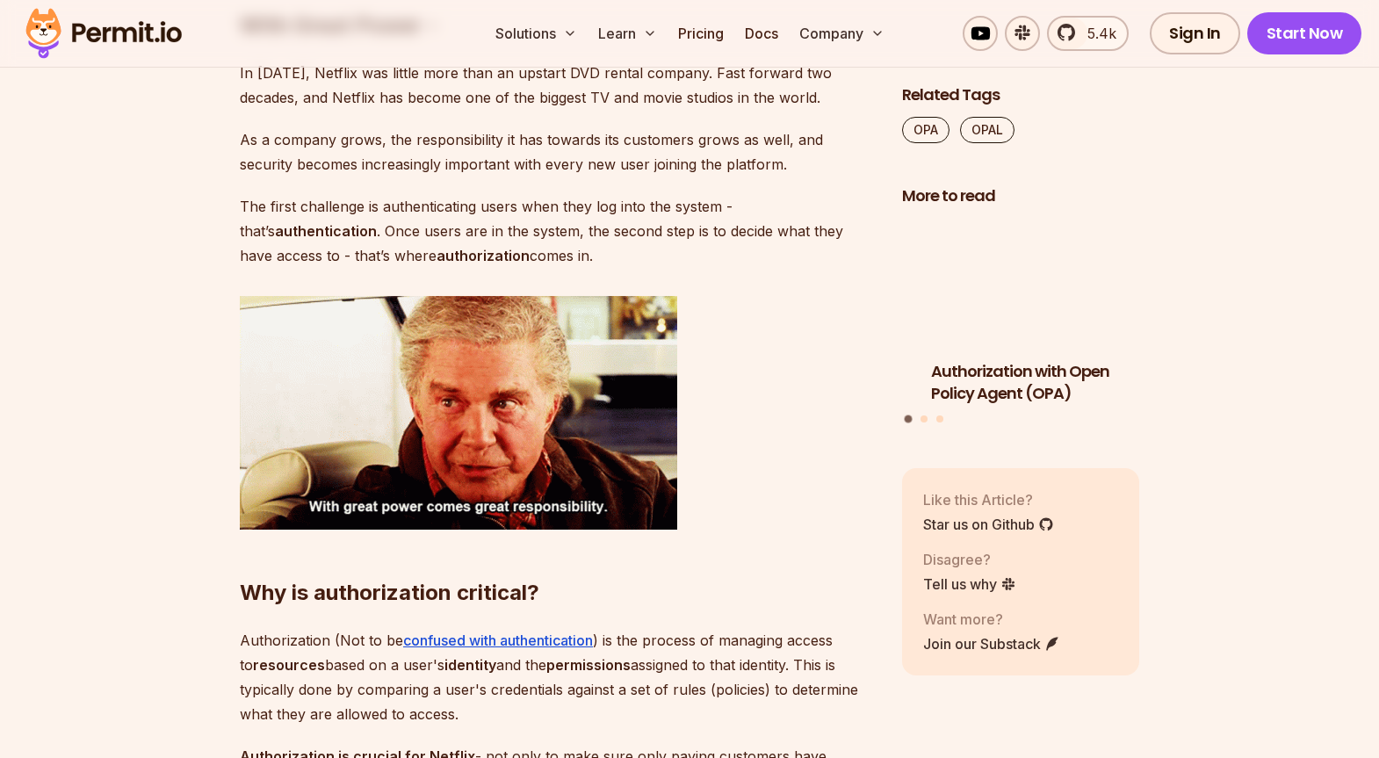
scroll to position [1619, 0]
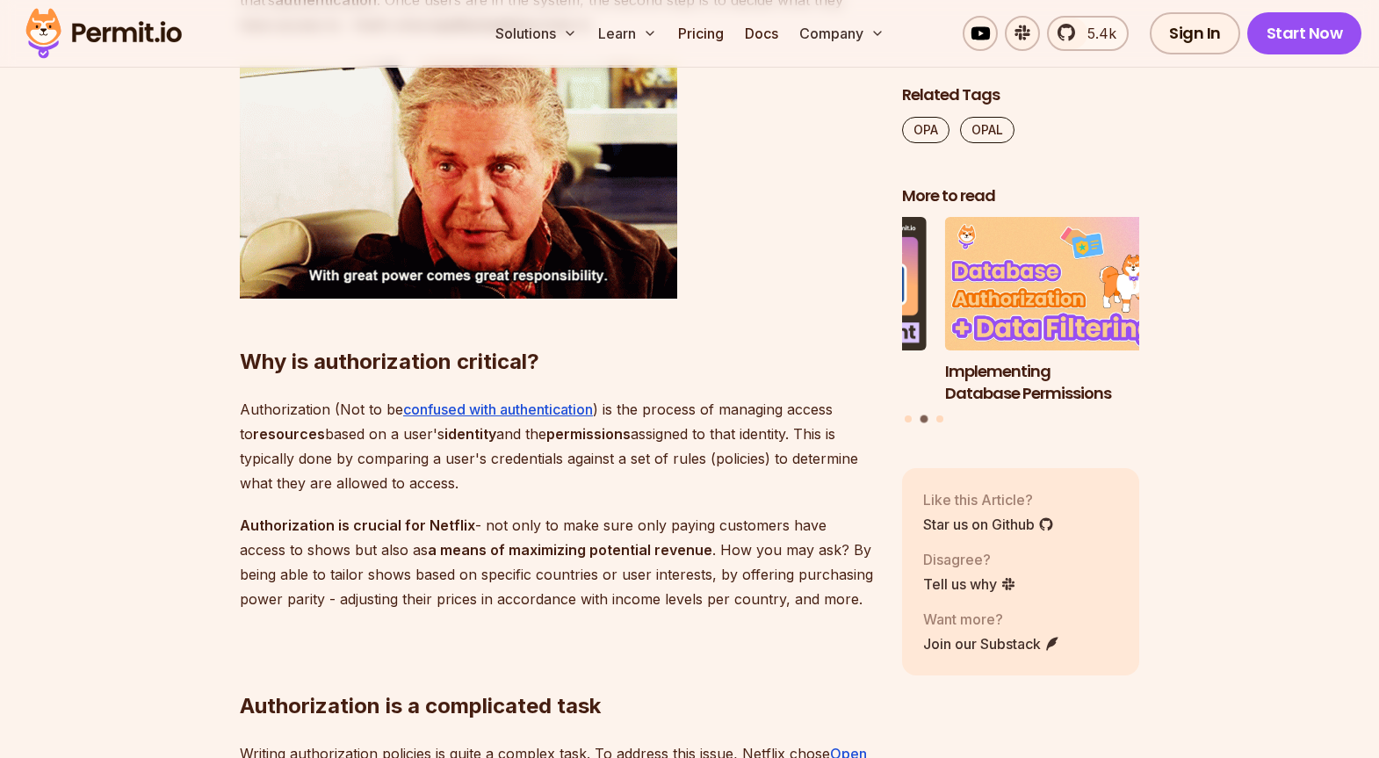
drag, startPoint x: 227, startPoint y: 436, endPoint x: 595, endPoint y: 474, distance: 370.8
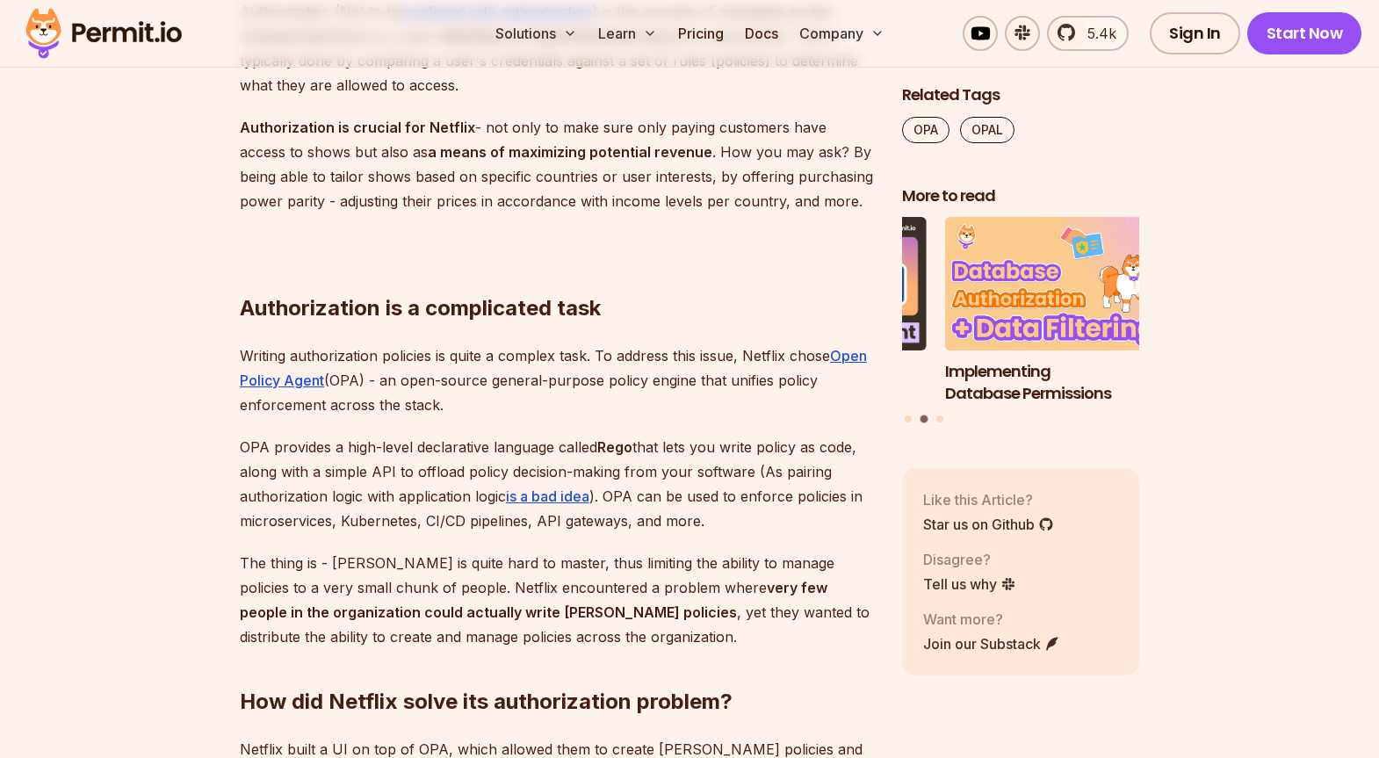
scroll to position [2029, 0]
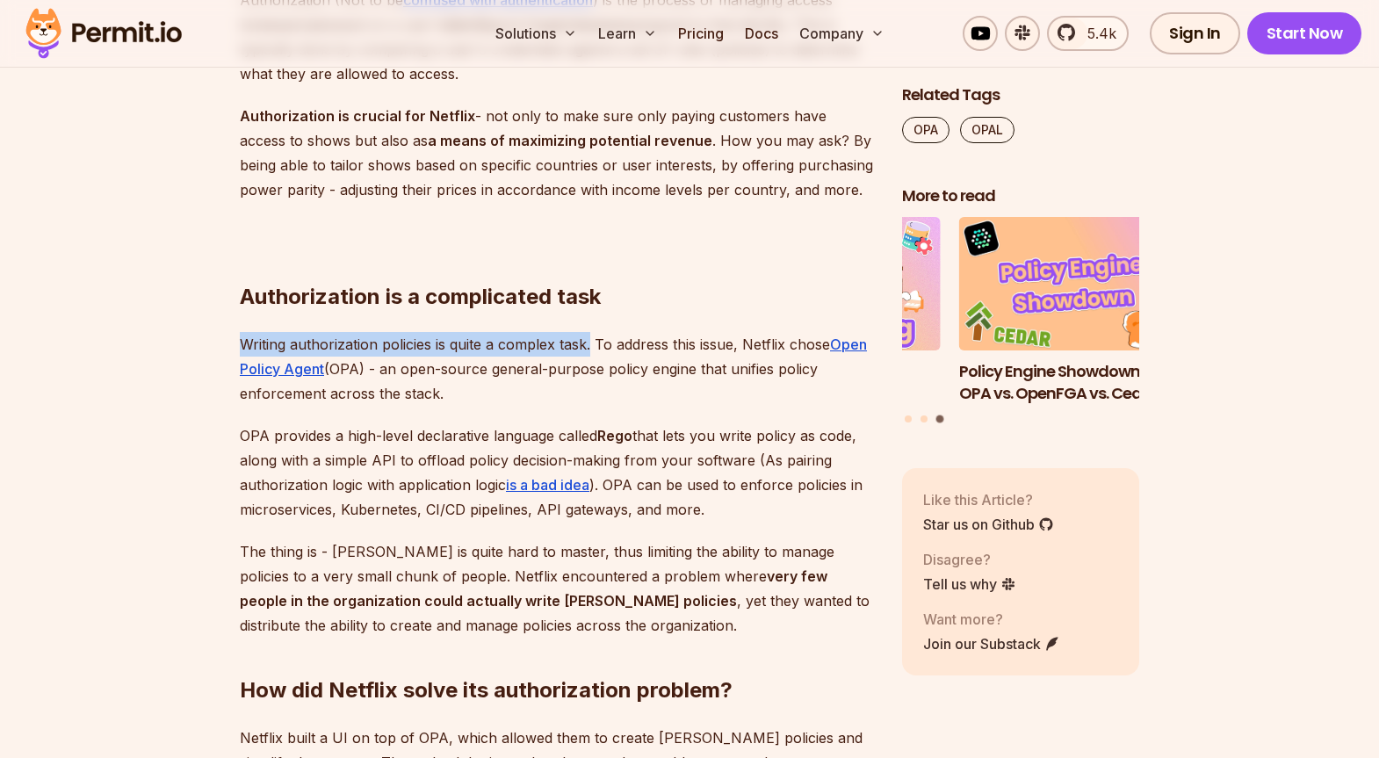
drag, startPoint x: 241, startPoint y: 344, endPoint x: 593, endPoint y: 342, distance: 352.1
click at [593, 342] on p "Writing authorization policies is quite a complex task. To address this issue, …" at bounding box center [557, 369] width 634 height 74
click at [298, 371] on u "Open Policy Agent" at bounding box center [553, 356] width 627 height 42
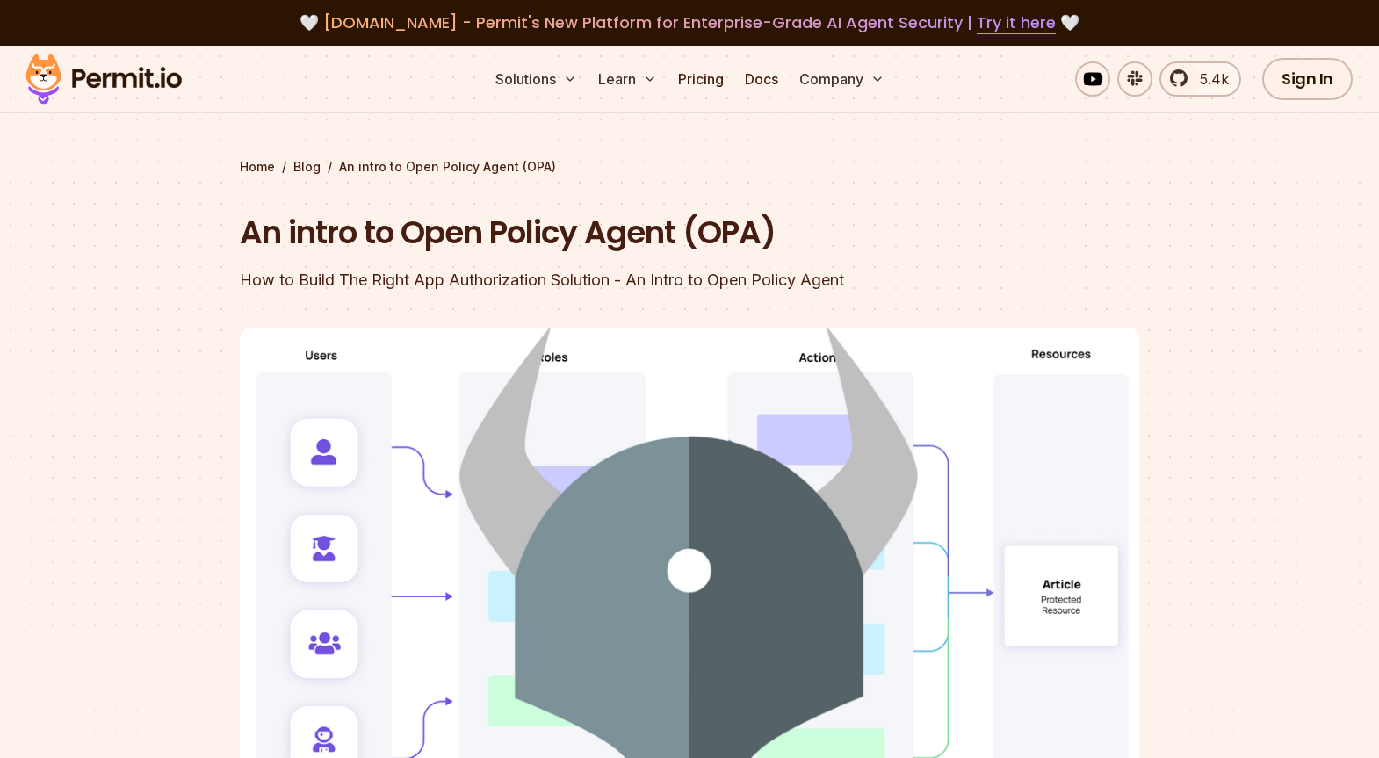
click at [717, 225] on h1 "An intro to Open Policy Agent (OPA)" at bounding box center [577, 233] width 674 height 44
copy h1 "OPA"
